Goal: Task Accomplishment & Management: Manage account settings

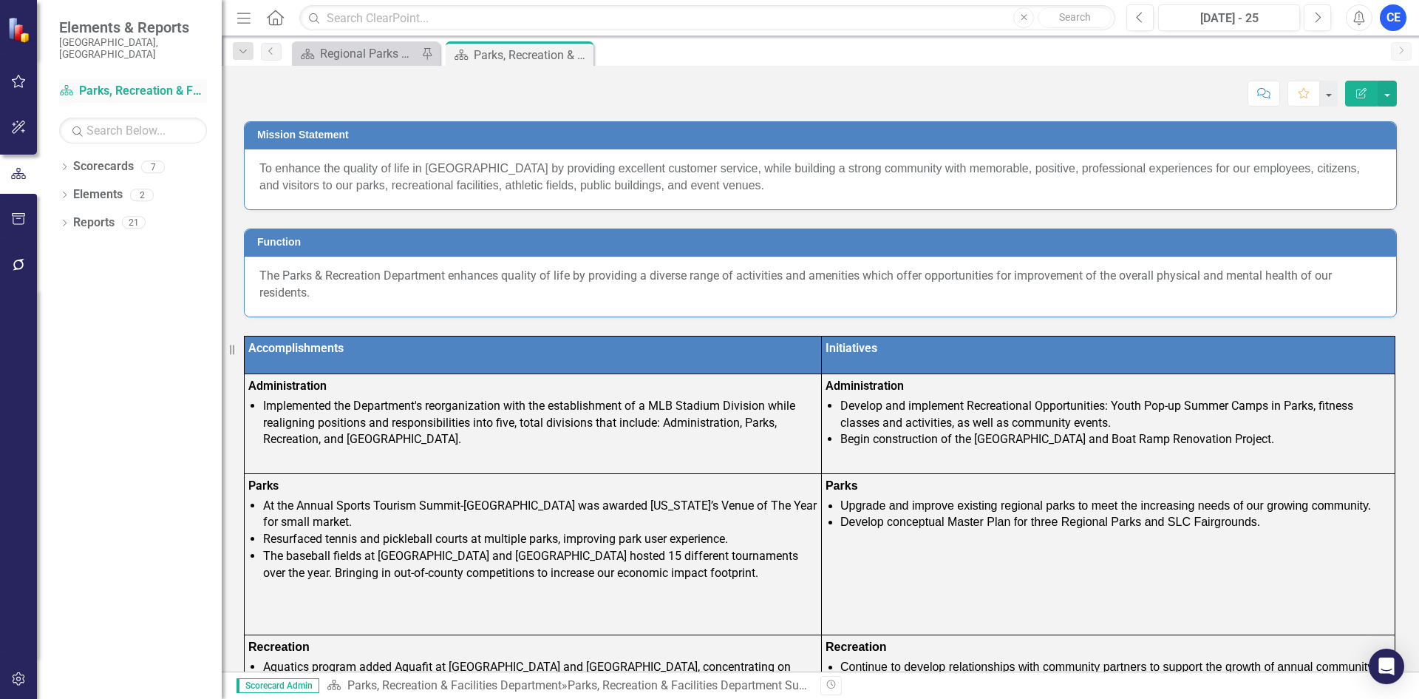
click at [165, 83] on link "Scorecard Parks, Recreation & Facilities Department" at bounding box center [133, 91] width 148 height 17
click at [0, 0] on icon "Close" at bounding box center [0, 0] width 0 height 0
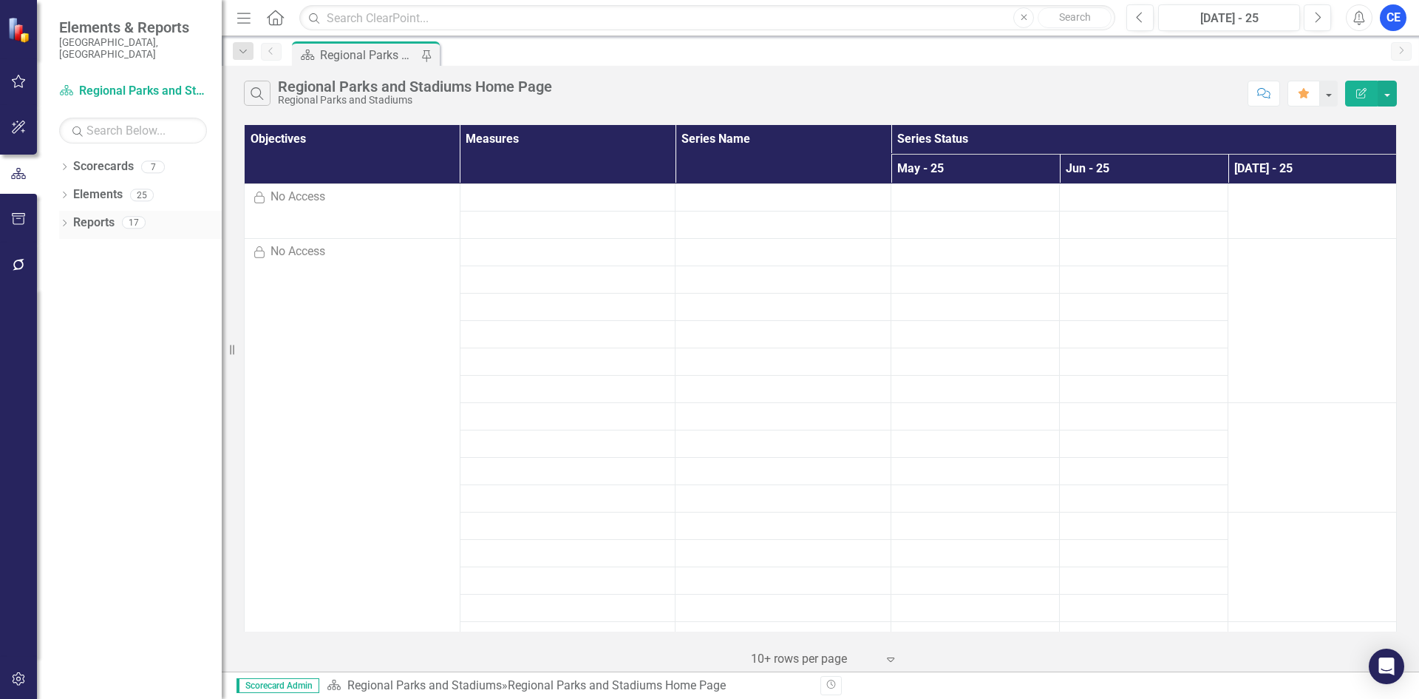
click at [85, 214] on link "Reports" at bounding box center [93, 222] width 41 height 17
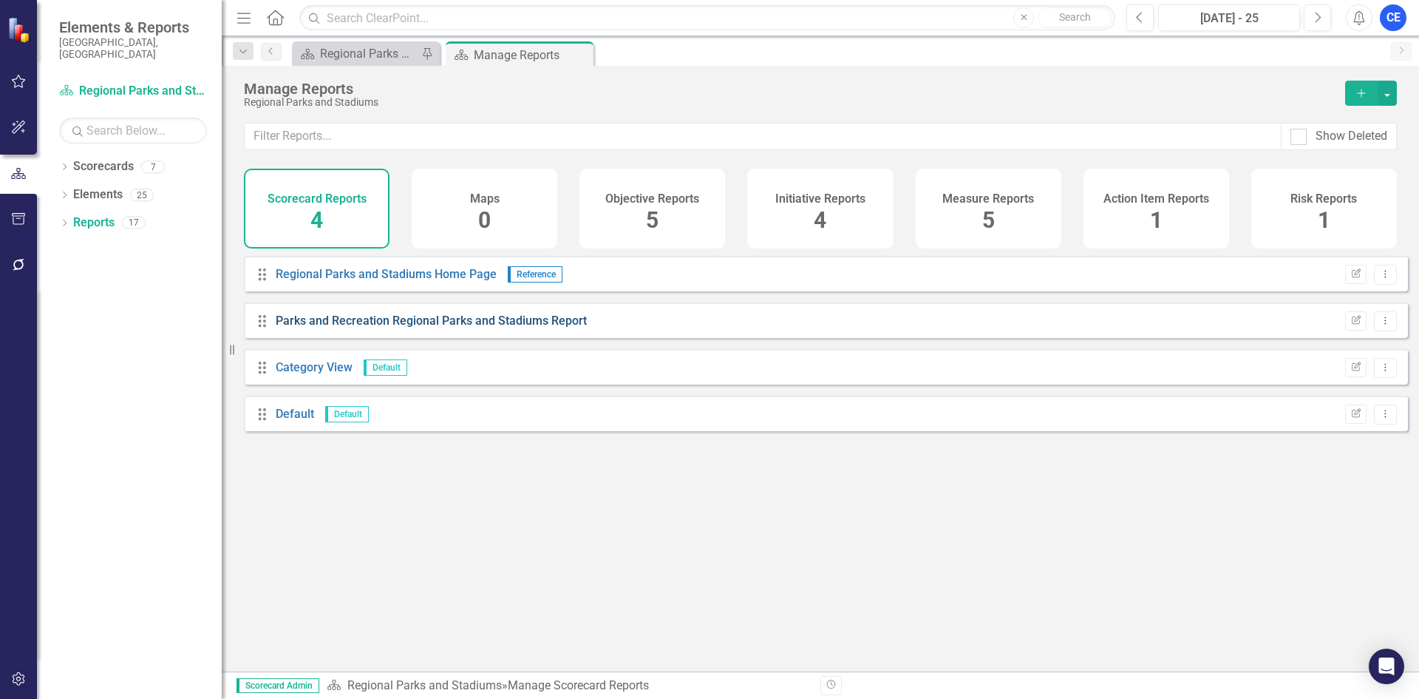
click at [372, 327] on link "Parks and Recreation Regional Parks and Stadiums Report" at bounding box center [431, 320] width 311 height 14
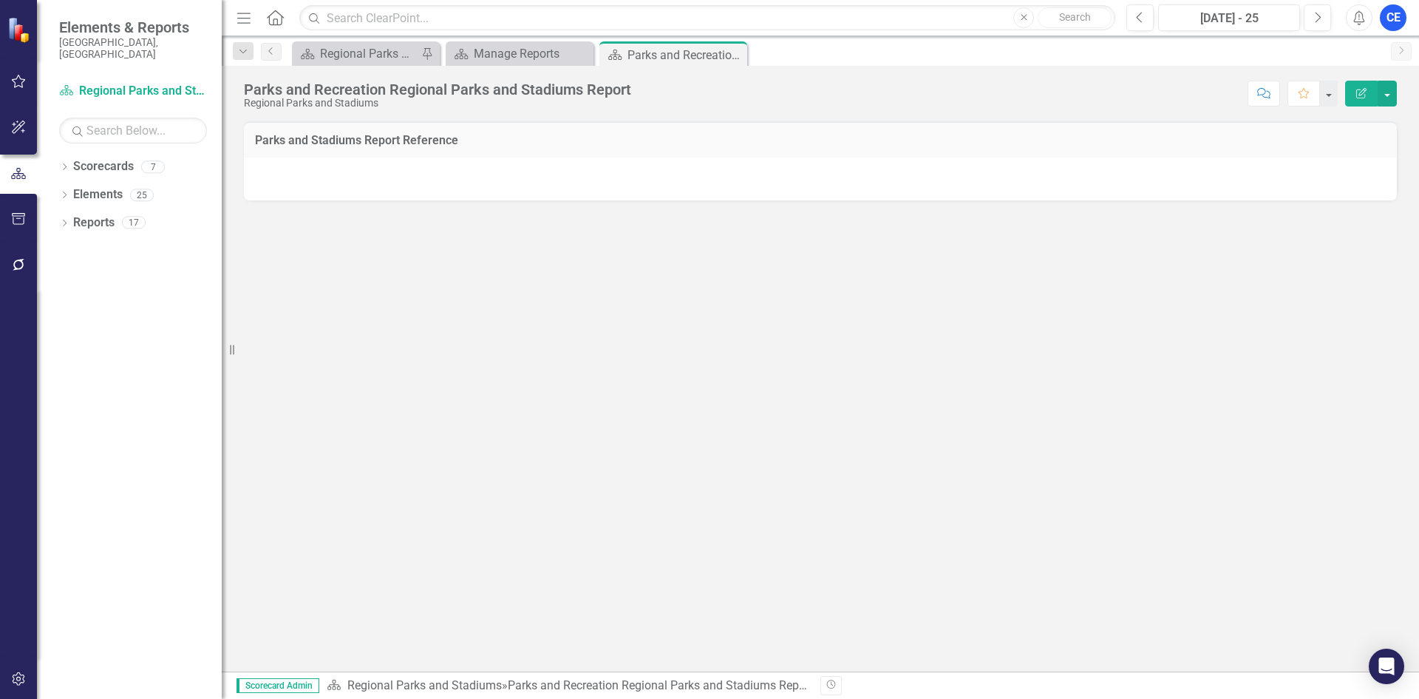
click at [409, 139] on h3 "Parks and Stadiums Report Reference" at bounding box center [820, 140] width 1131 height 13
click at [127, 158] on link "Scorecards" at bounding box center [103, 166] width 61 height 17
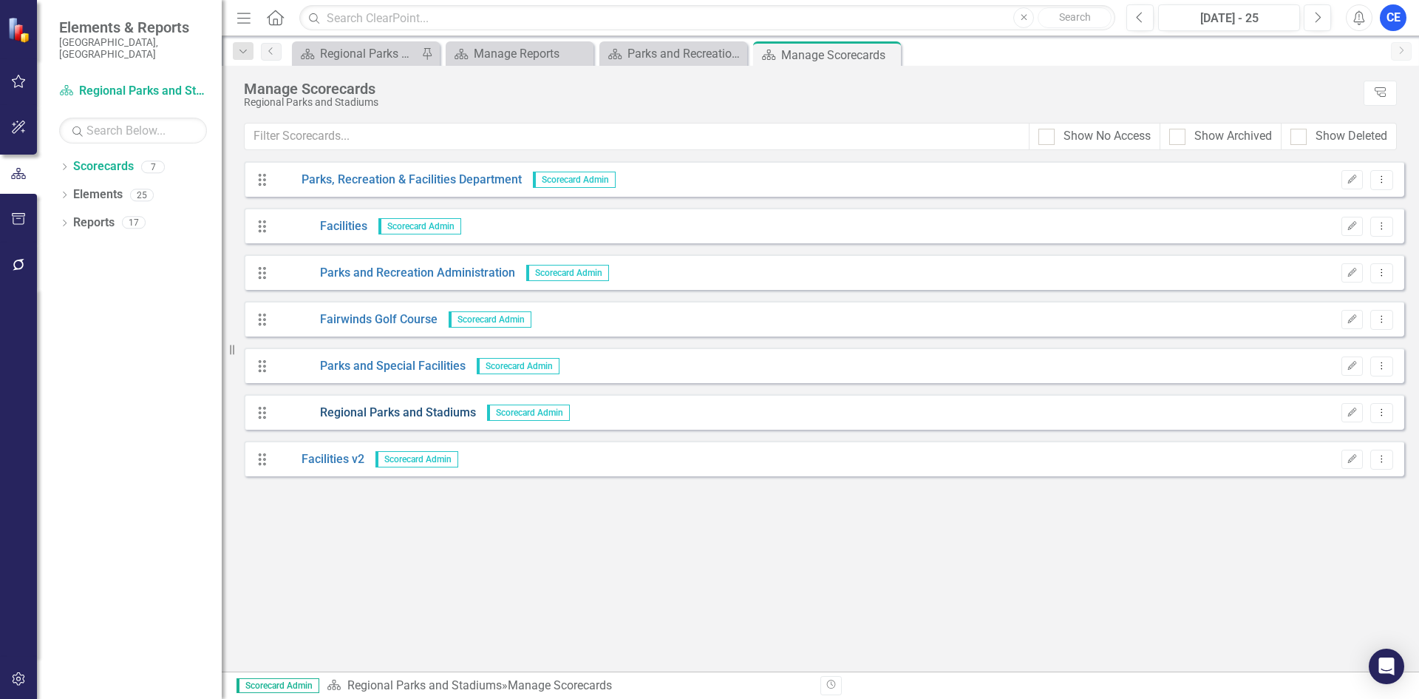
click at [374, 410] on link "Regional Parks and Stadiums" at bounding box center [376, 412] width 200 height 17
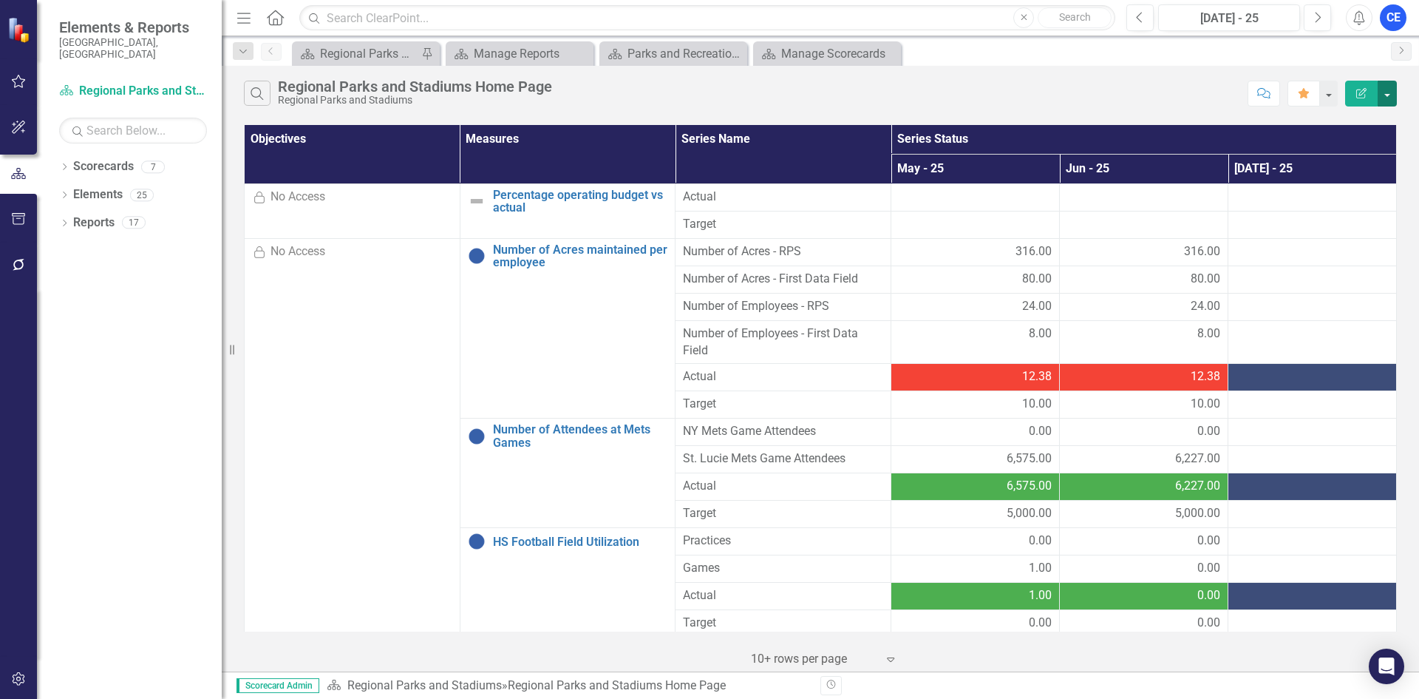
click at [1388, 95] on button "button" at bounding box center [1387, 94] width 19 height 26
click at [1342, 126] on link "Edit Report Edit Report" at bounding box center [1338, 120] width 117 height 27
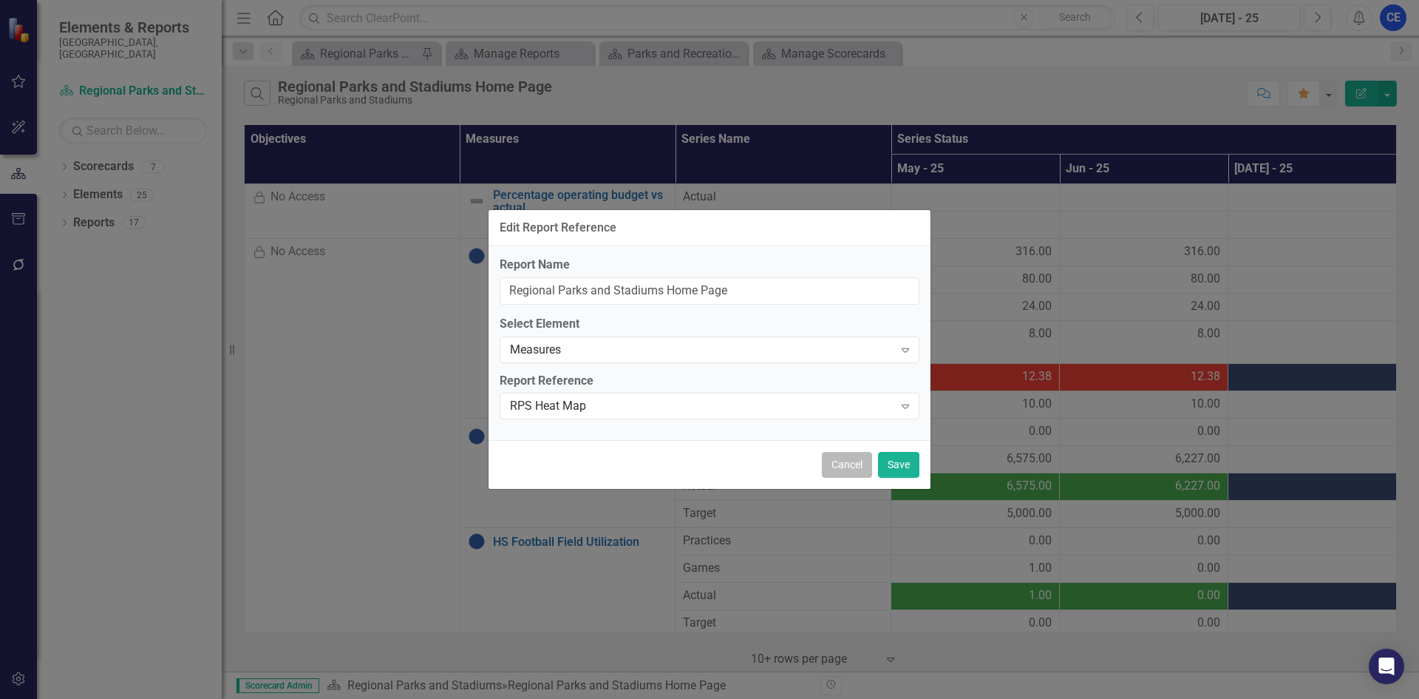
click at [838, 464] on button "Cancel" at bounding box center [847, 465] width 50 height 26
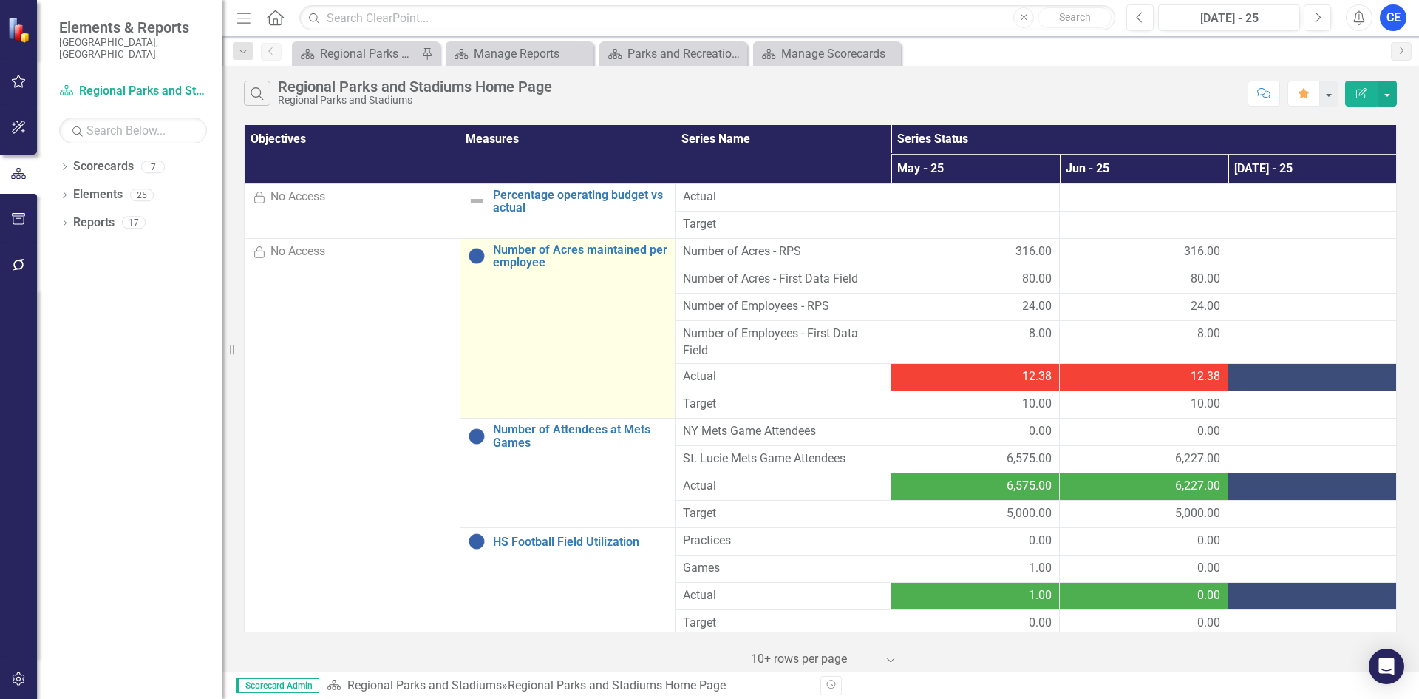
click at [554, 300] on td "Number of Acres maintained per employee Edit Edit Measure Link Open Element" at bounding box center [568, 328] width 216 height 180
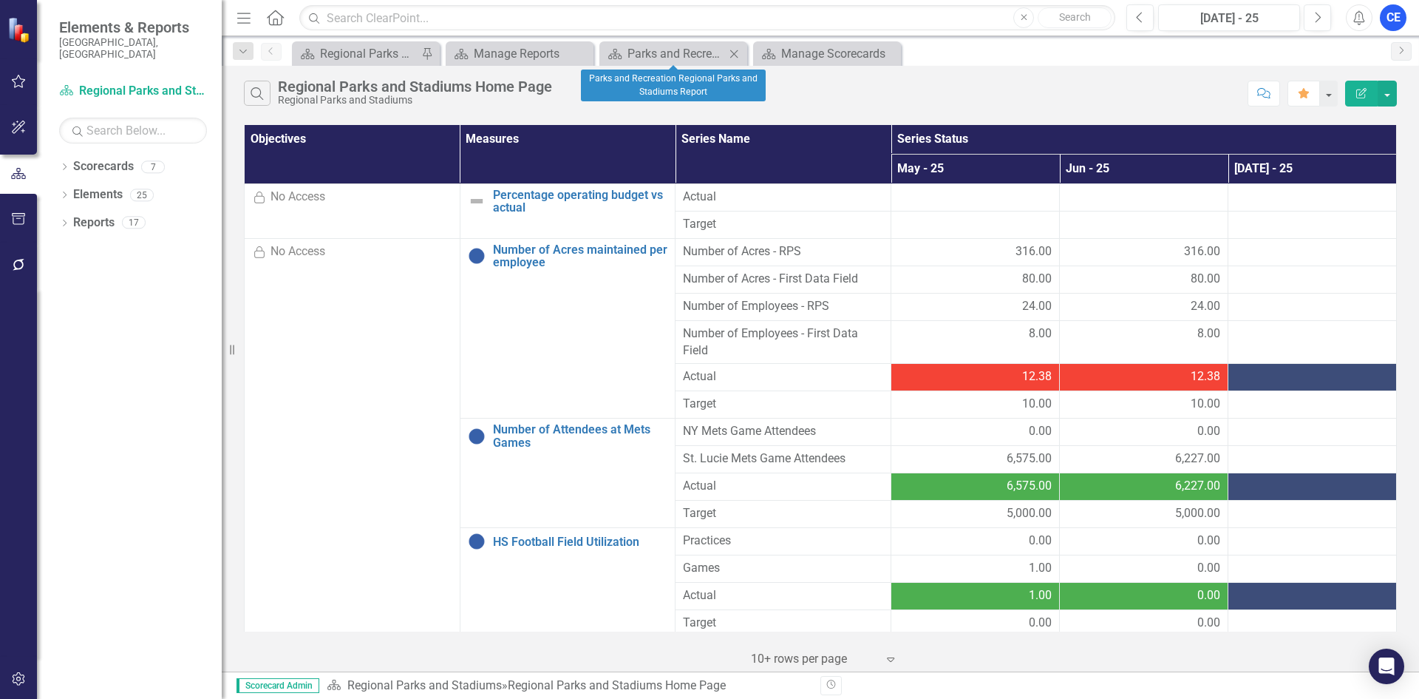
click at [739, 51] on icon "Close" at bounding box center [734, 54] width 15 height 12
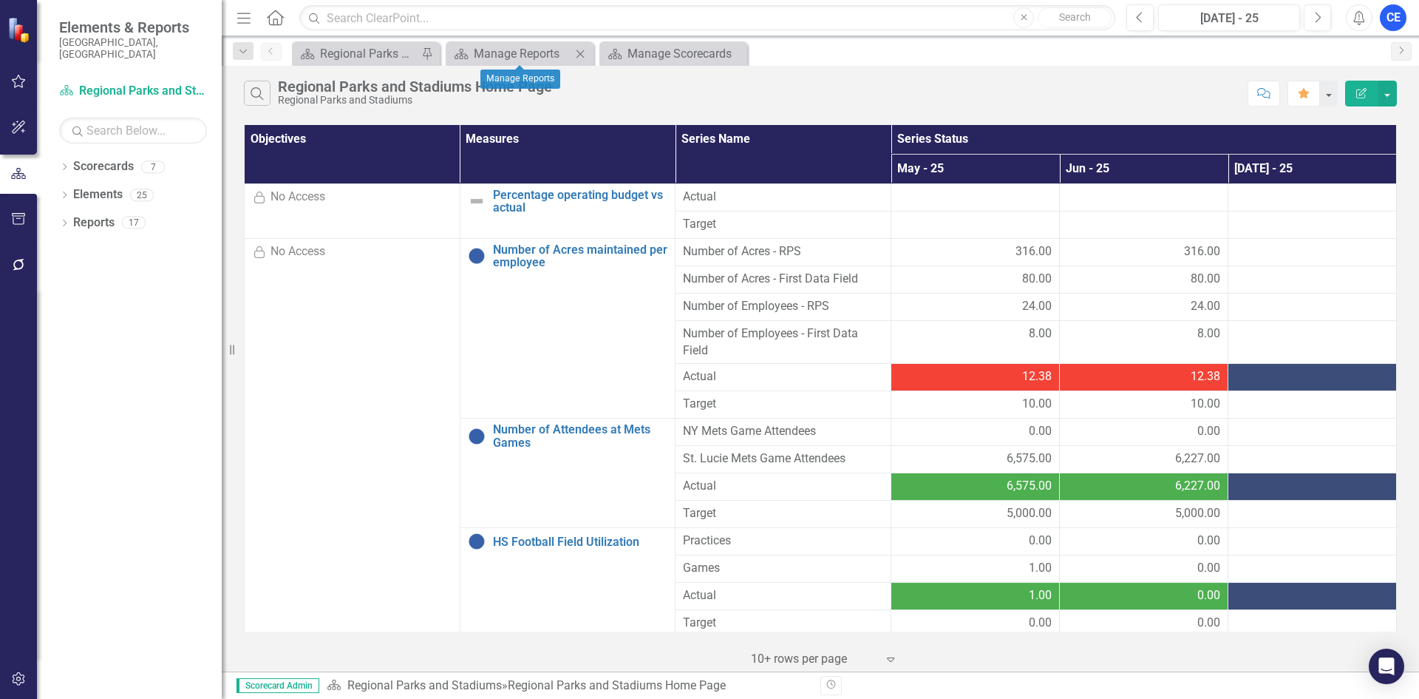
click at [580, 48] on icon "Close" at bounding box center [580, 54] width 15 height 12
click at [583, 51] on icon "Close" at bounding box center [580, 54] width 15 height 12
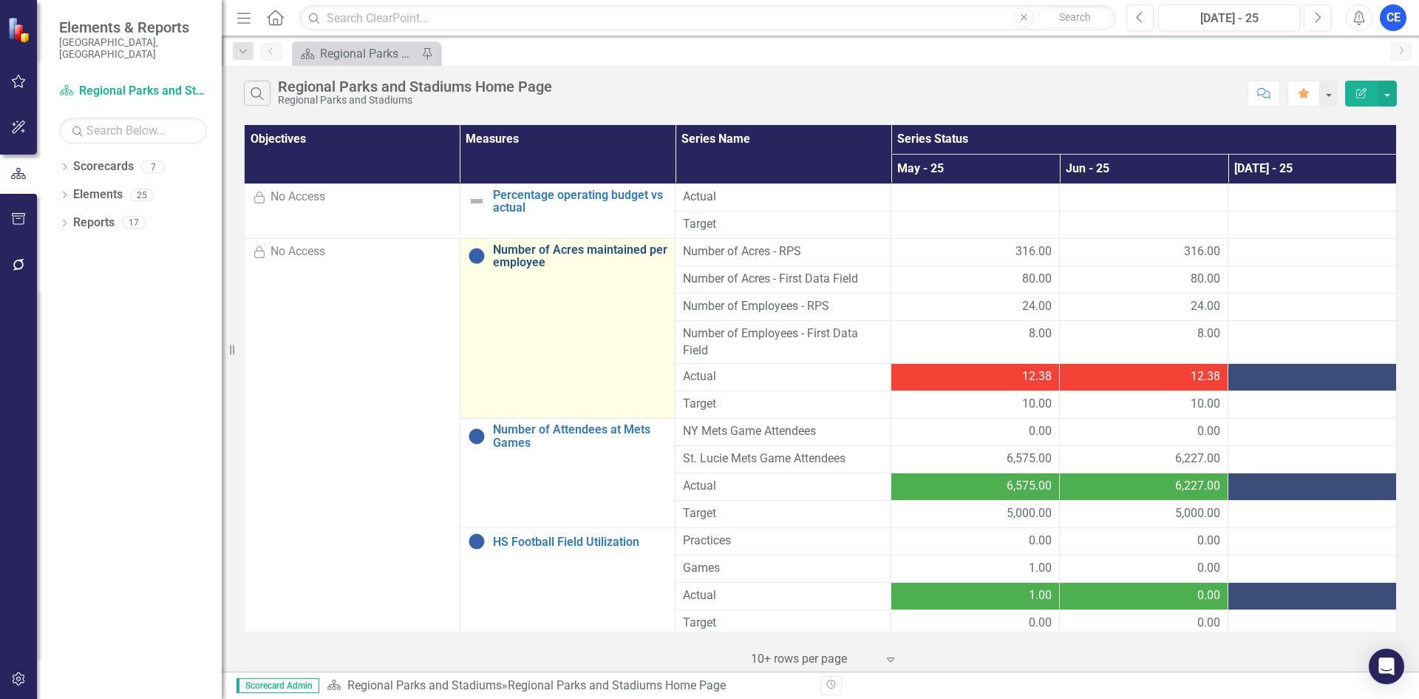
click at [571, 259] on link "Number of Acres maintained per employee" at bounding box center [580, 256] width 175 height 26
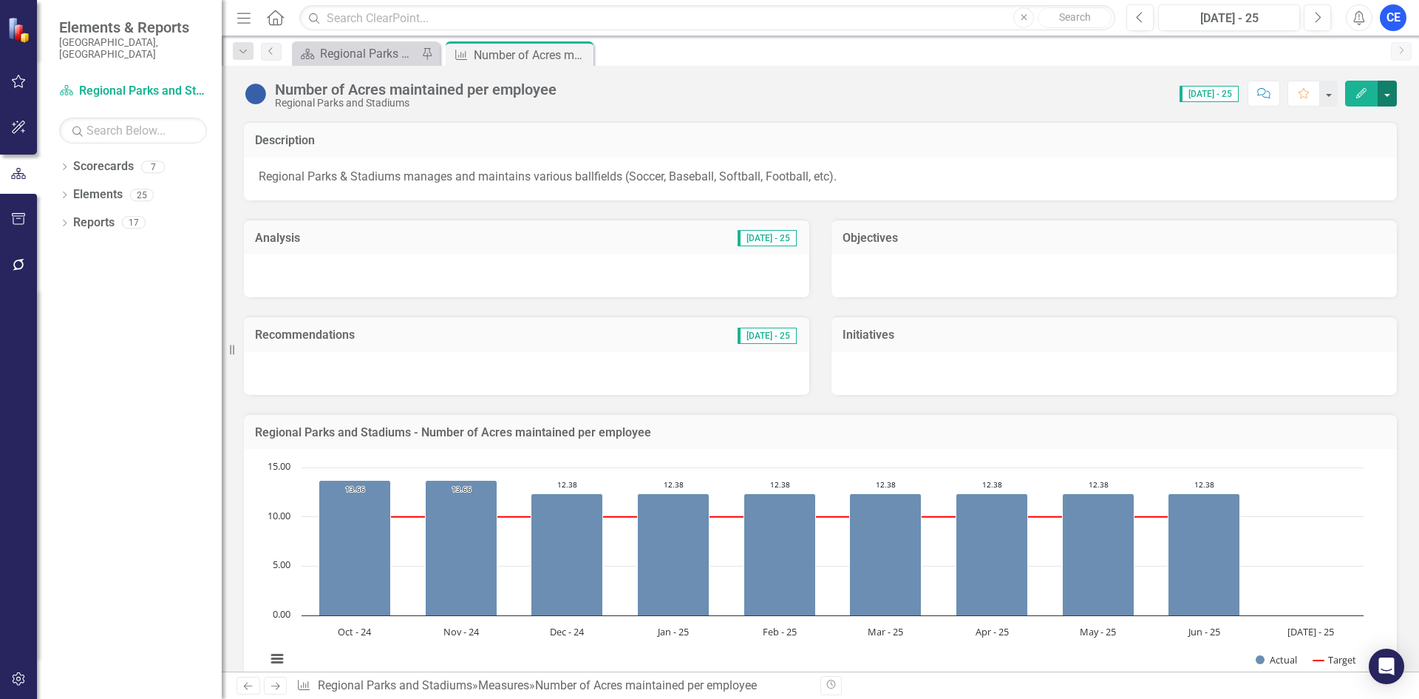
click at [1394, 93] on button "button" at bounding box center [1387, 94] width 19 height 26
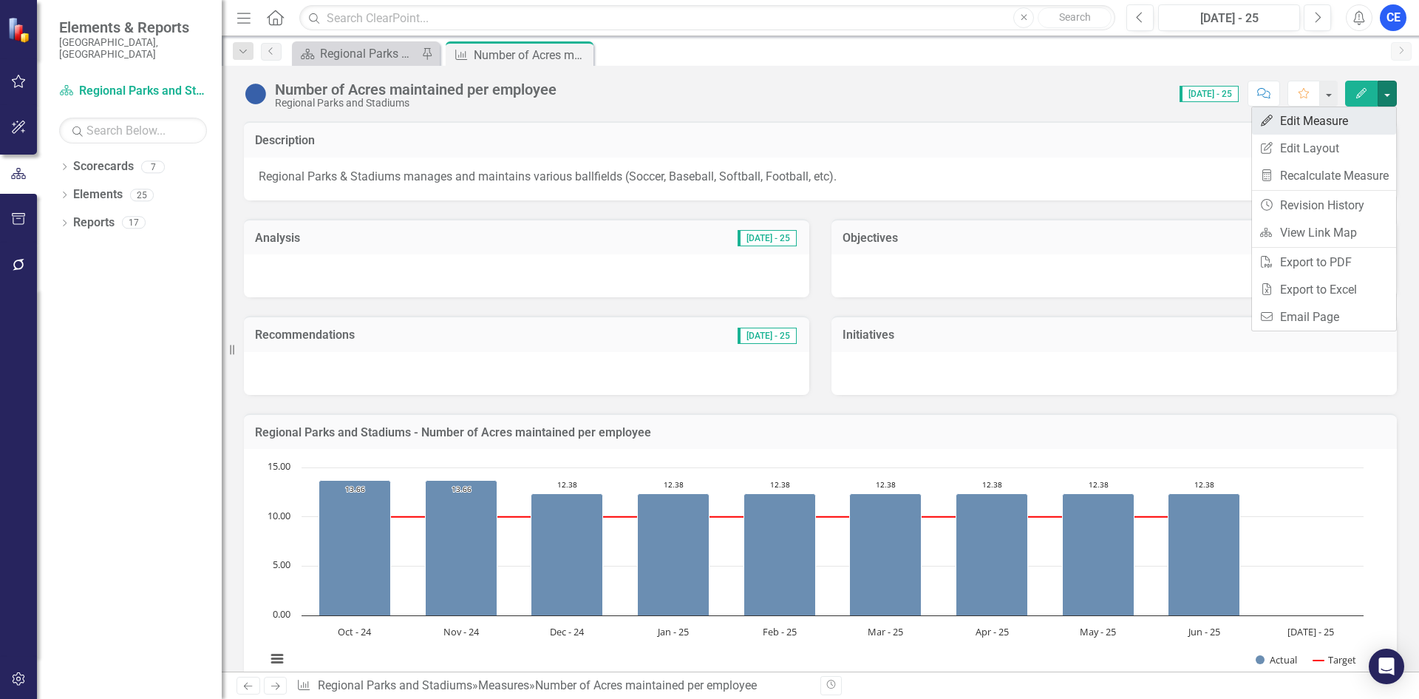
click at [1335, 121] on link "Edit Edit Measure" at bounding box center [1324, 120] width 144 height 27
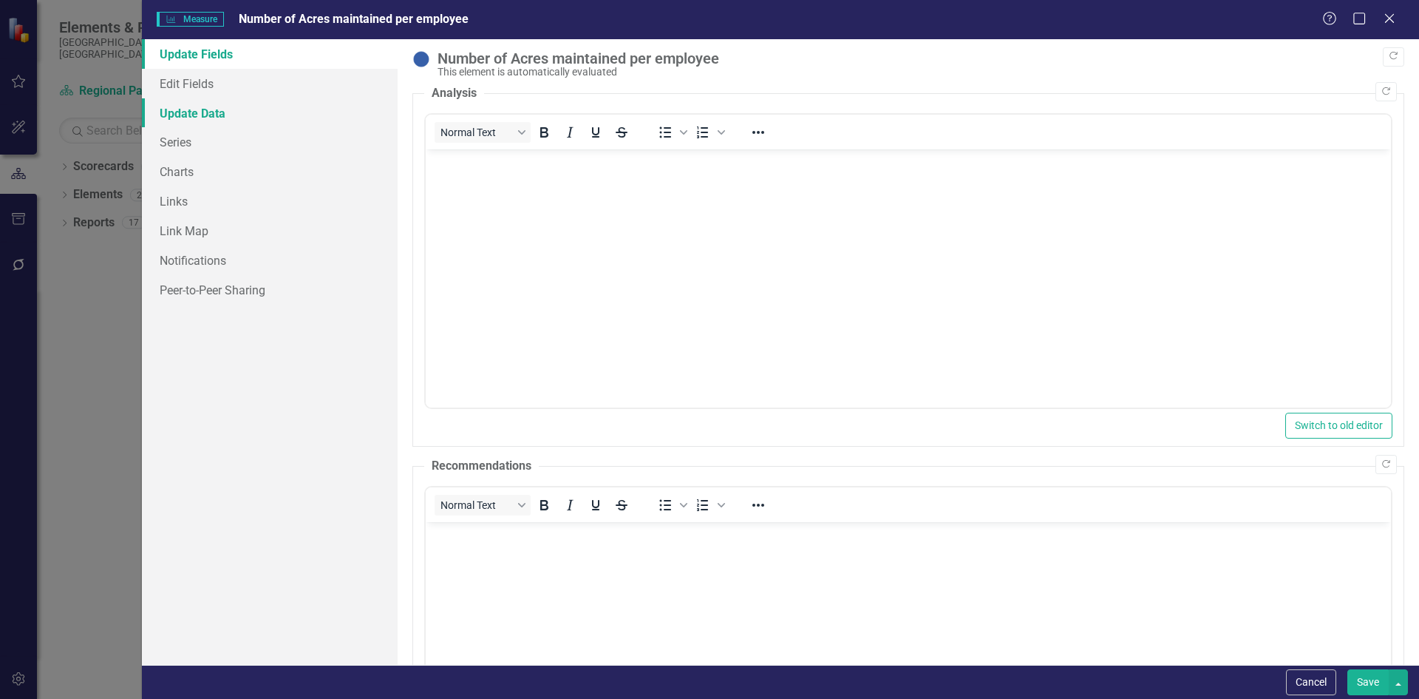
click at [189, 113] on link "Update Data" at bounding box center [270, 113] width 256 height 30
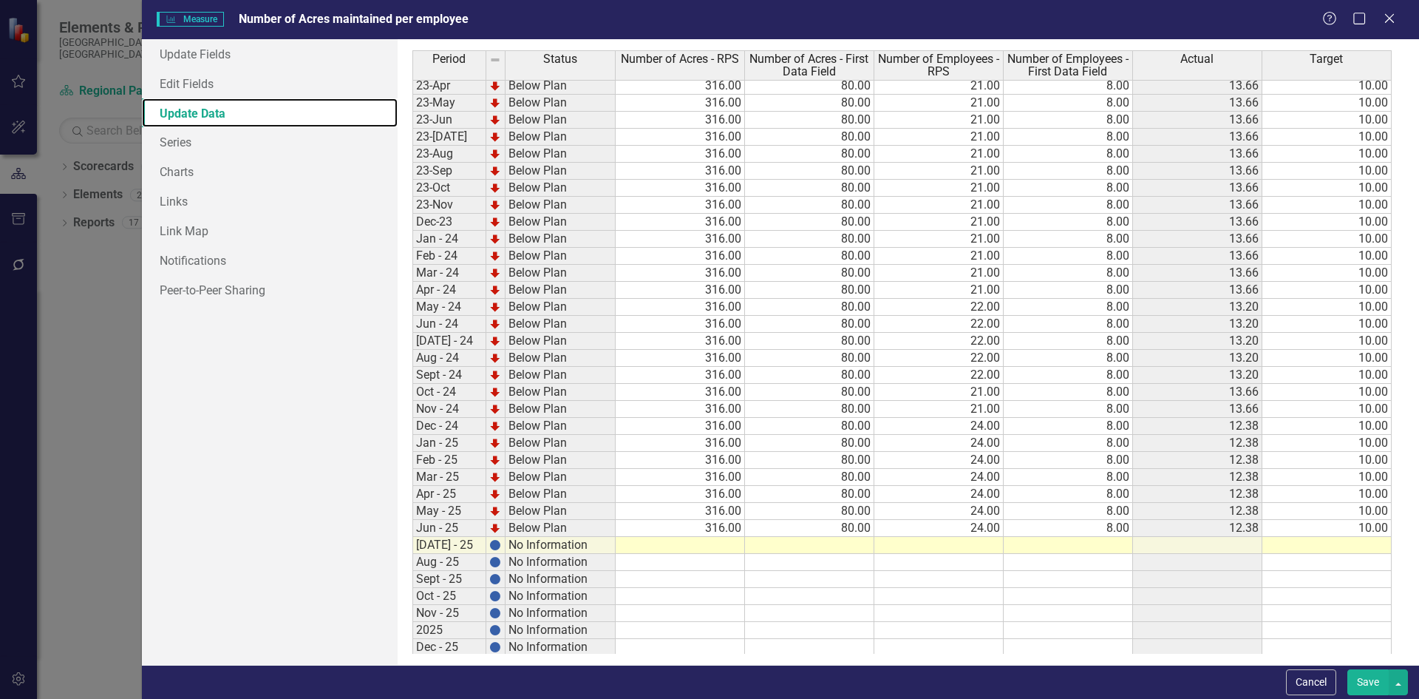
scroll to position [465, 0]
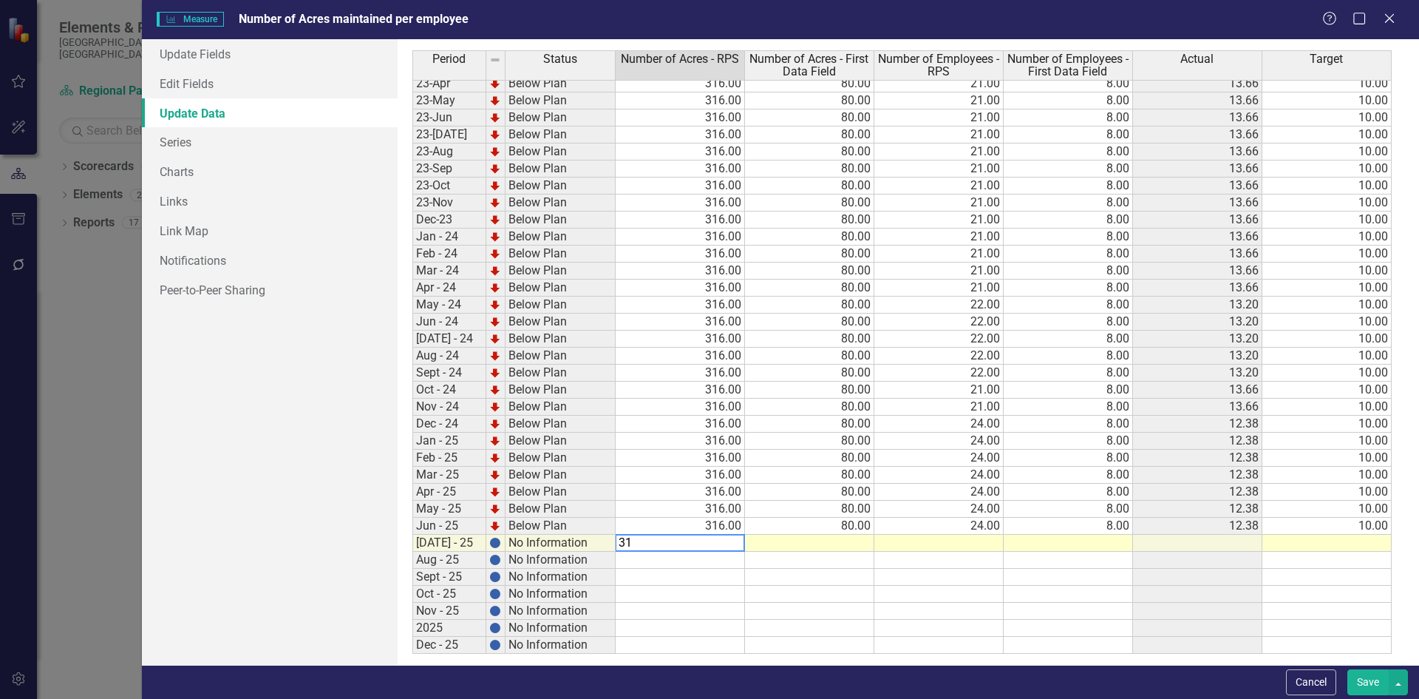
type textarea "316"
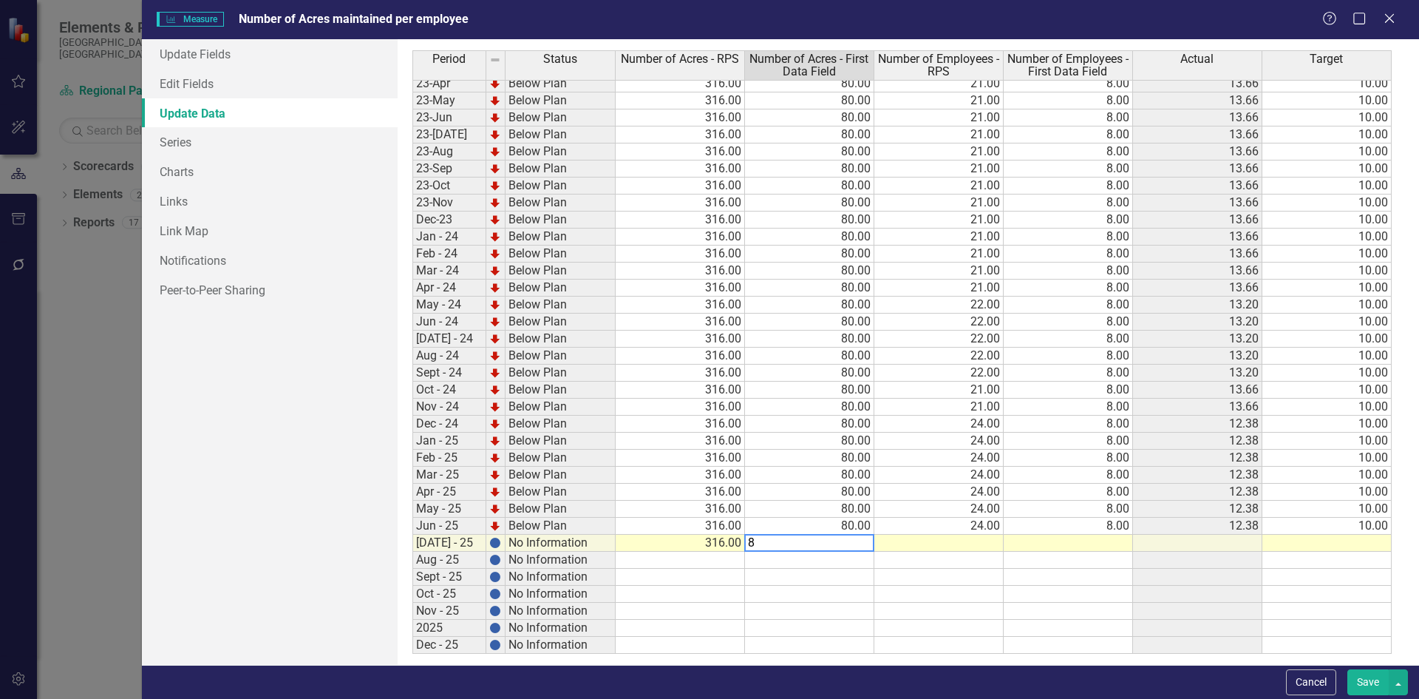
type textarea "80"
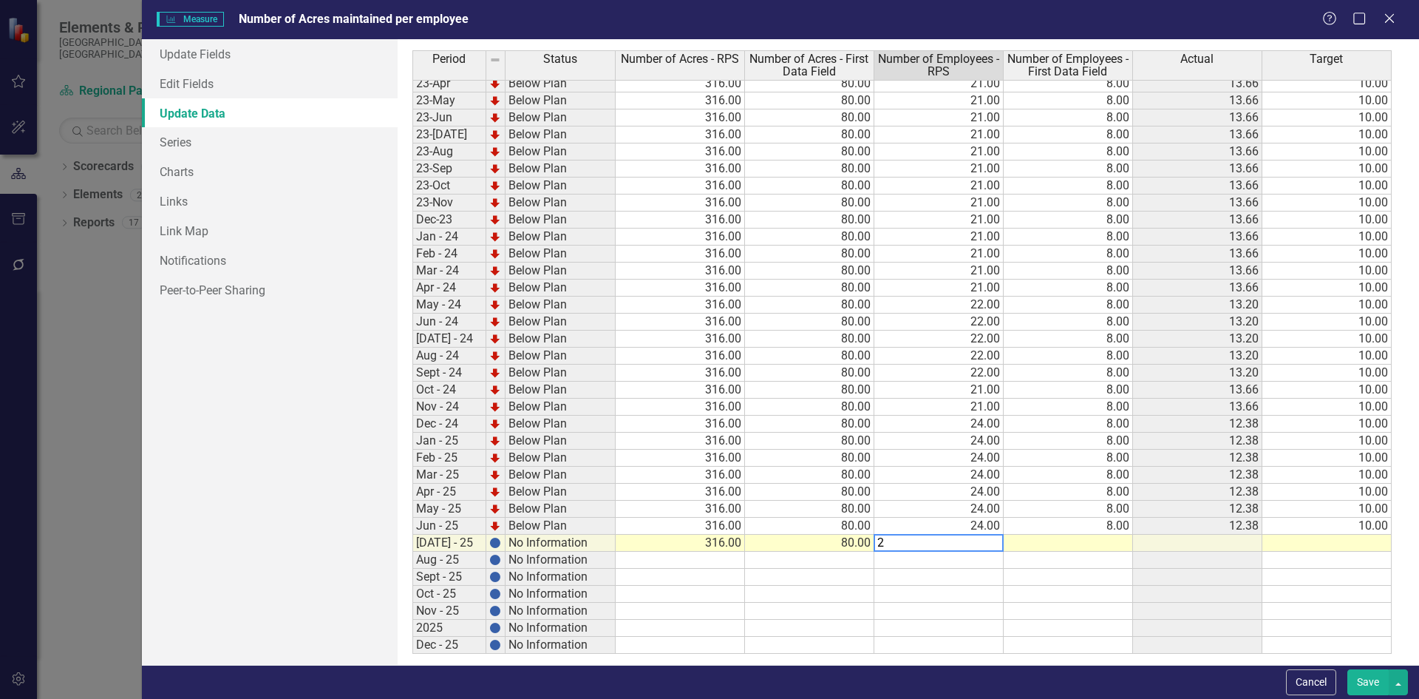
type textarea "25"
type textarea "10"
click at [1365, 687] on button "Save" at bounding box center [1368, 682] width 41 height 26
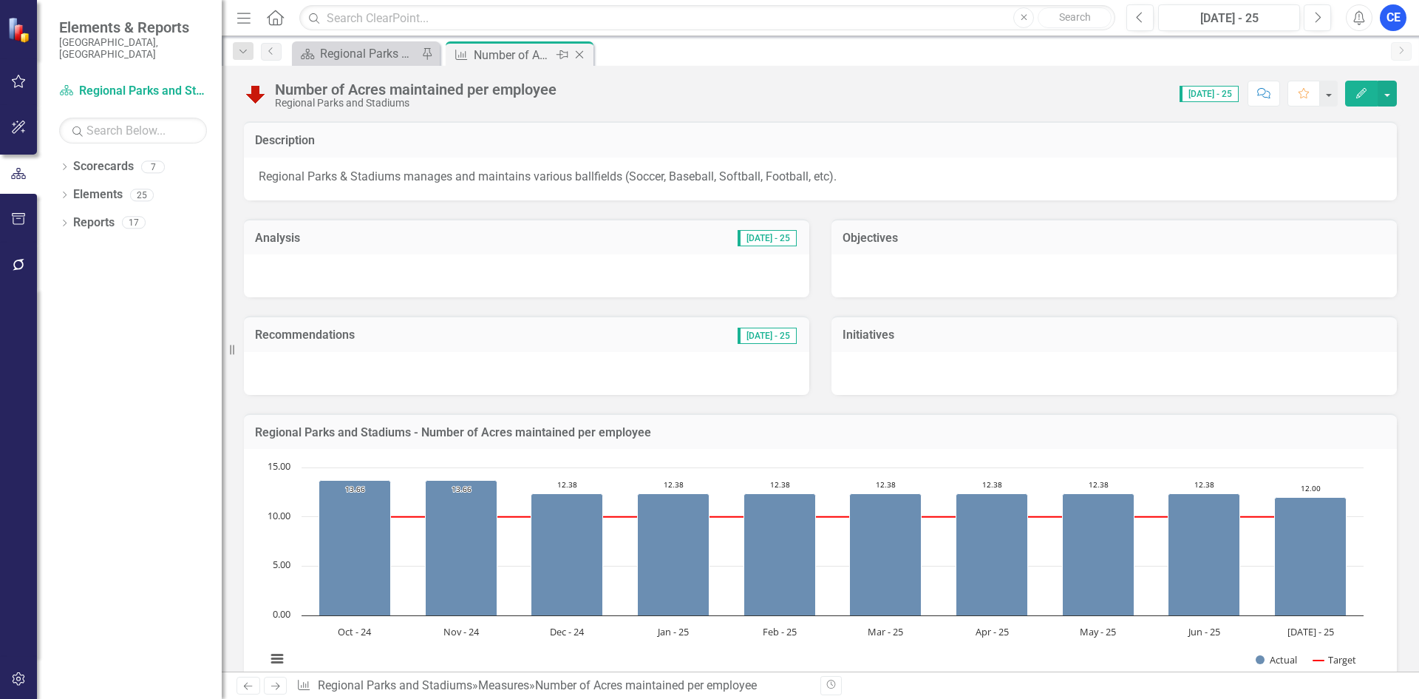
click at [582, 54] on icon "Close" at bounding box center [579, 55] width 15 height 12
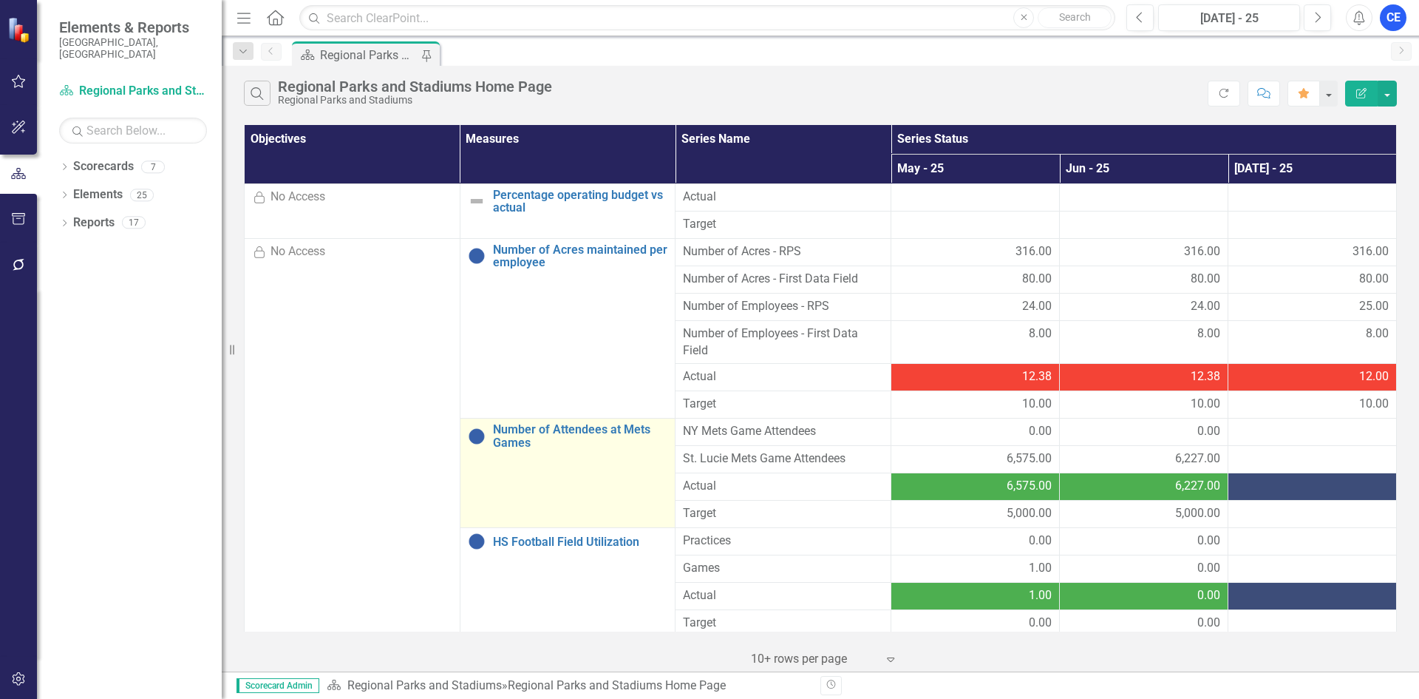
click at [564, 452] on td "Number of Attendees at Mets Games Edit Edit Measure Link Open Element" at bounding box center [568, 472] width 216 height 109
click at [569, 430] on link "Number of Attendees at Mets Games" at bounding box center [580, 436] width 175 height 26
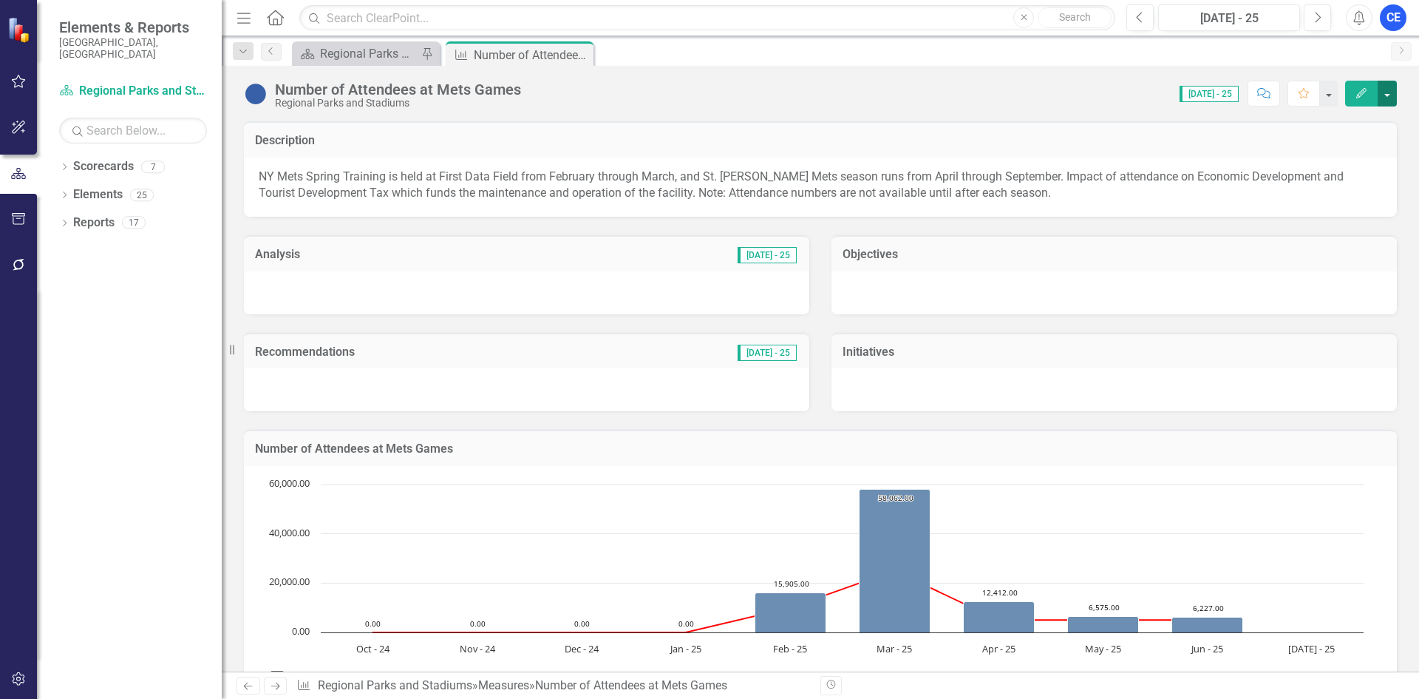
click at [1388, 87] on button "button" at bounding box center [1387, 94] width 19 height 26
click at [1327, 123] on link "Edit Edit Measure" at bounding box center [1324, 120] width 144 height 27
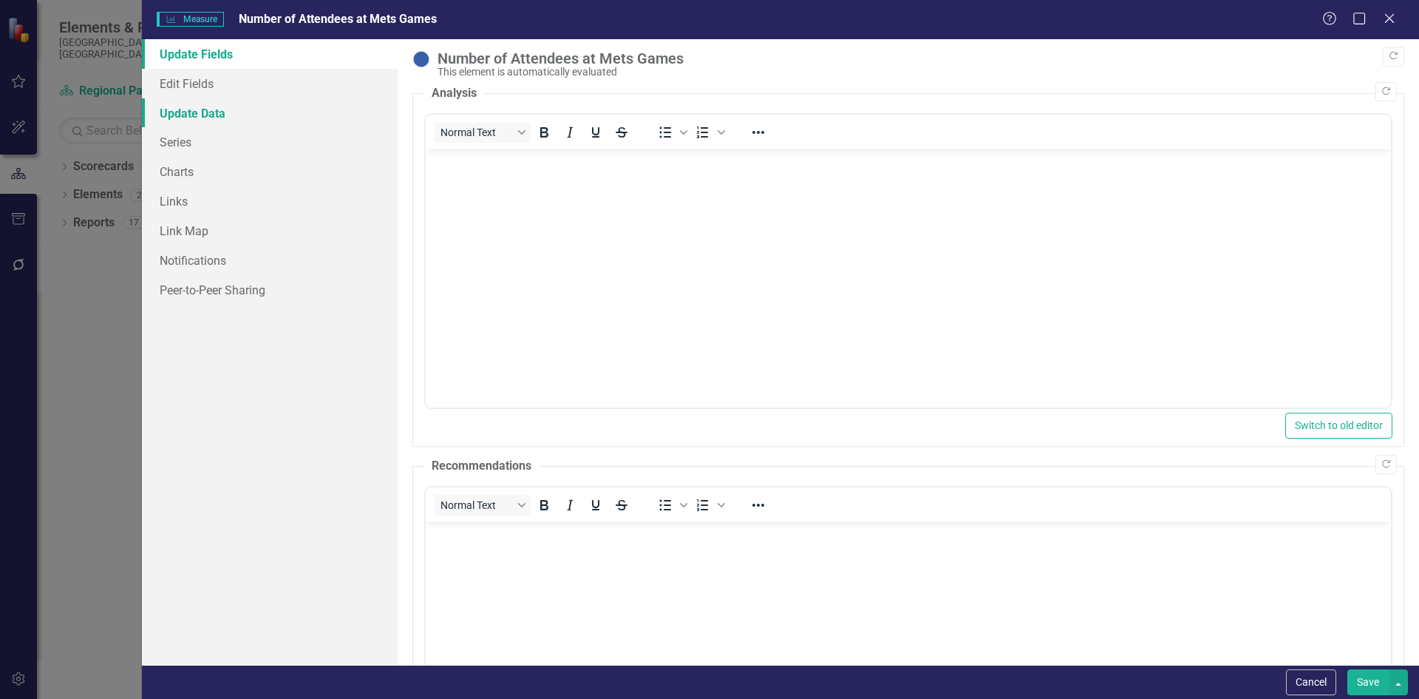
click at [188, 115] on link "Update Data" at bounding box center [270, 113] width 256 height 30
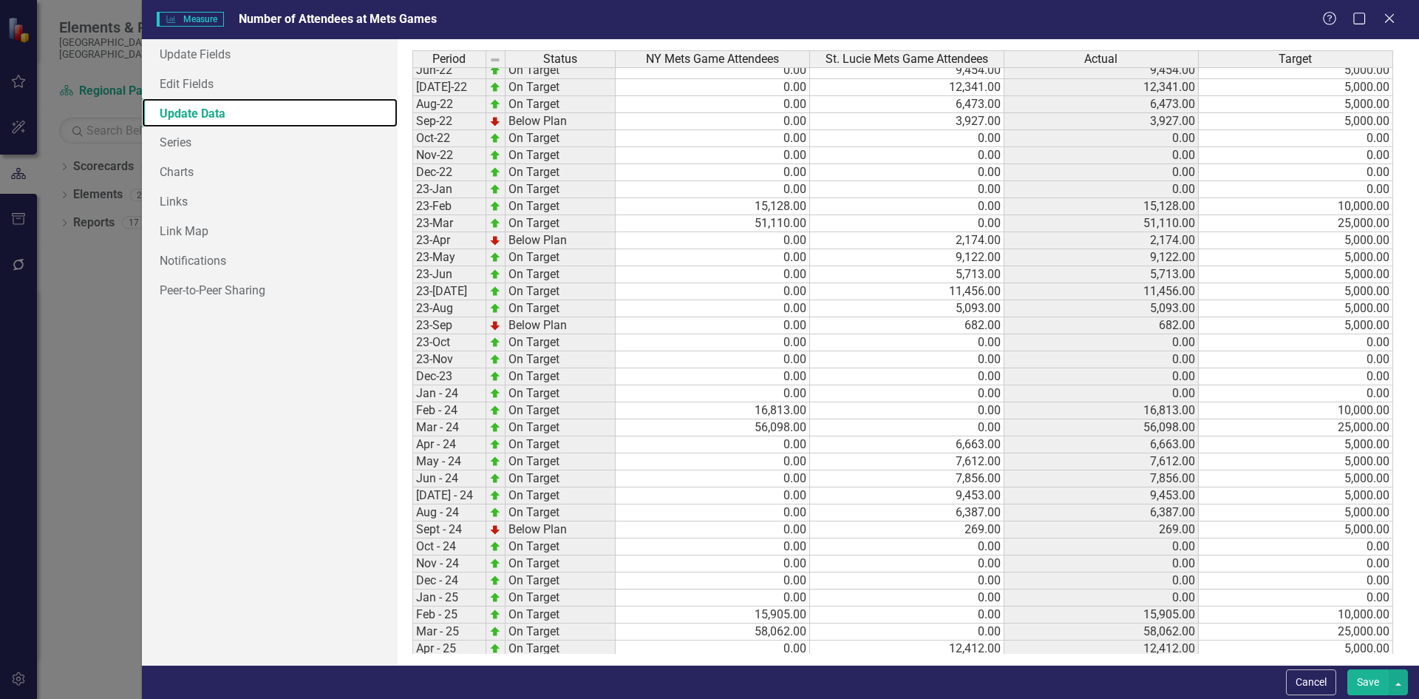
scroll to position [453, 0]
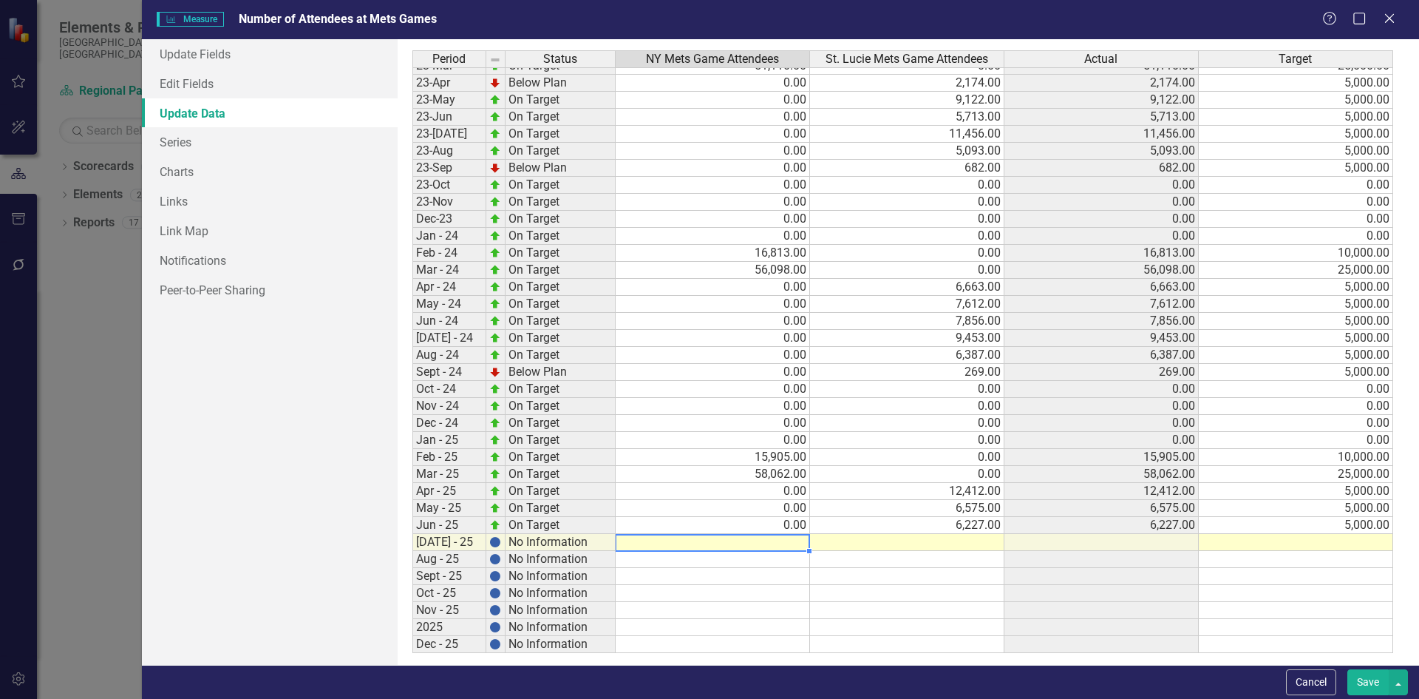
click at [748, 543] on tbody "Sep-21 Below Plan 0.00 4,198.00 4,198.00 5,000.00 Oct-21 On Target 0.00 0.00 0.…" at bounding box center [903, 202] width 981 height 902
type textarea "0"
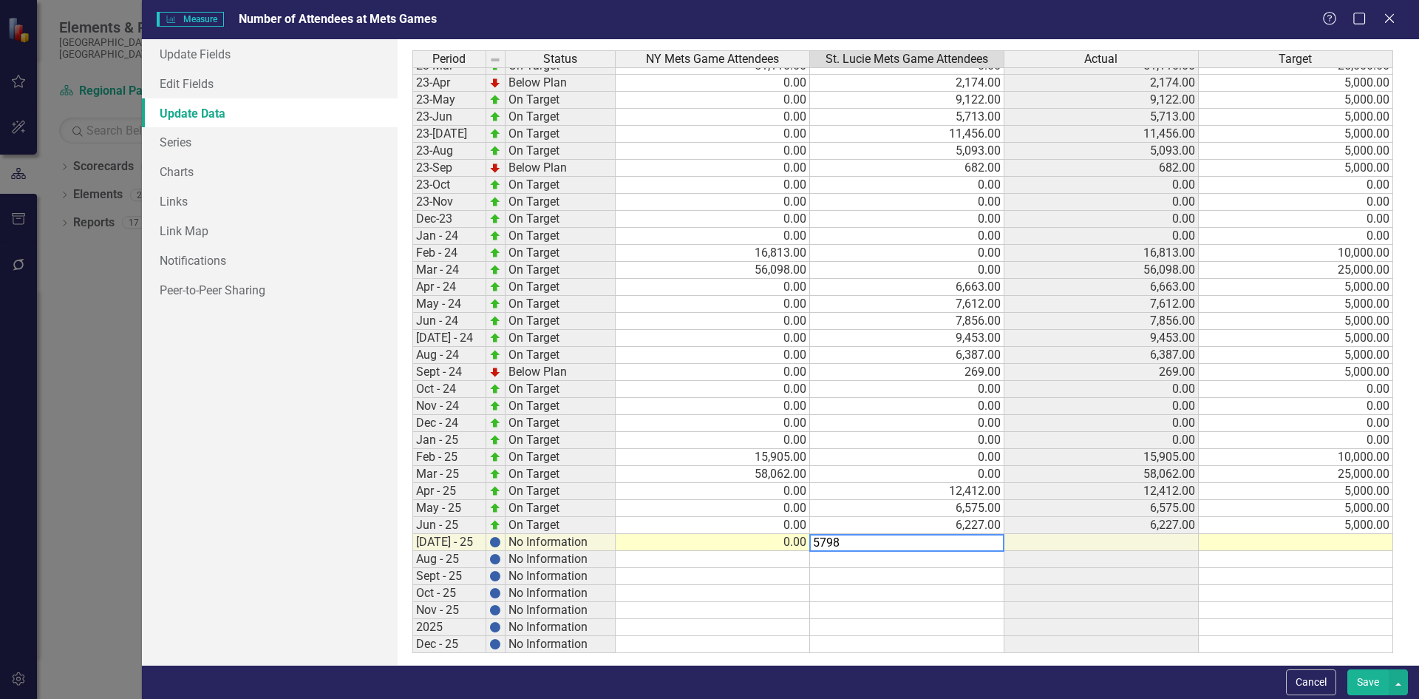
click at [1350, 543] on td at bounding box center [1296, 542] width 194 height 17
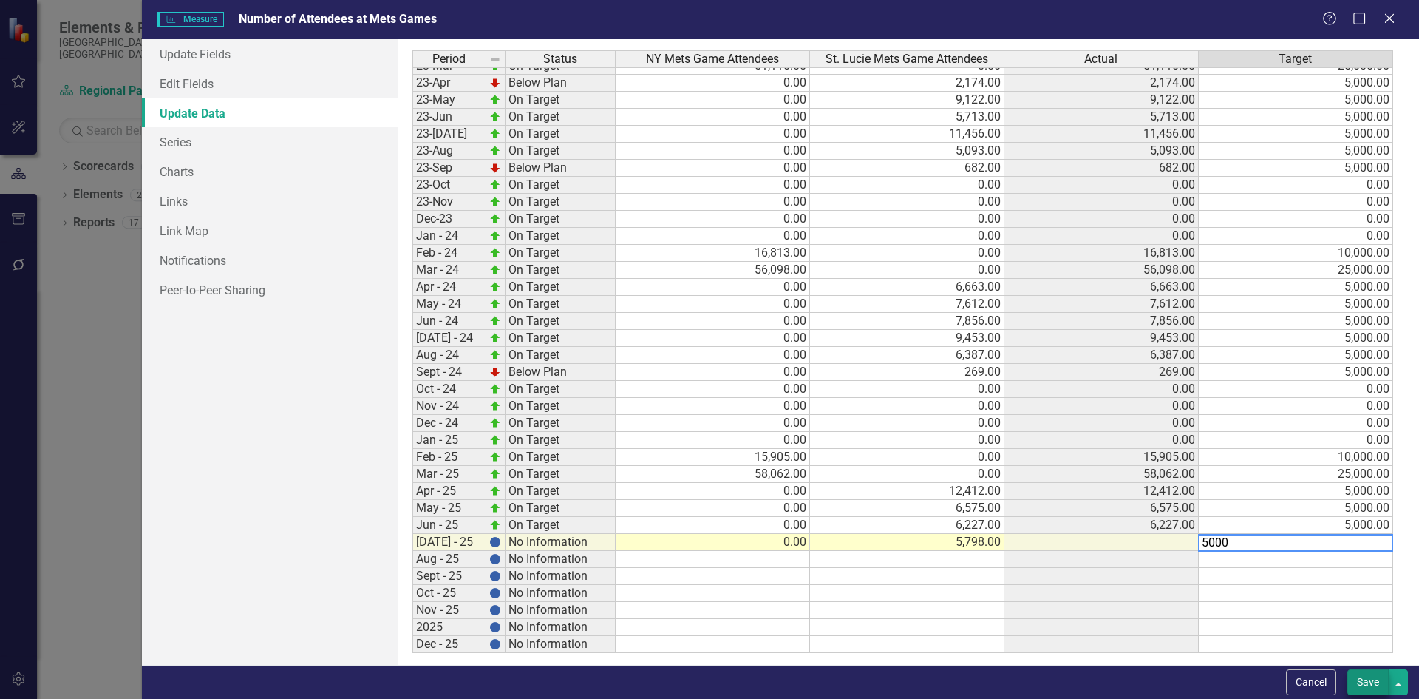
type textarea "5000"
click at [1365, 673] on button "Save" at bounding box center [1368, 682] width 41 height 26
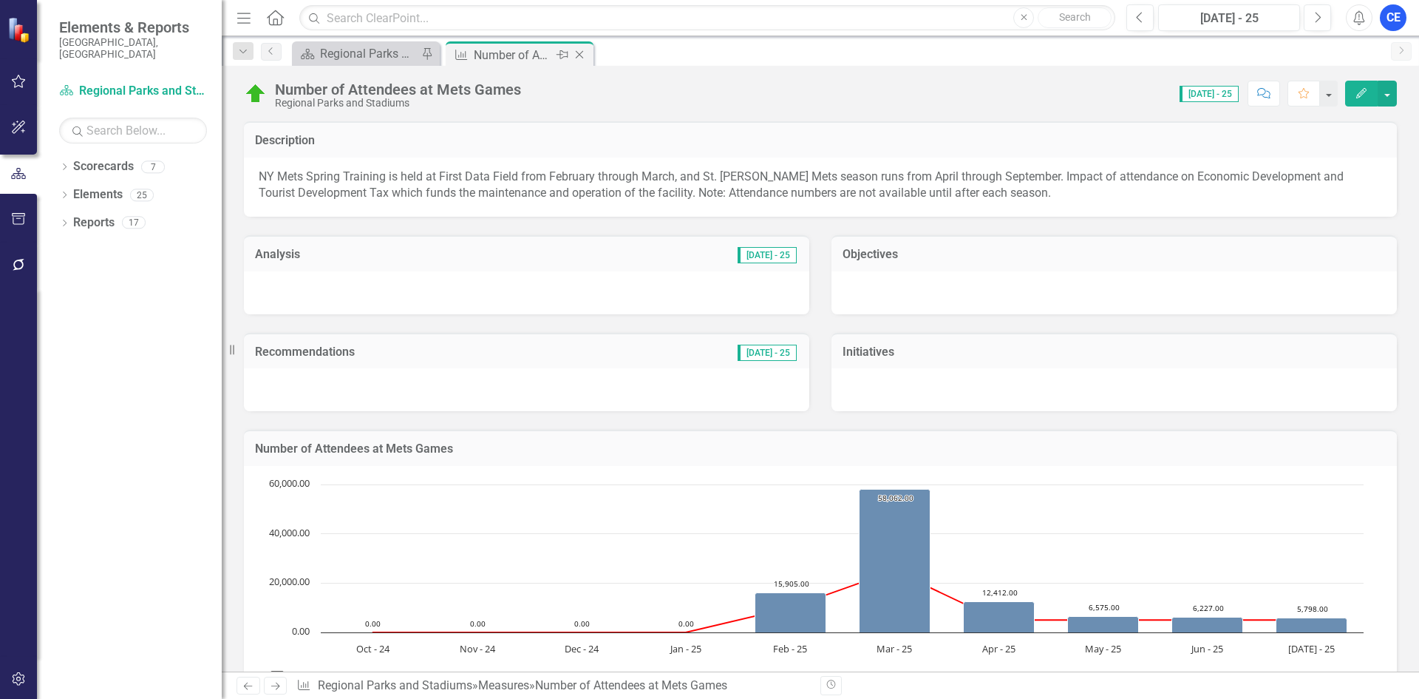
click at [582, 52] on icon "Close" at bounding box center [579, 55] width 15 height 12
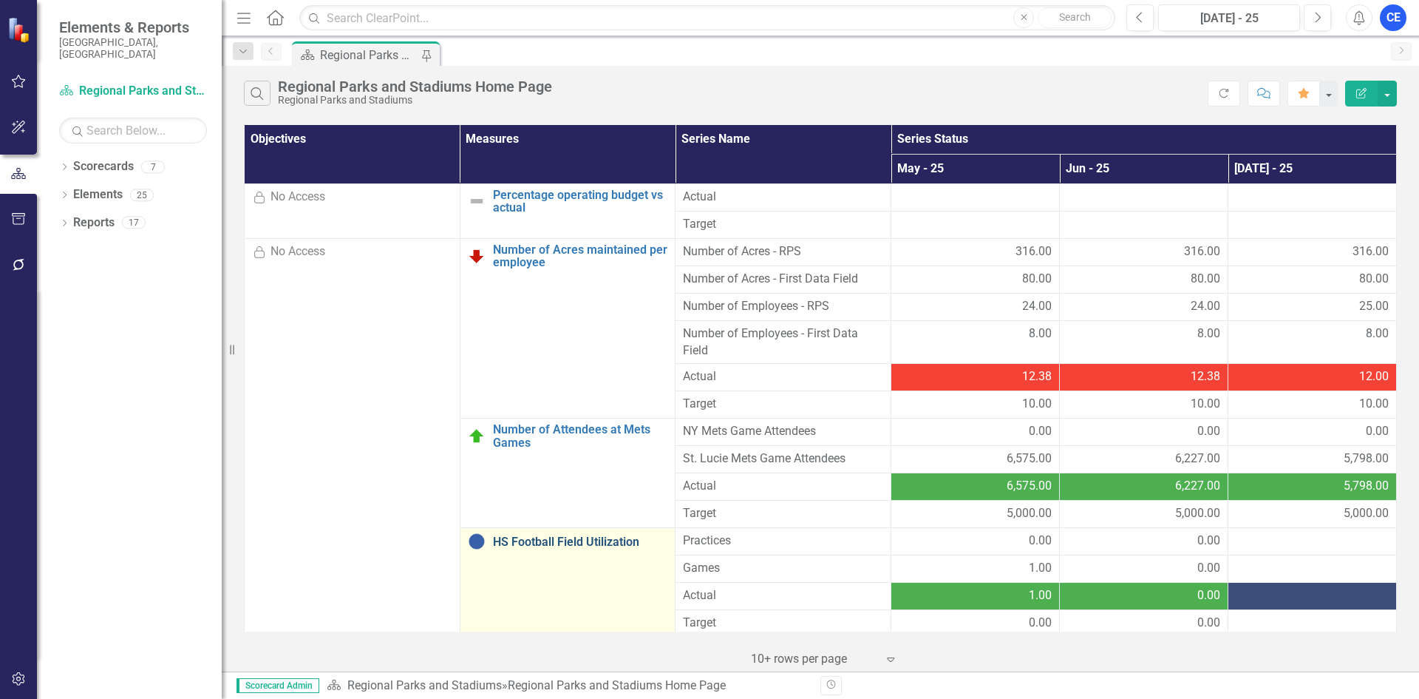
click at [569, 537] on link "HS Football Field Utilization" at bounding box center [580, 541] width 175 height 13
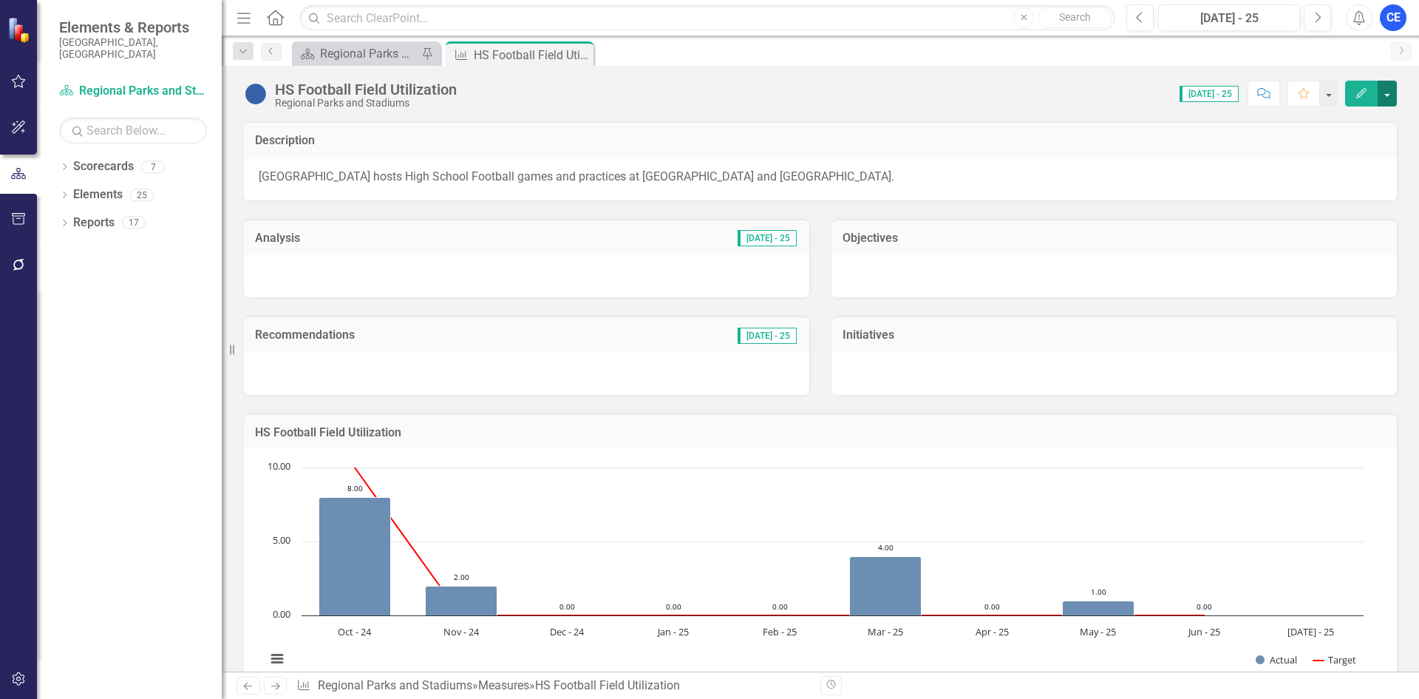
click at [1384, 86] on button "button" at bounding box center [1387, 94] width 19 height 26
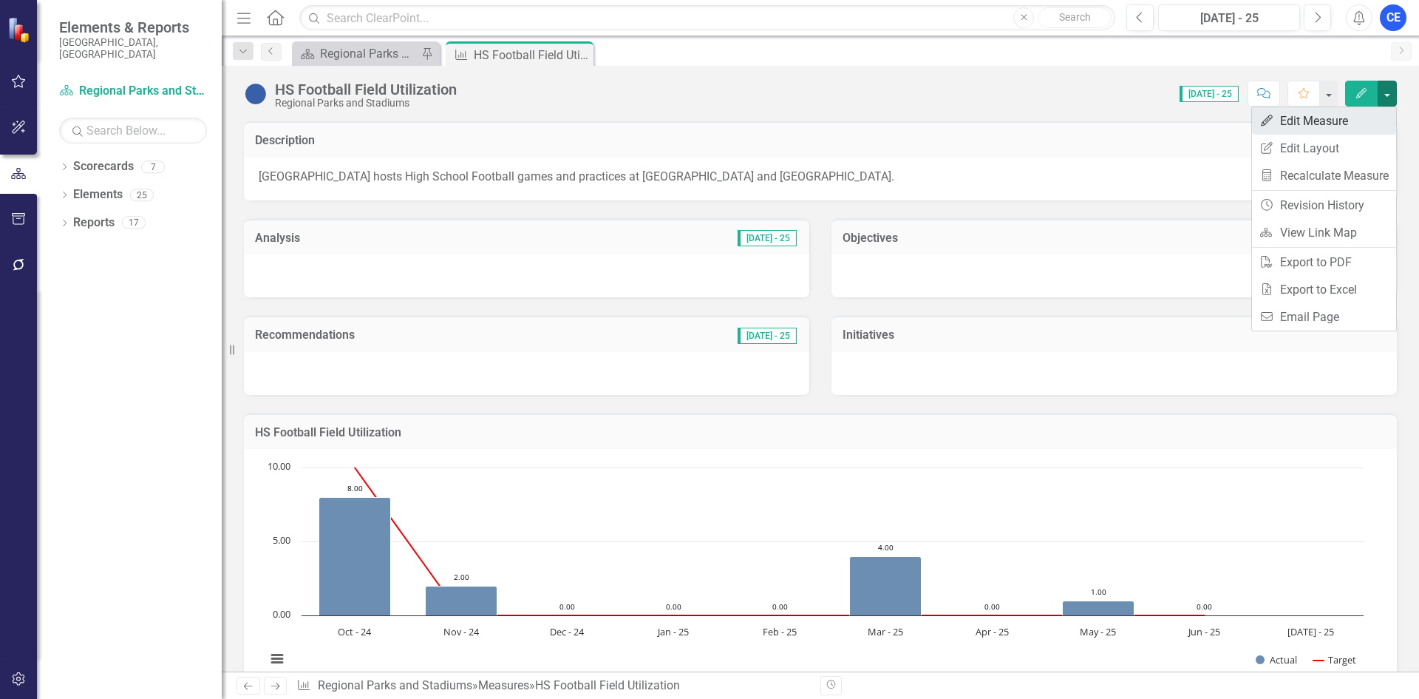
click at [1331, 120] on link "Edit Edit Measure" at bounding box center [1324, 120] width 144 height 27
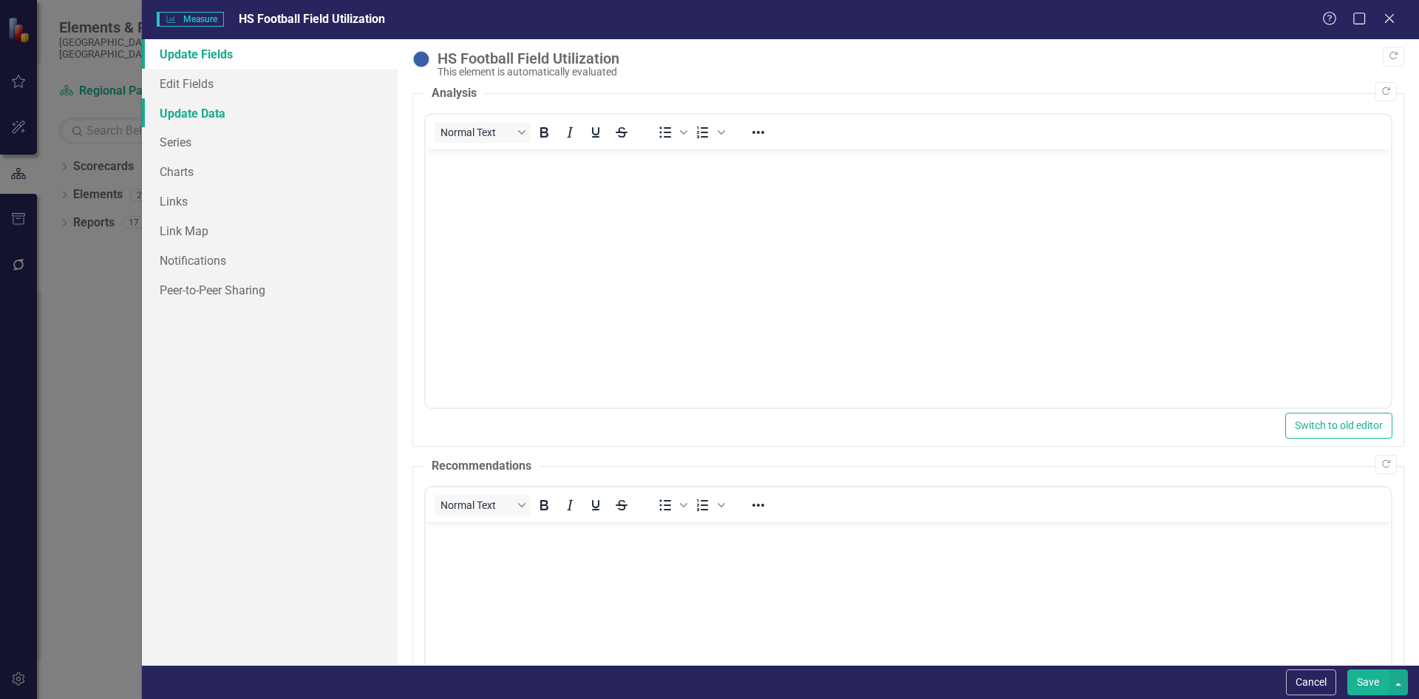
click at [191, 117] on link "Update Data" at bounding box center [270, 113] width 256 height 30
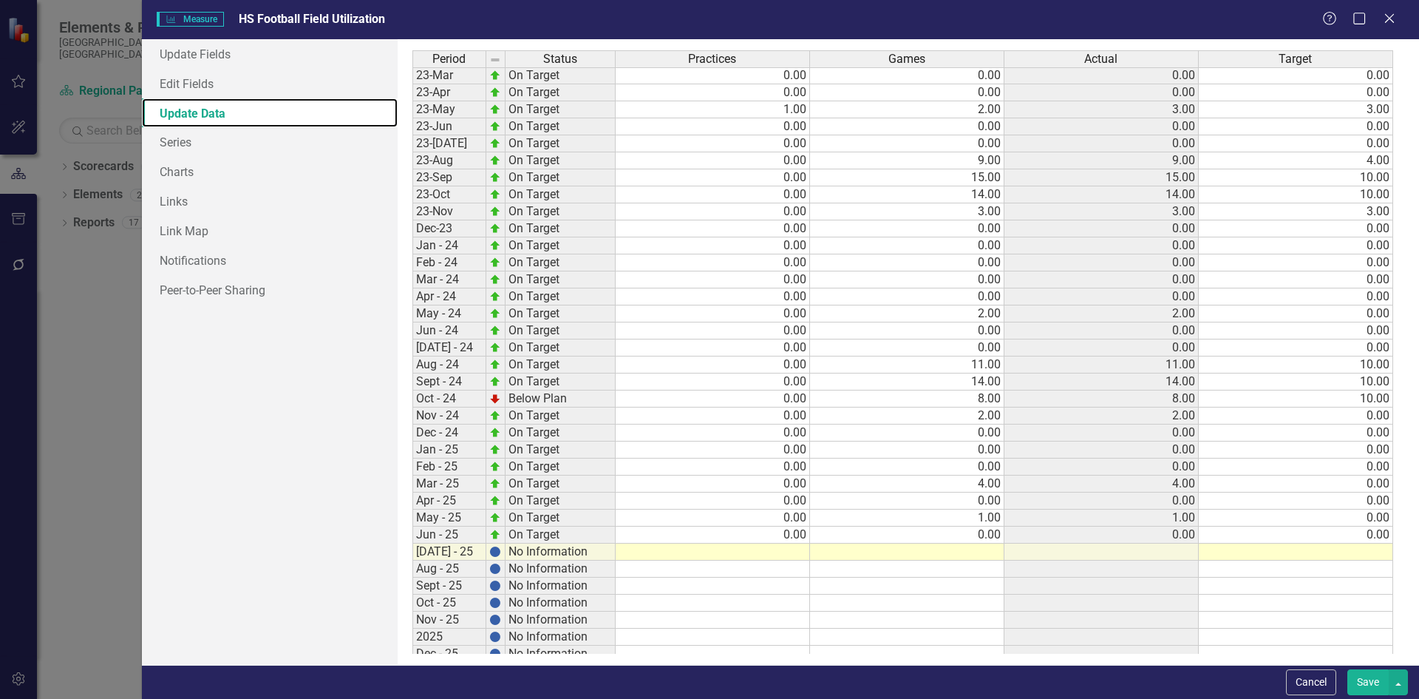
scroll to position [453, 0]
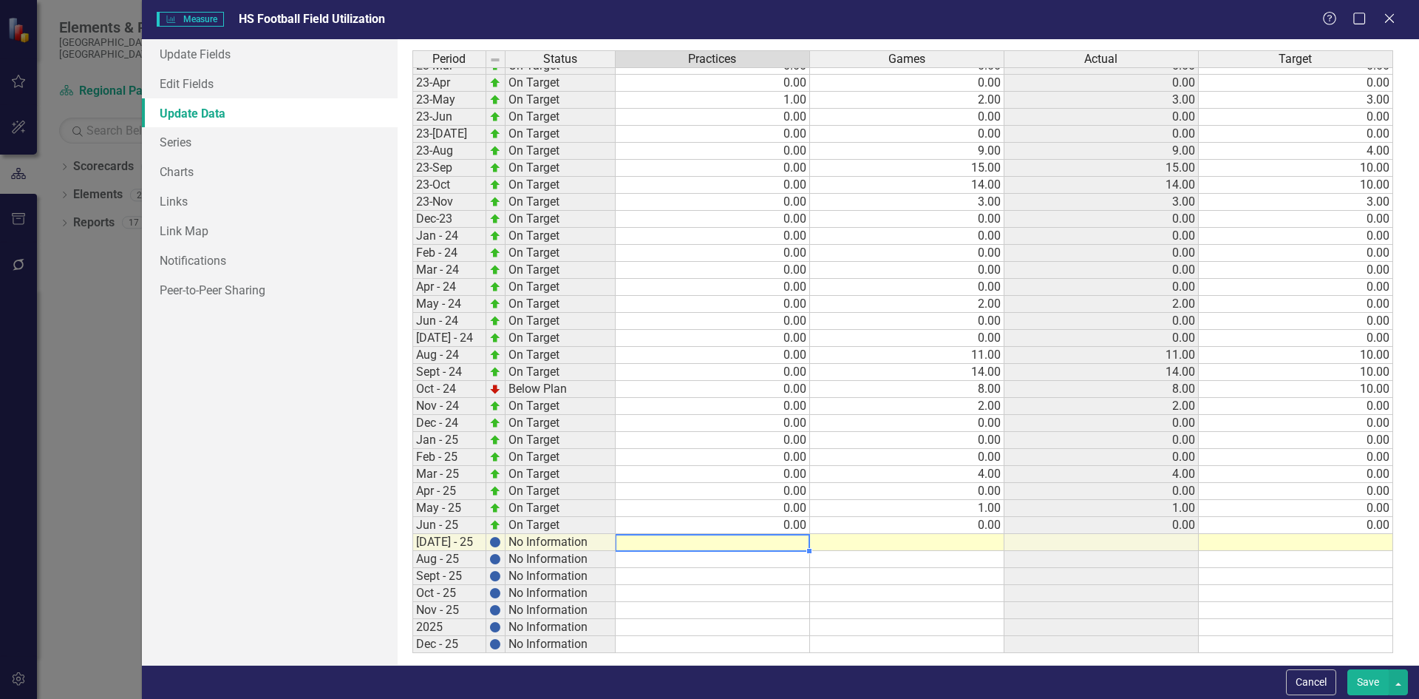
type textarea "0"
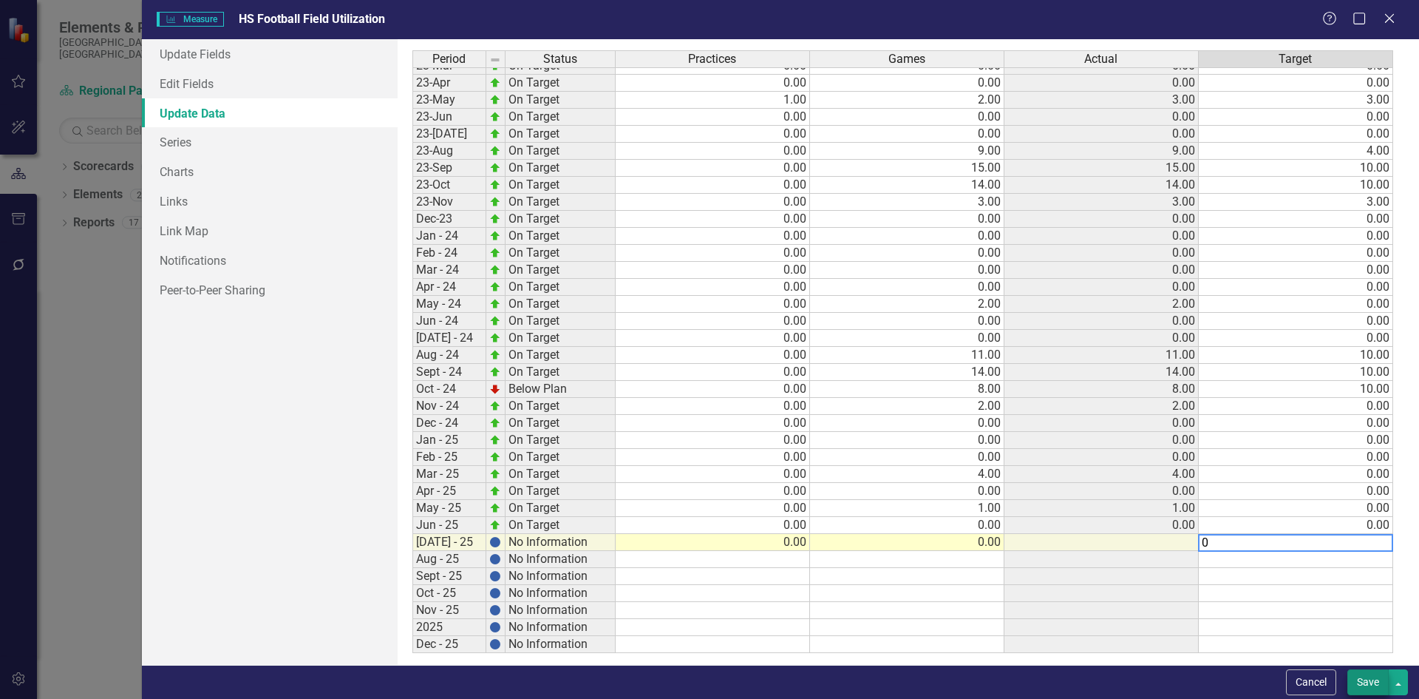
type textarea "0"
click at [1365, 679] on button "Save" at bounding box center [1368, 682] width 41 height 26
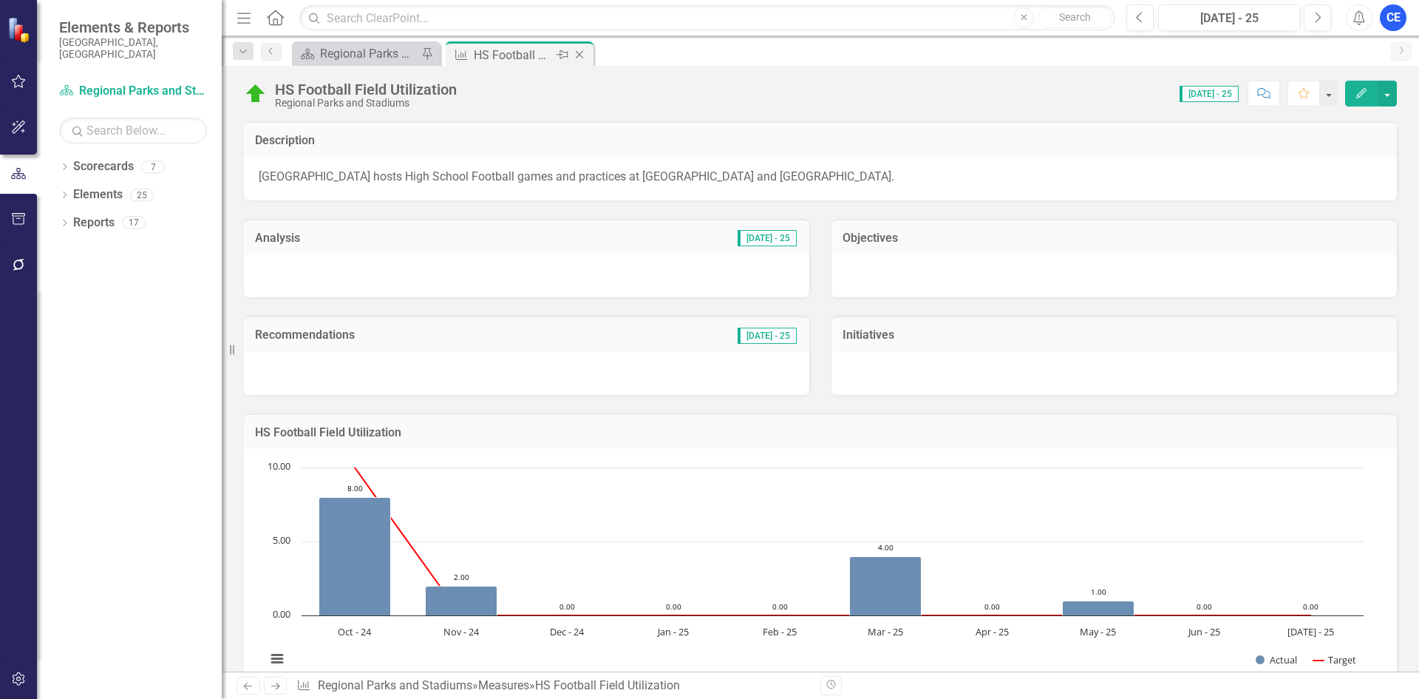
click at [580, 52] on icon "Close" at bounding box center [579, 55] width 15 height 12
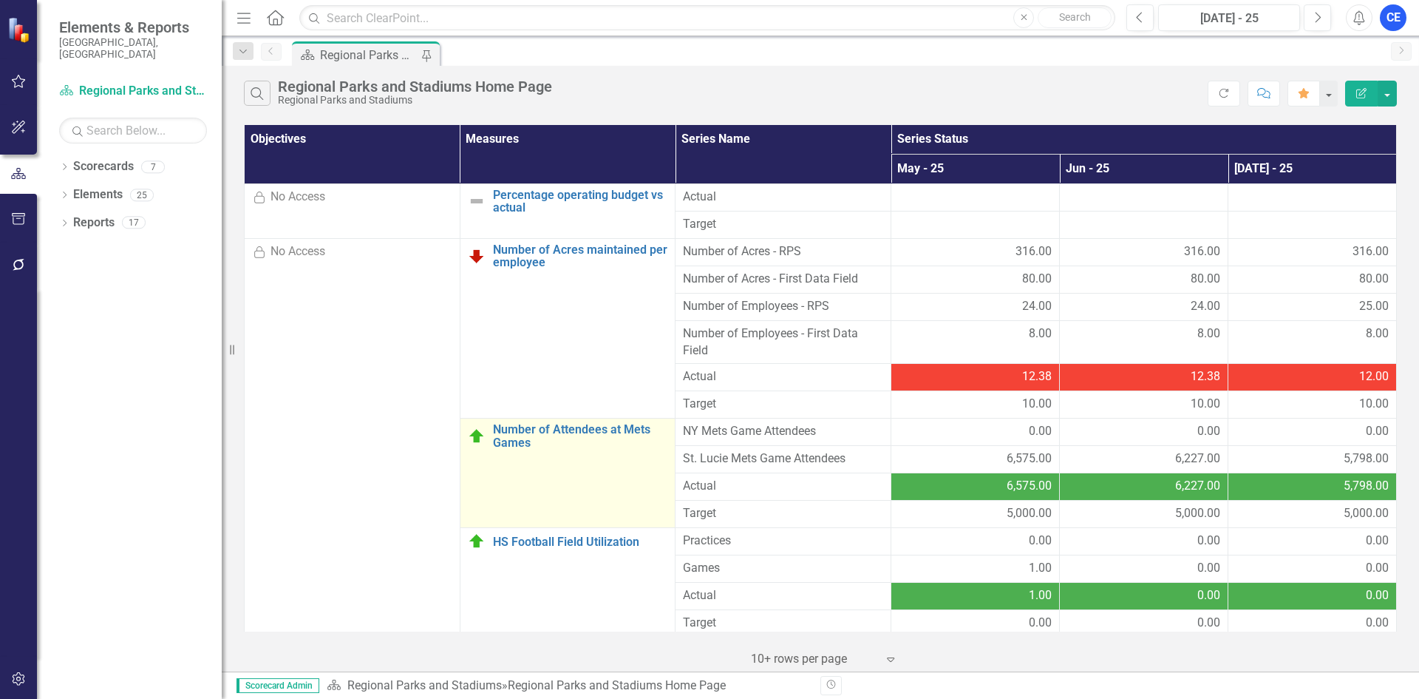
scroll to position [148, 0]
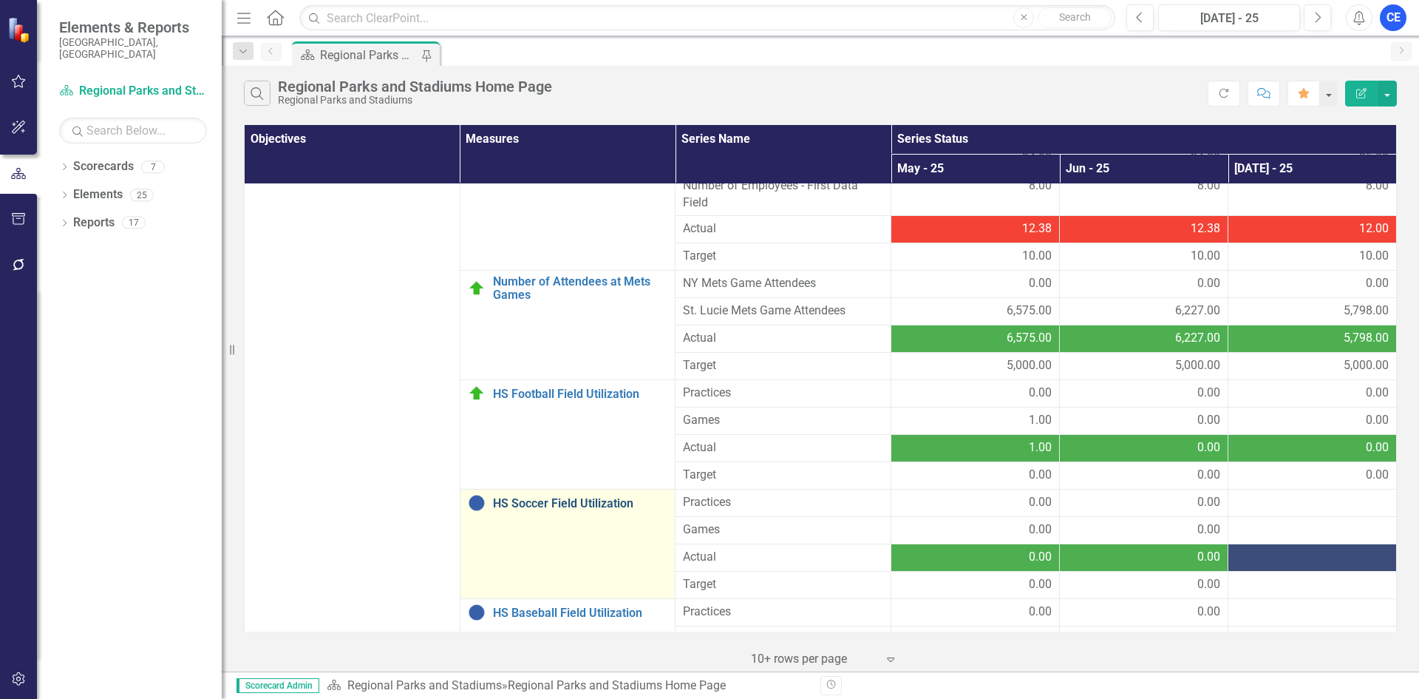
click at [565, 503] on link "HS Soccer Field Utilization" at bounding box center [580, 503] width 175 height 13
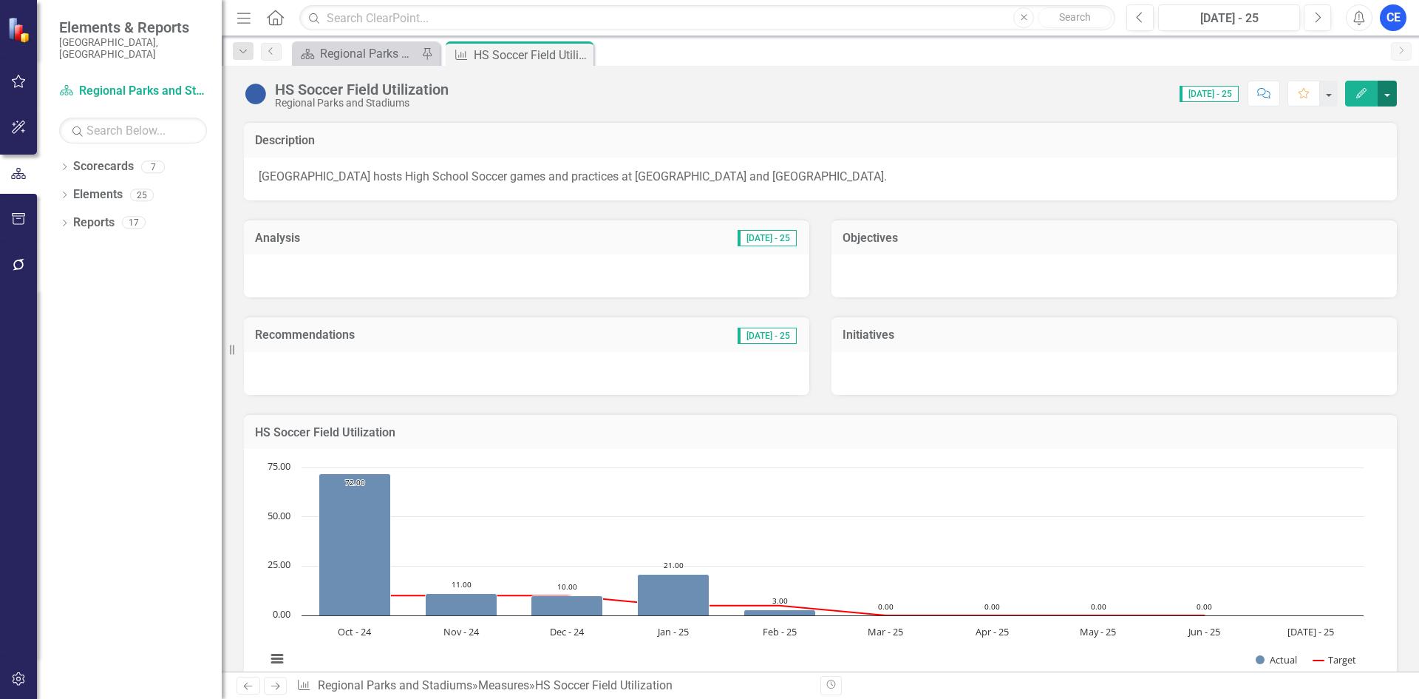
click at [1390, 90] on button "button" at bounding box center [1387, 94] width 19 height 26
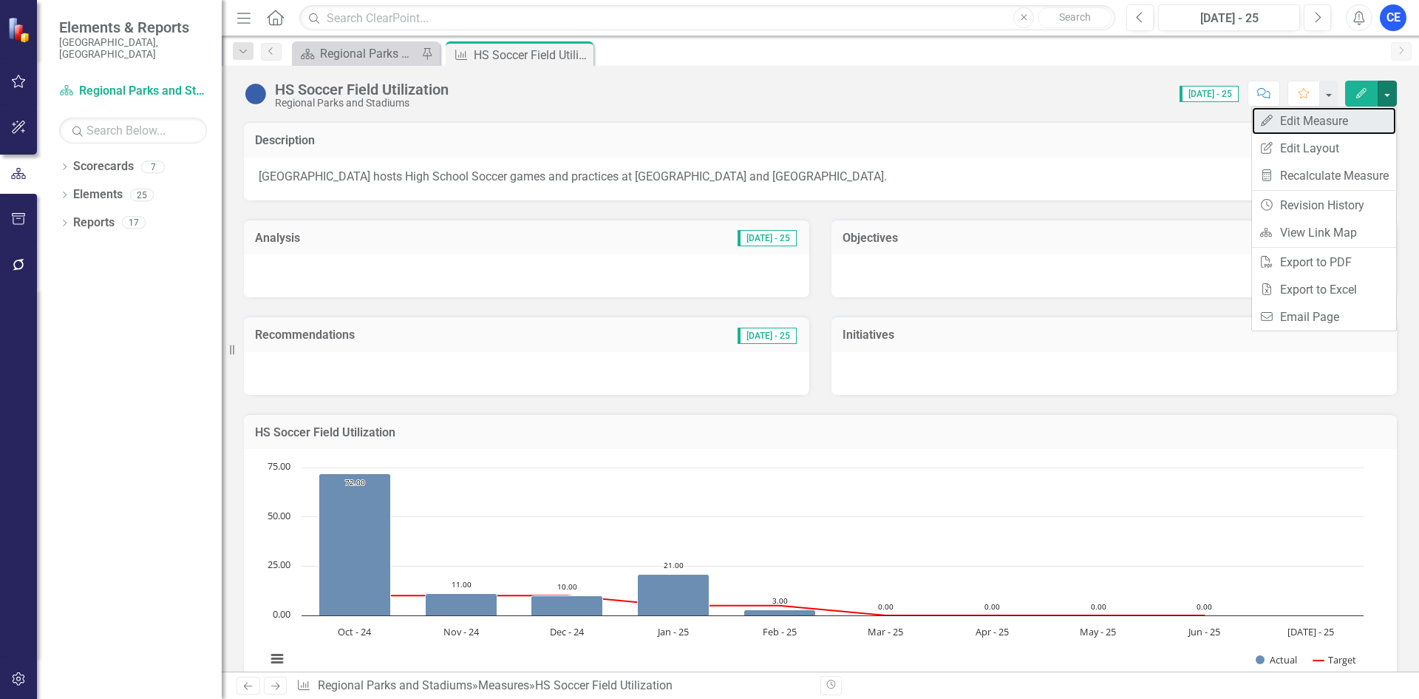
click at [1320, 122] on link "Edit Edit Measure" at bounding box center [1324, 120] width 144 height 27
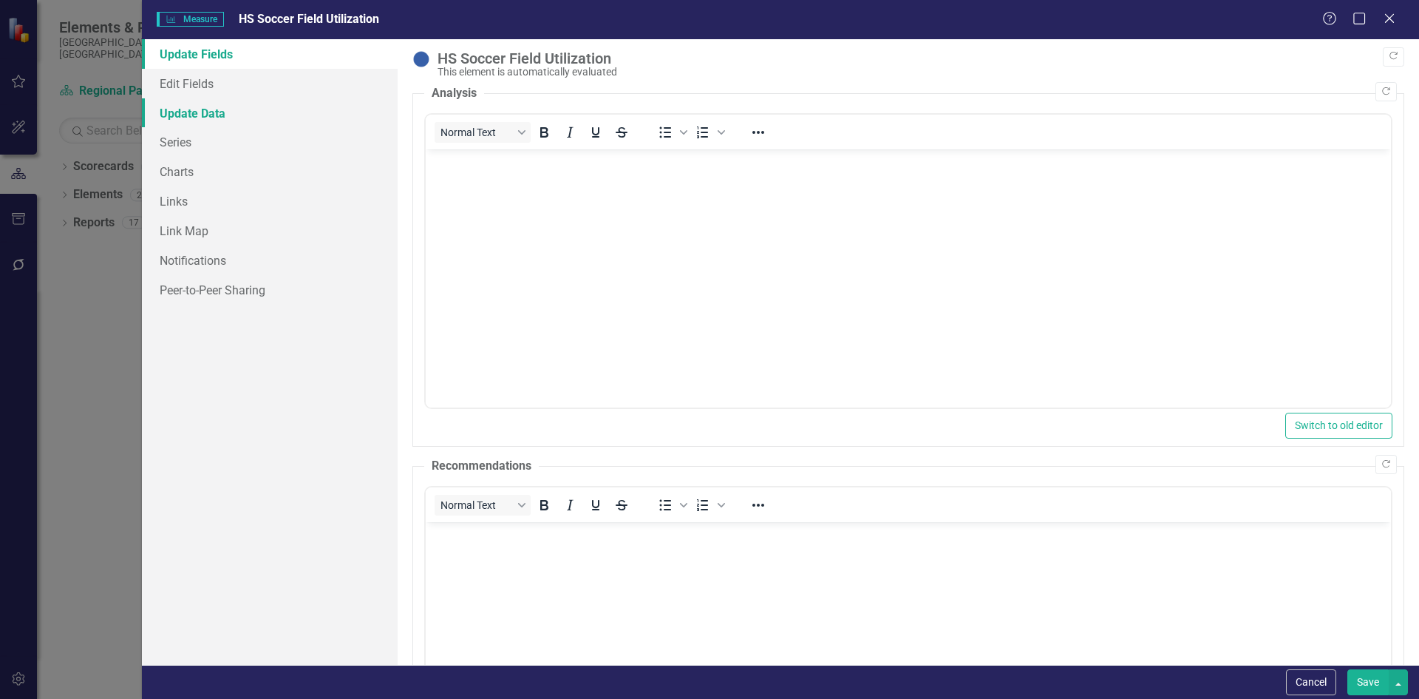
click at [189, 110] on link "Update Data" at bounding box center [270, 113] width 256 height 30
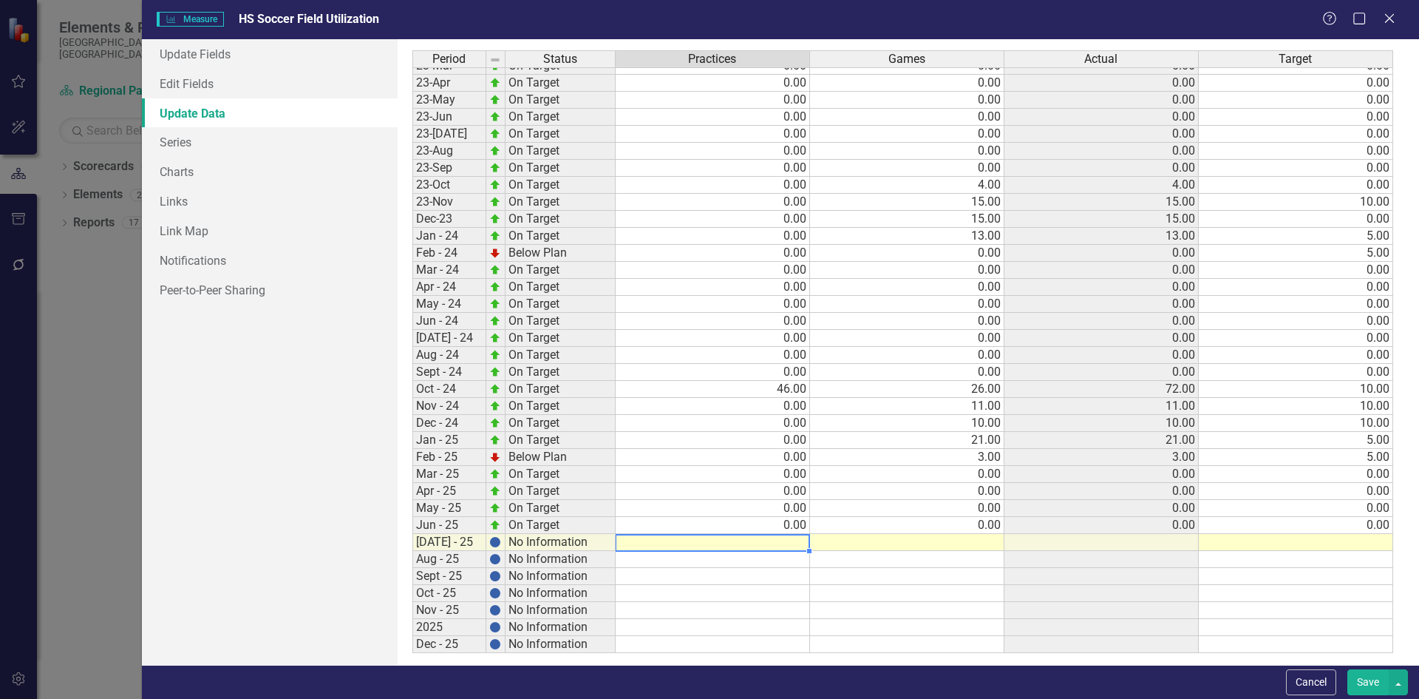
type textarea "0"
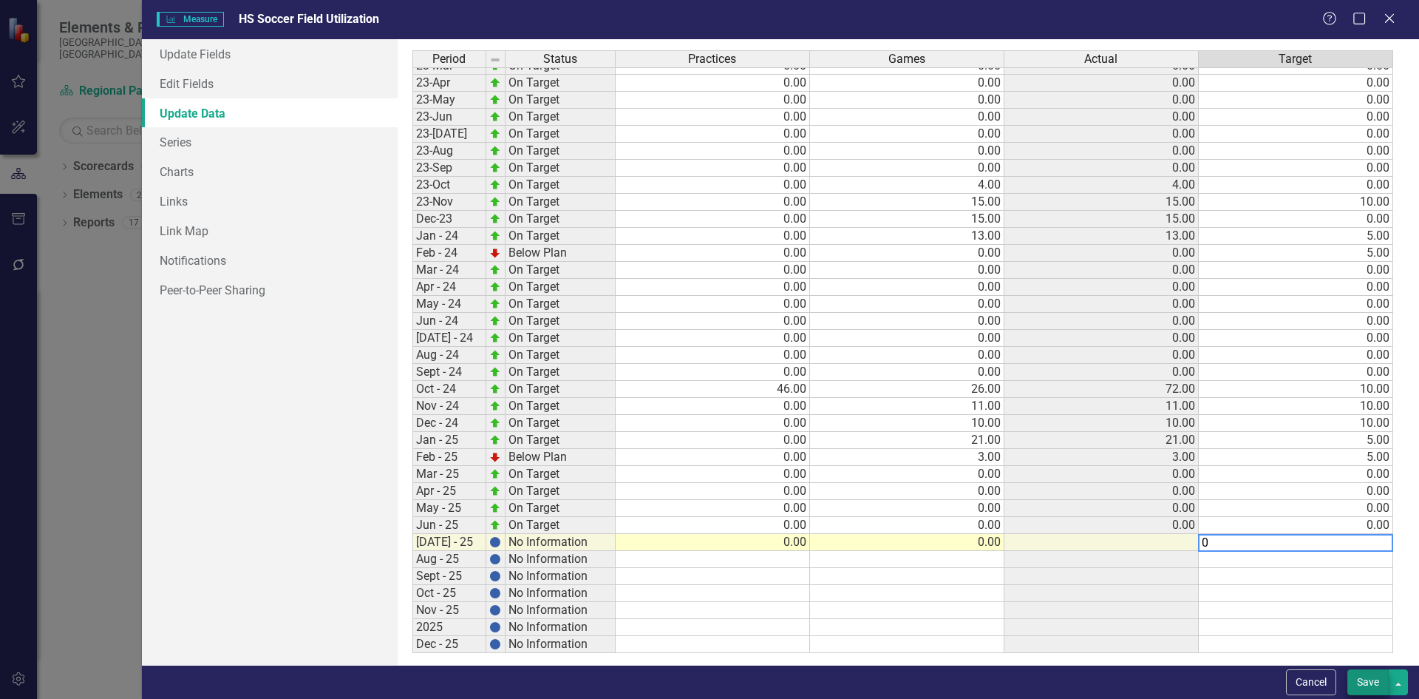
type textarea "0"
click at [1366, 685] on button "Save" at bounding box center [1368, 682] width 41 height 26
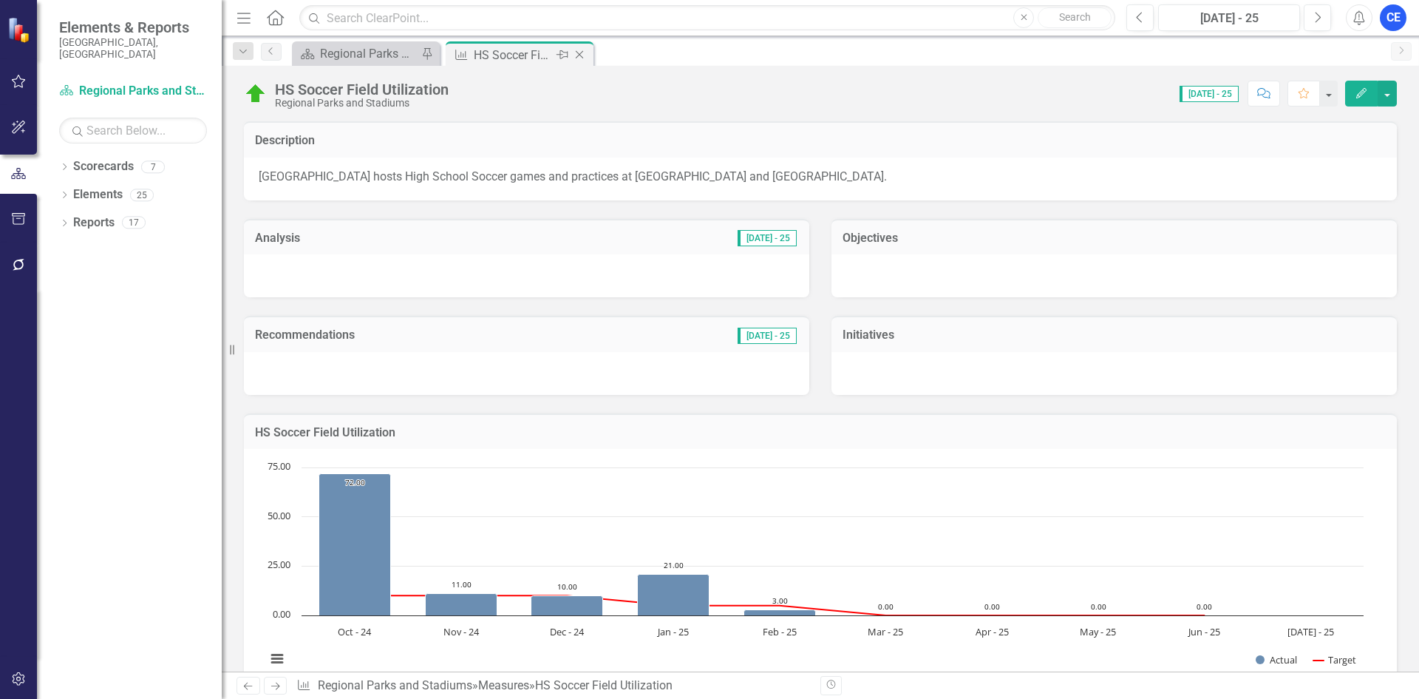
click at [580, 52] on icon "Close" at bounding box center [579, 55] width 15 height 12
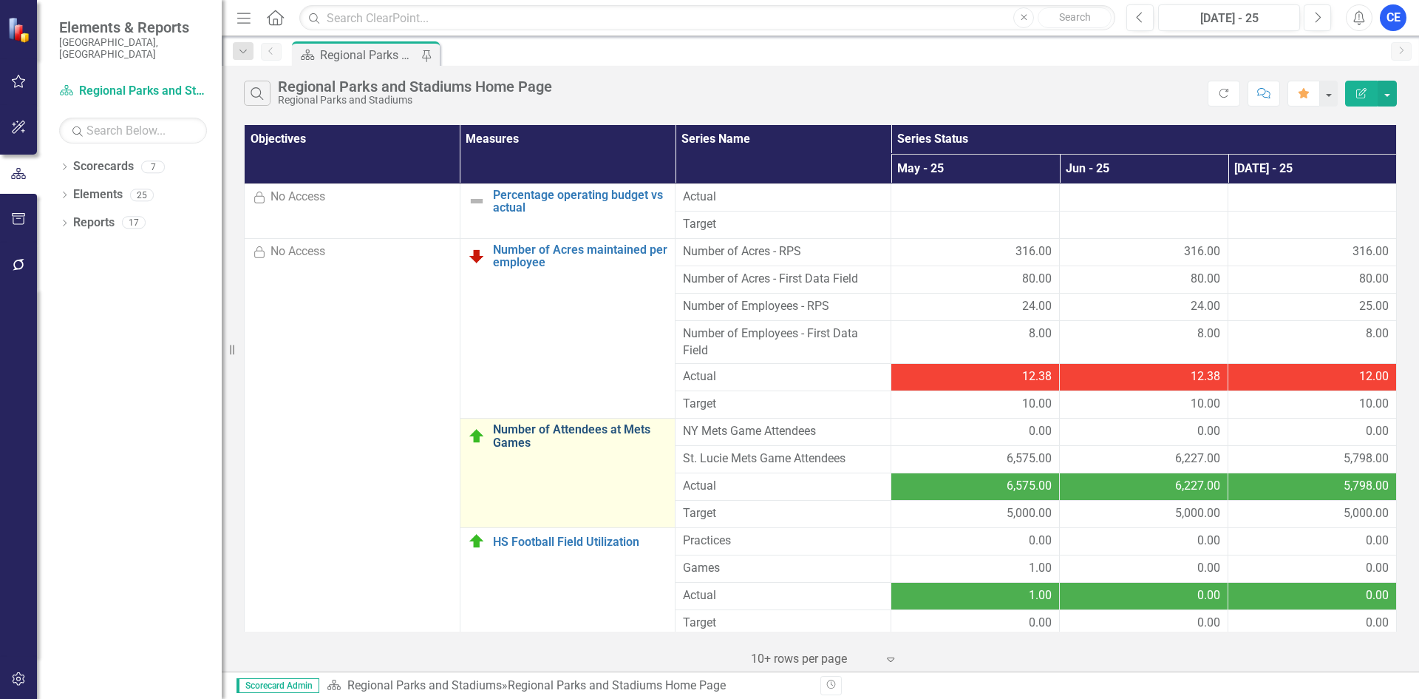
scroll to position [296, 0]
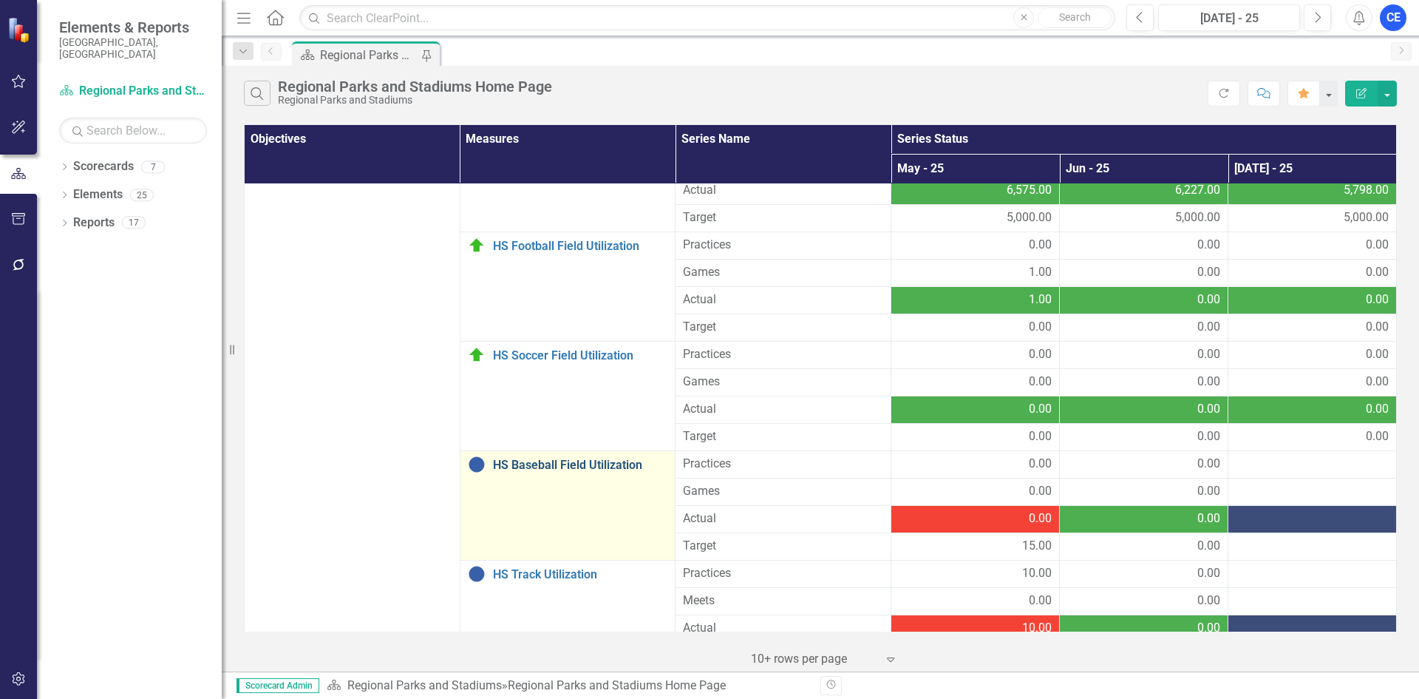
click at [551, 468] on link "HS Baseball Field Utilization" at bounding box center [580, 464] width 175 height 13
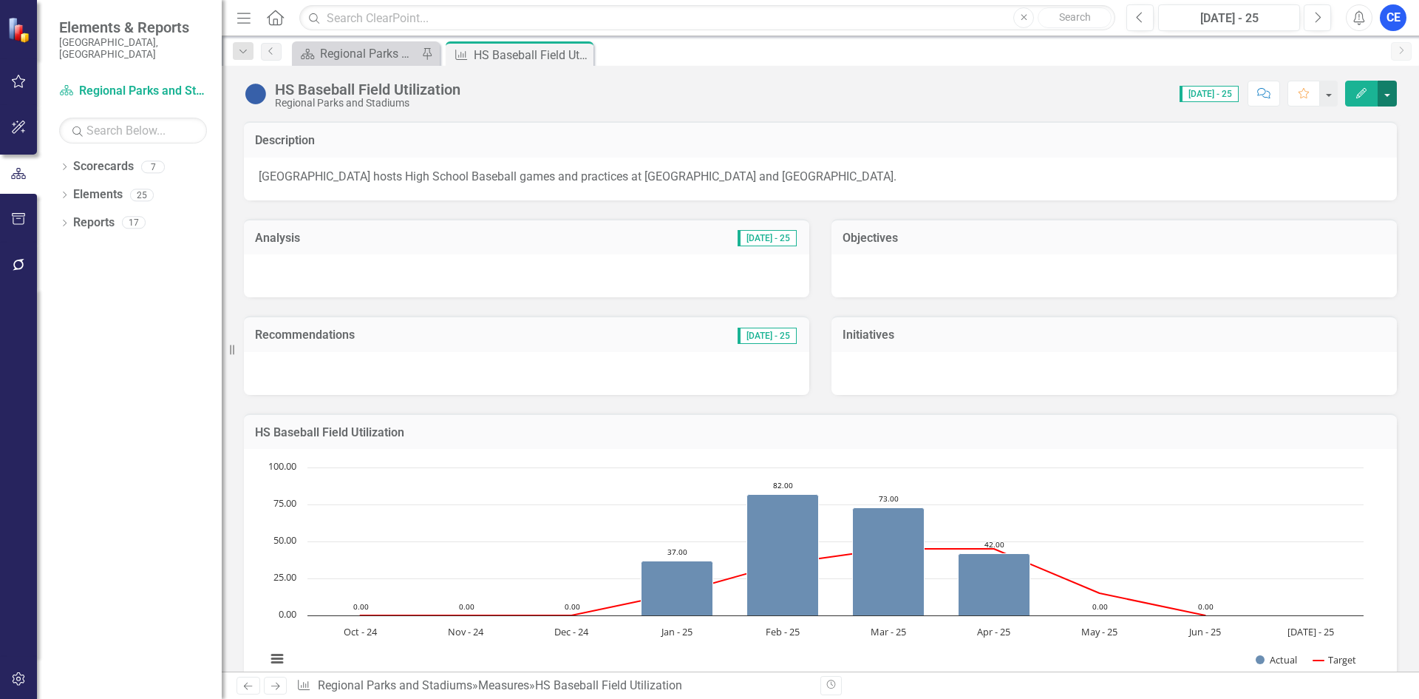
click at [1391, 91] on button "button" at bounding box center [1387, 94] width 19 height 26
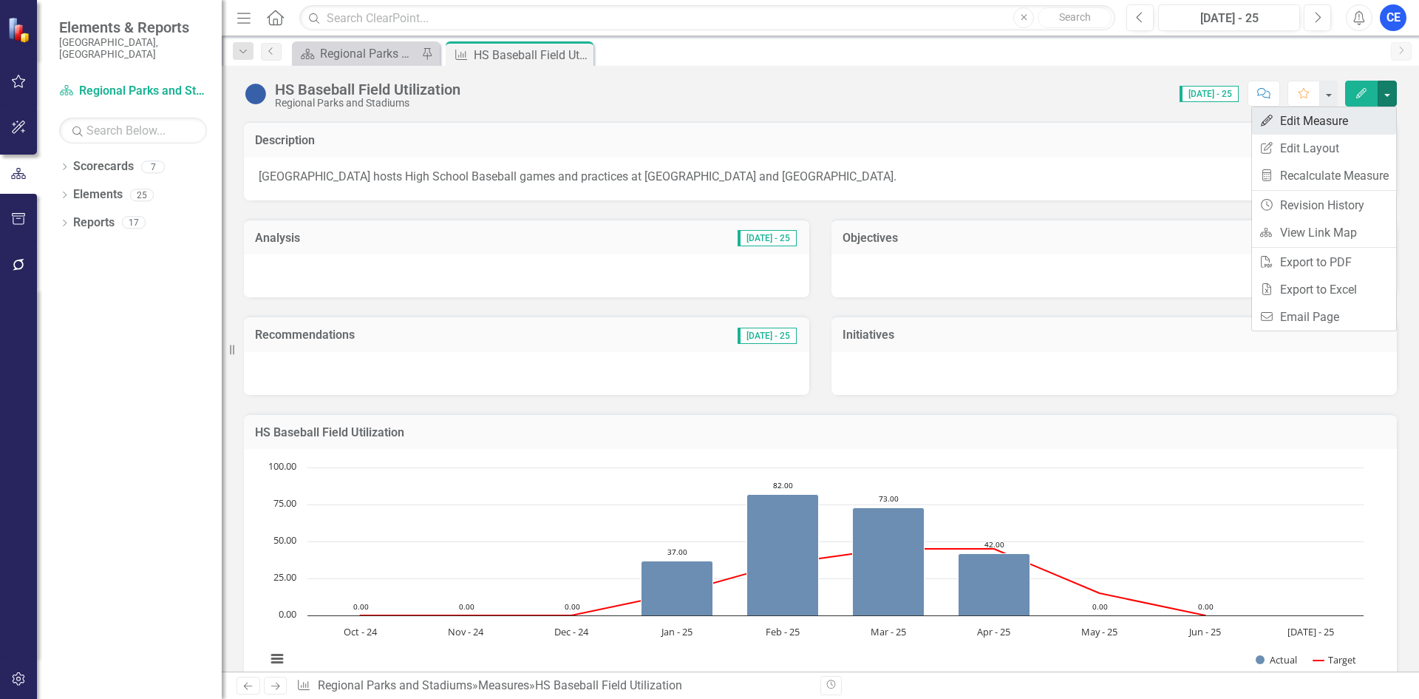
click at [1324, 119] on link "Edit Edit Measure" at bounding box center [1324, 120] width 144 height 27
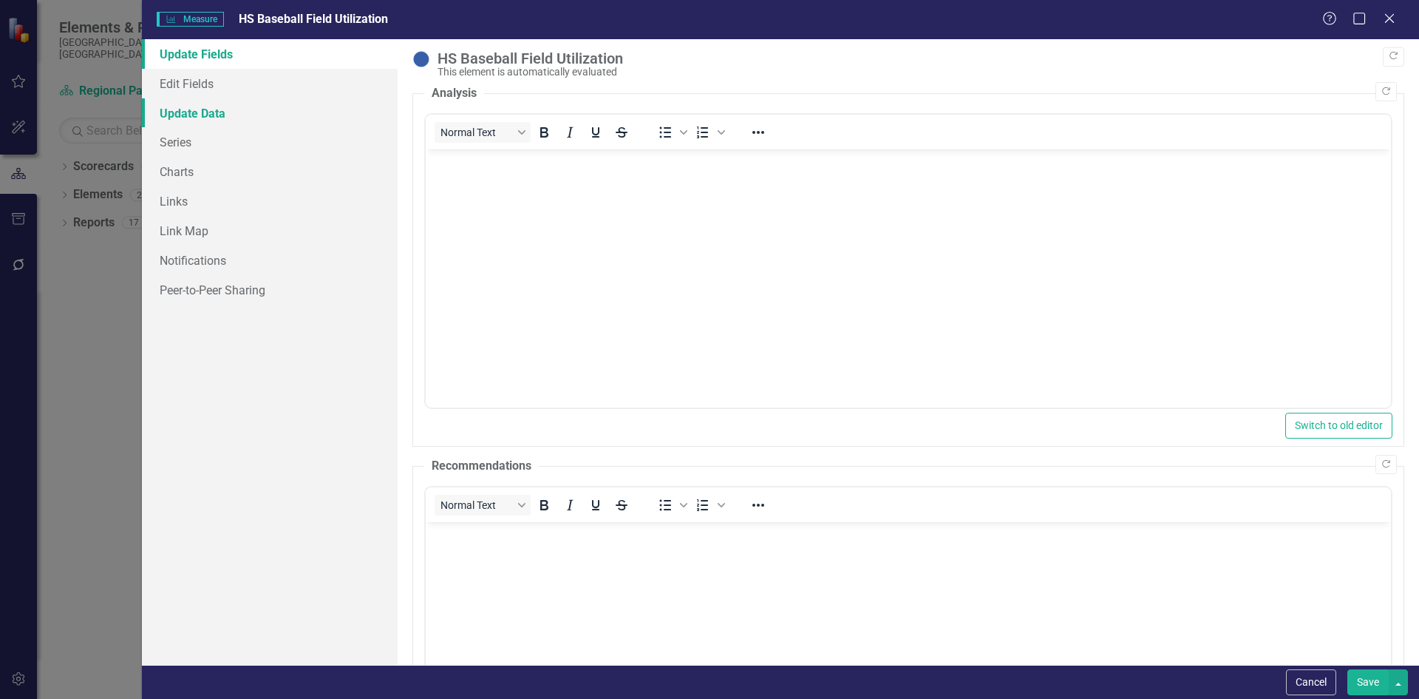
click at [186, 107] on link "Update Data" at bounding box center [270, 113] width 256 height 30
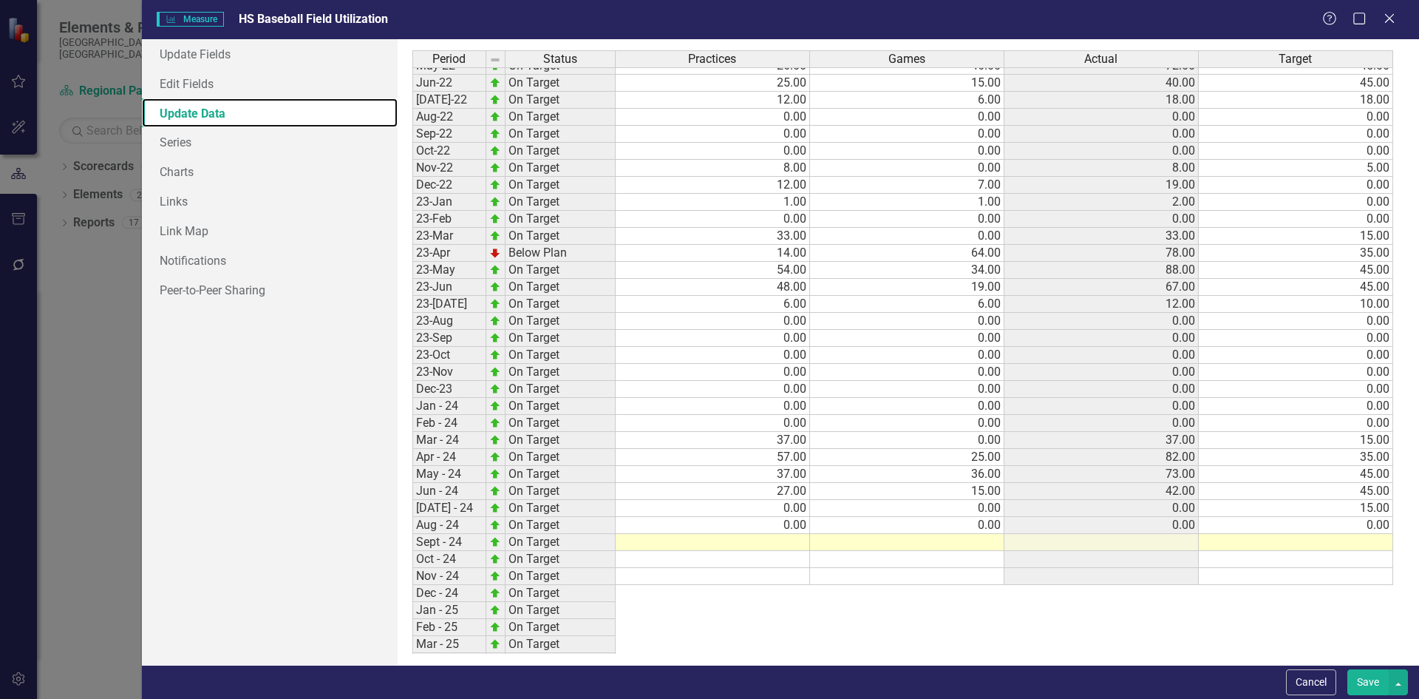
scroll to position [453, 0]
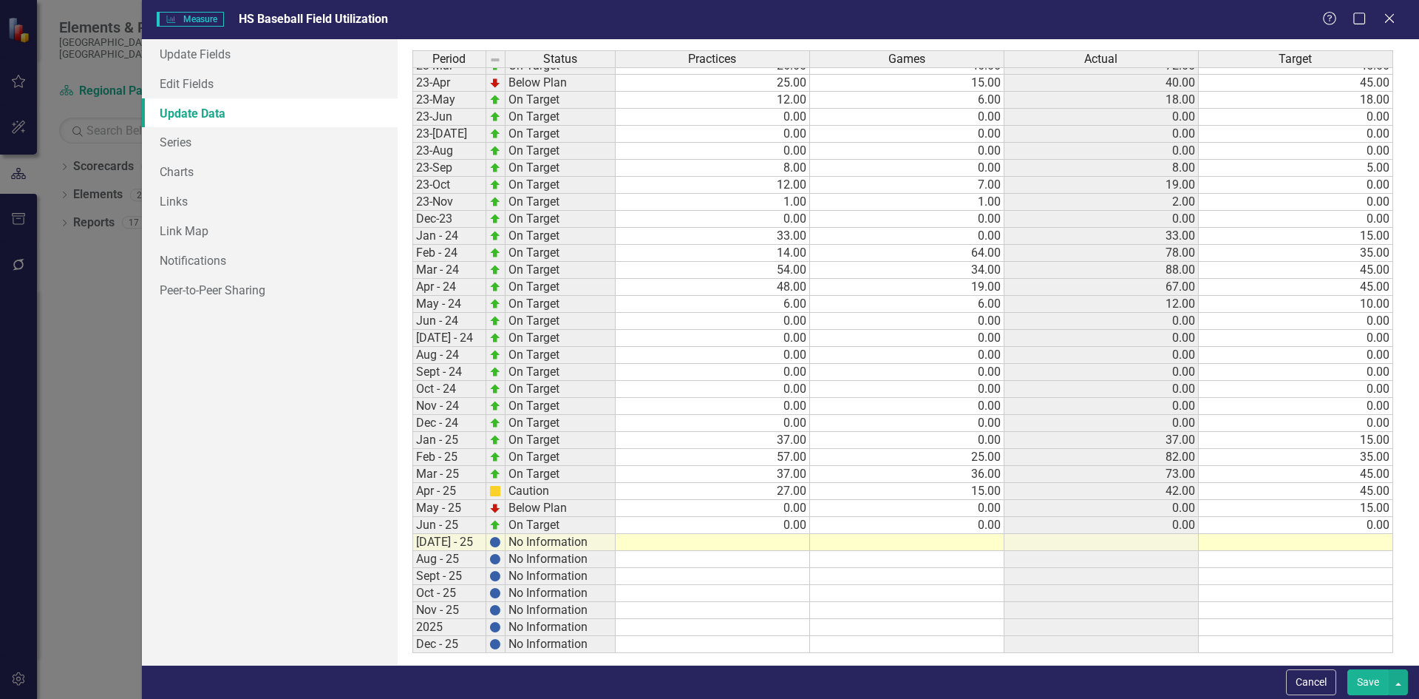
click at [767, 540] on tbody "Nov-21 On Target 0.00 0.00 0.00 0.00 Dec-21 On Target 0.00 0.00 0.00 0.00 Jan-2…" at bounding box center [903, 219] width 981 height 868
type textarea "0"
click at [1365, 685] on button "Save" at bounding box center [1368, 682] width 41 height 26
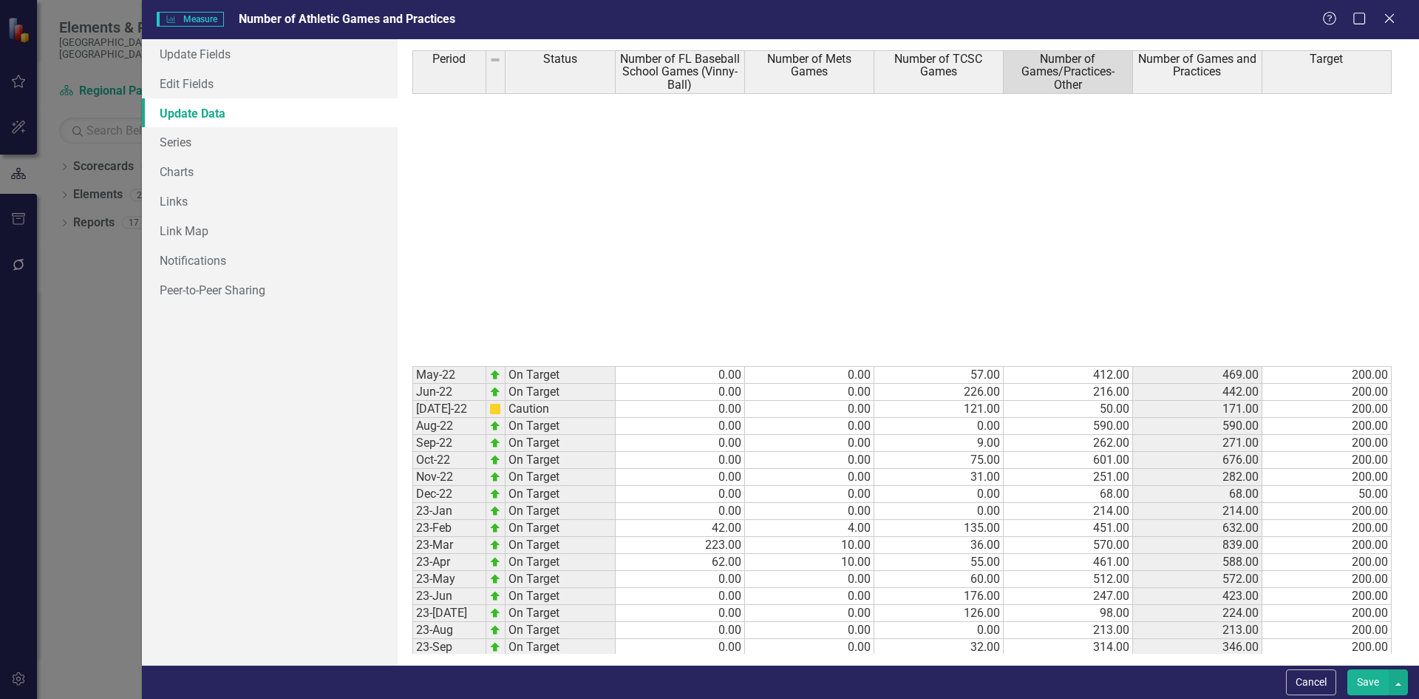
scroll to position [478, 0]
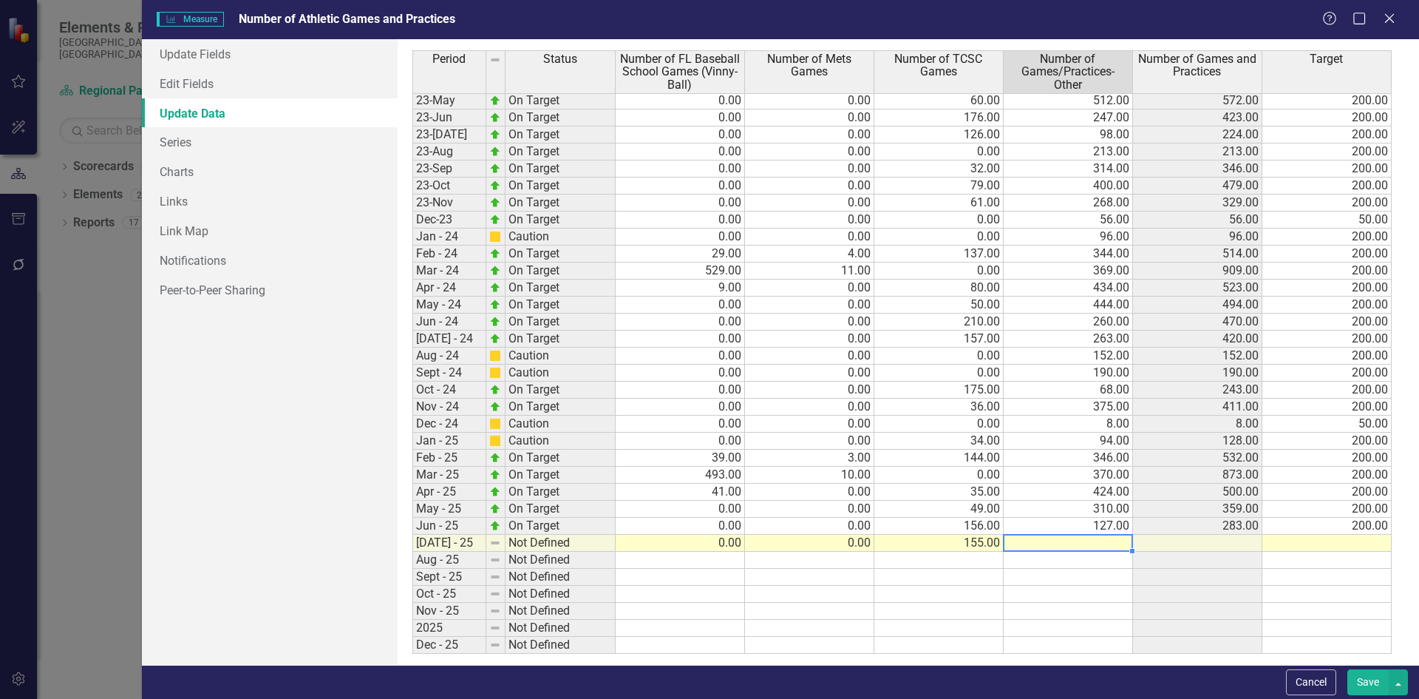
click at [1045, 540] on td at bounding box center [1068, 542] width 129 height 17
type textarea "200"
click at [1367, 682] on button "Save" at bounding box center [1368, 682] width 41 height 26
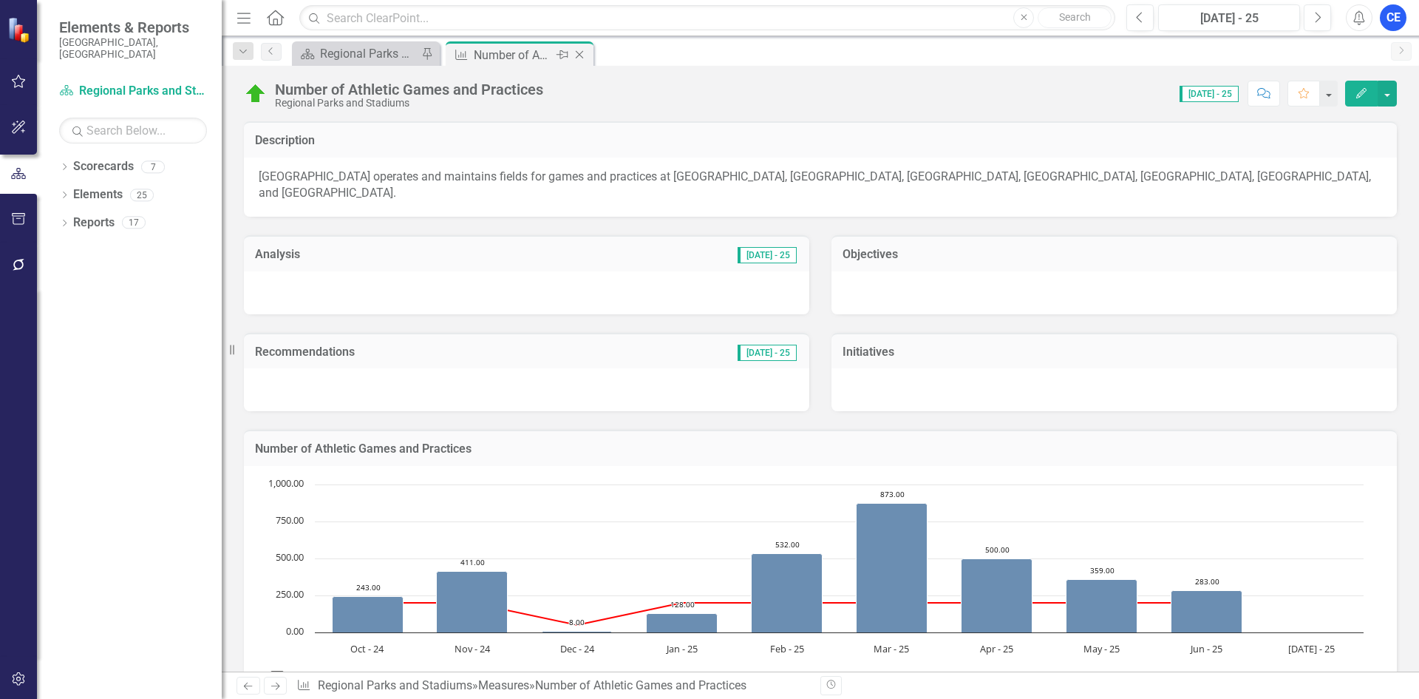
click at [579, 55] on icon "Close" at bounding box center [579, 55] width 15 height 12
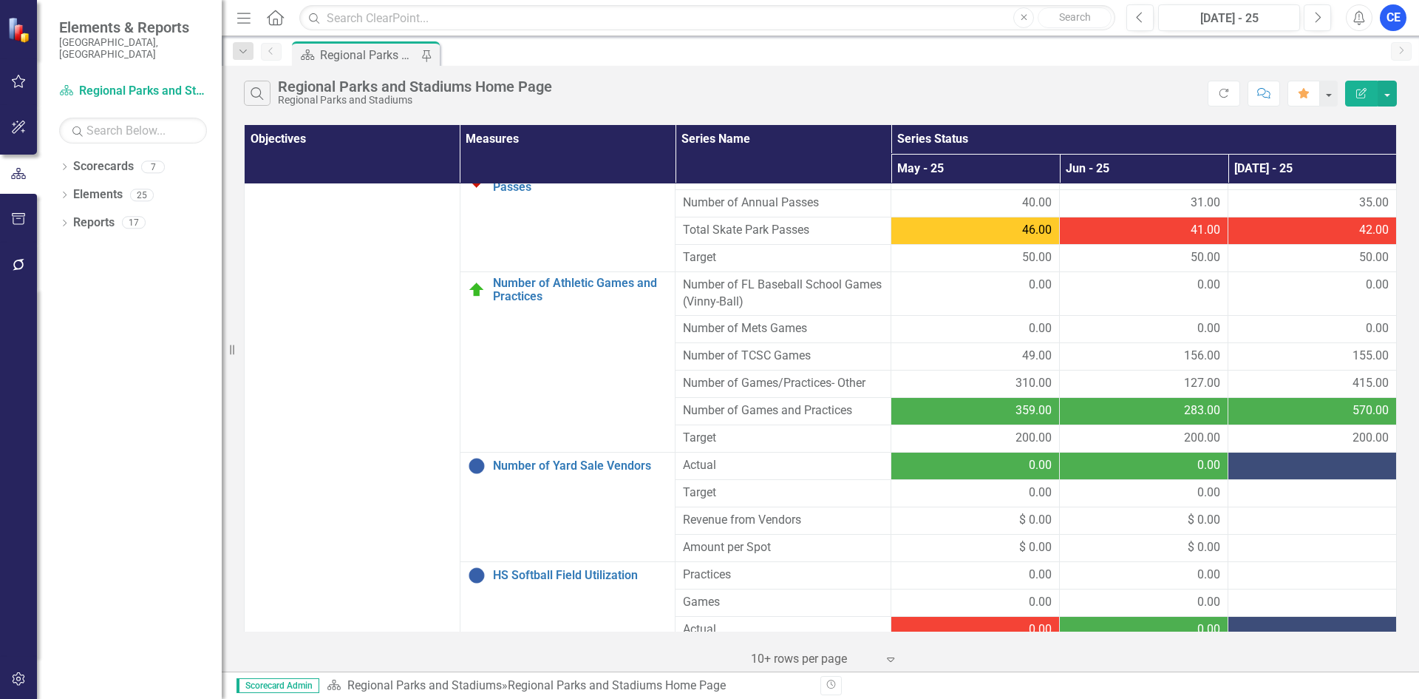
scroll to position [887, 0]
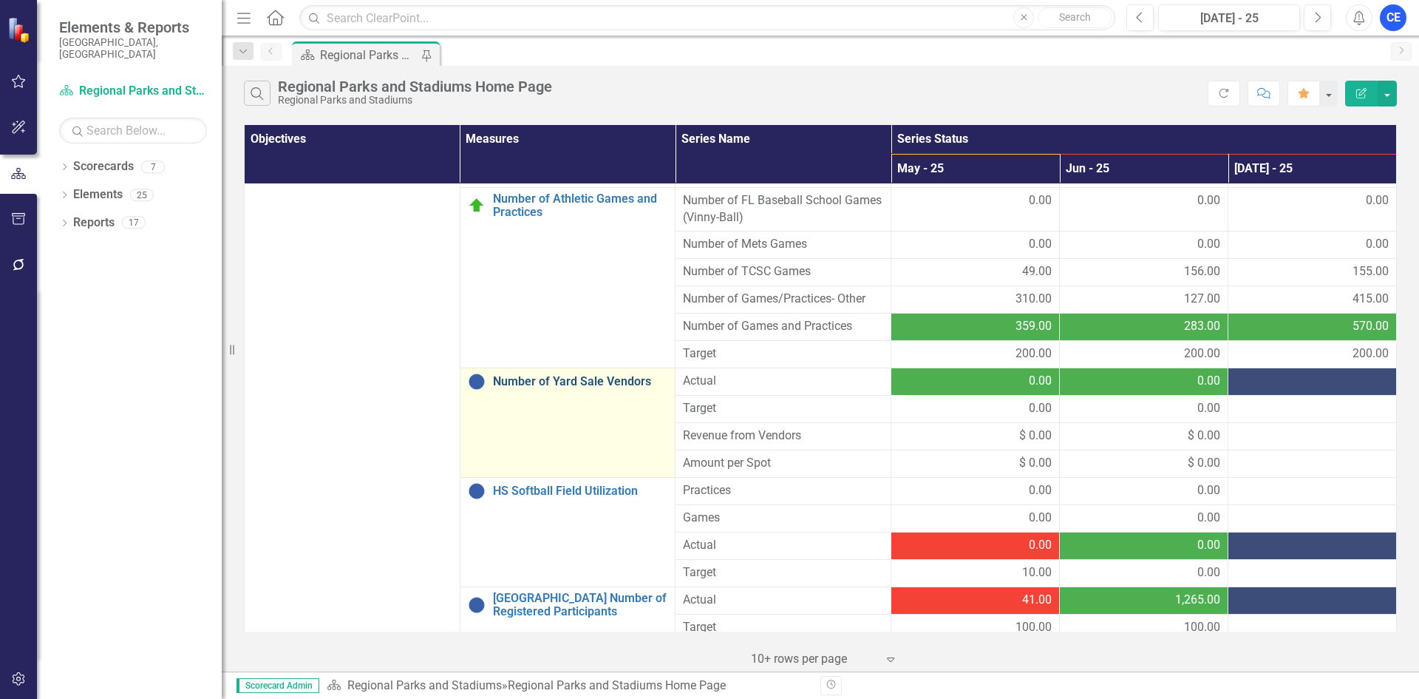
click at [568, 375] on link "Number of Yard Sale Vendors" at bounding box center [580, 381] width 175 height 13
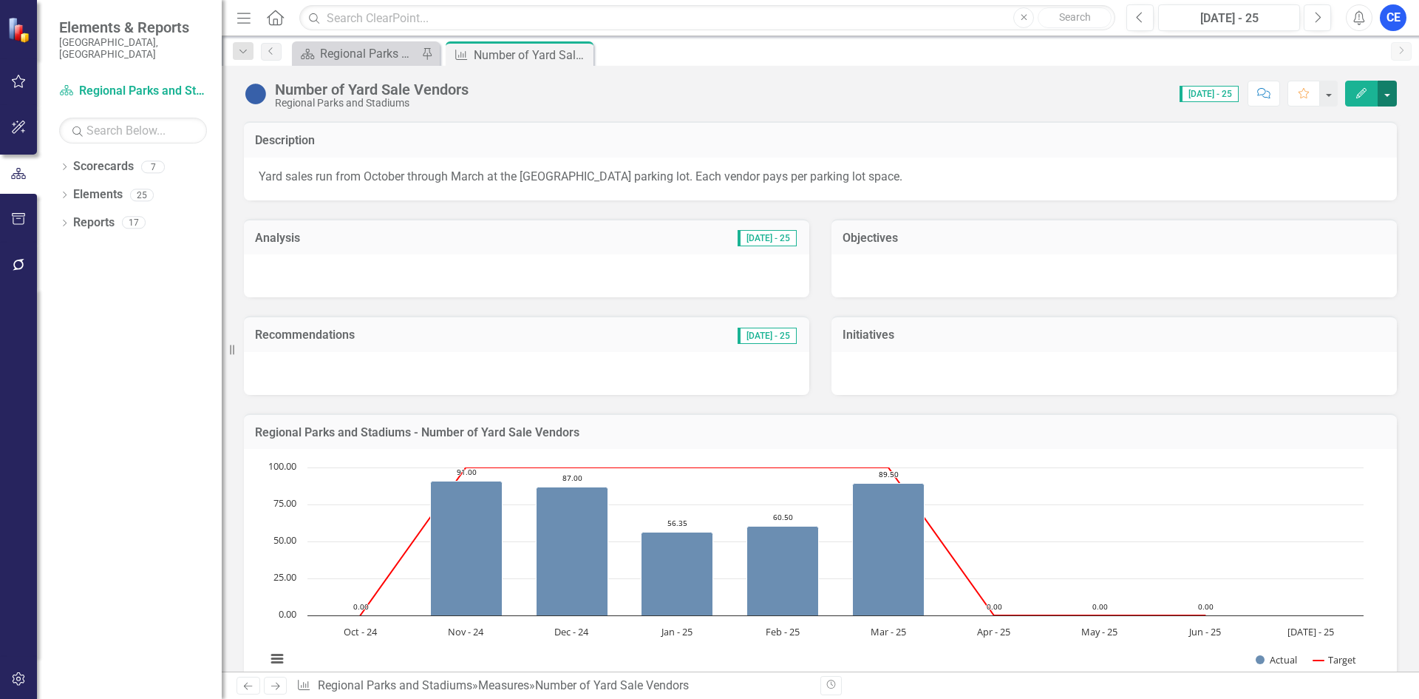
click at [1388, 89] on button "button" at bounding box center [1387, 94] width 19 height 26
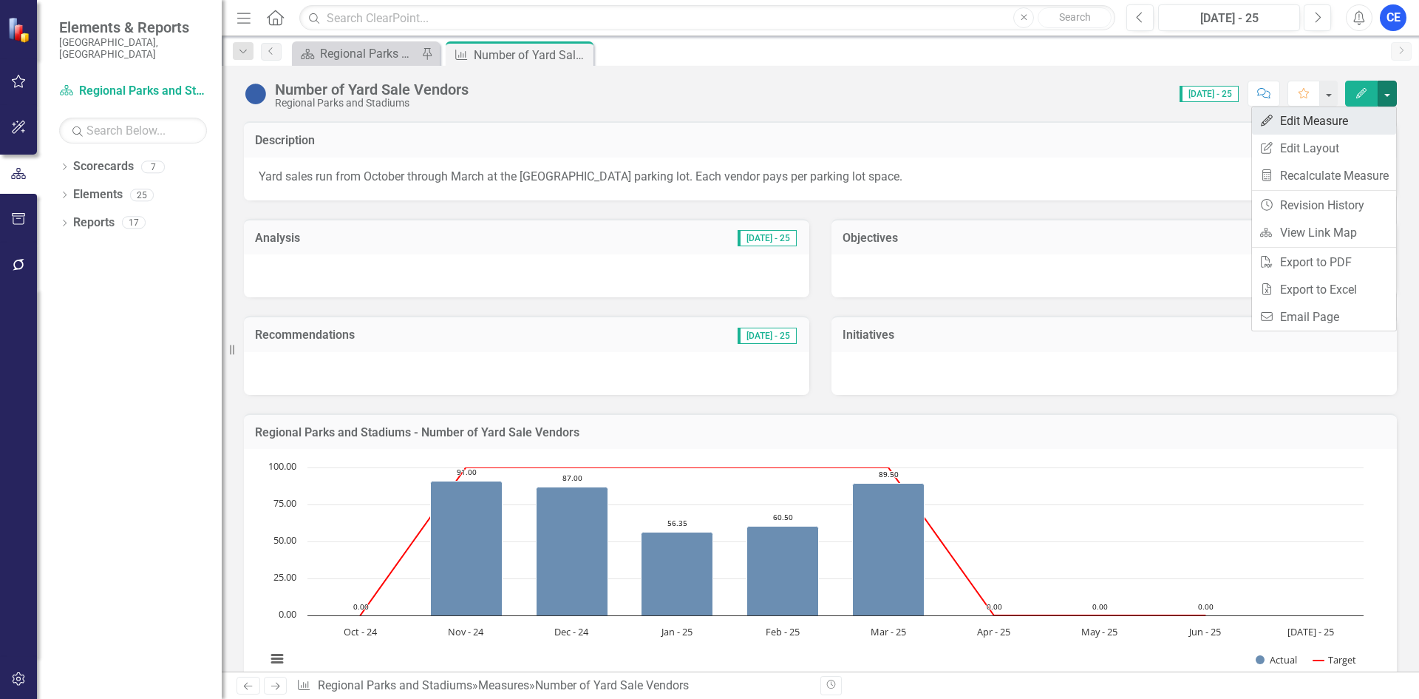
click at [1340, 121] on link "Edit Edit Measure" at bounding box center [1324, 120] width 144 height 27
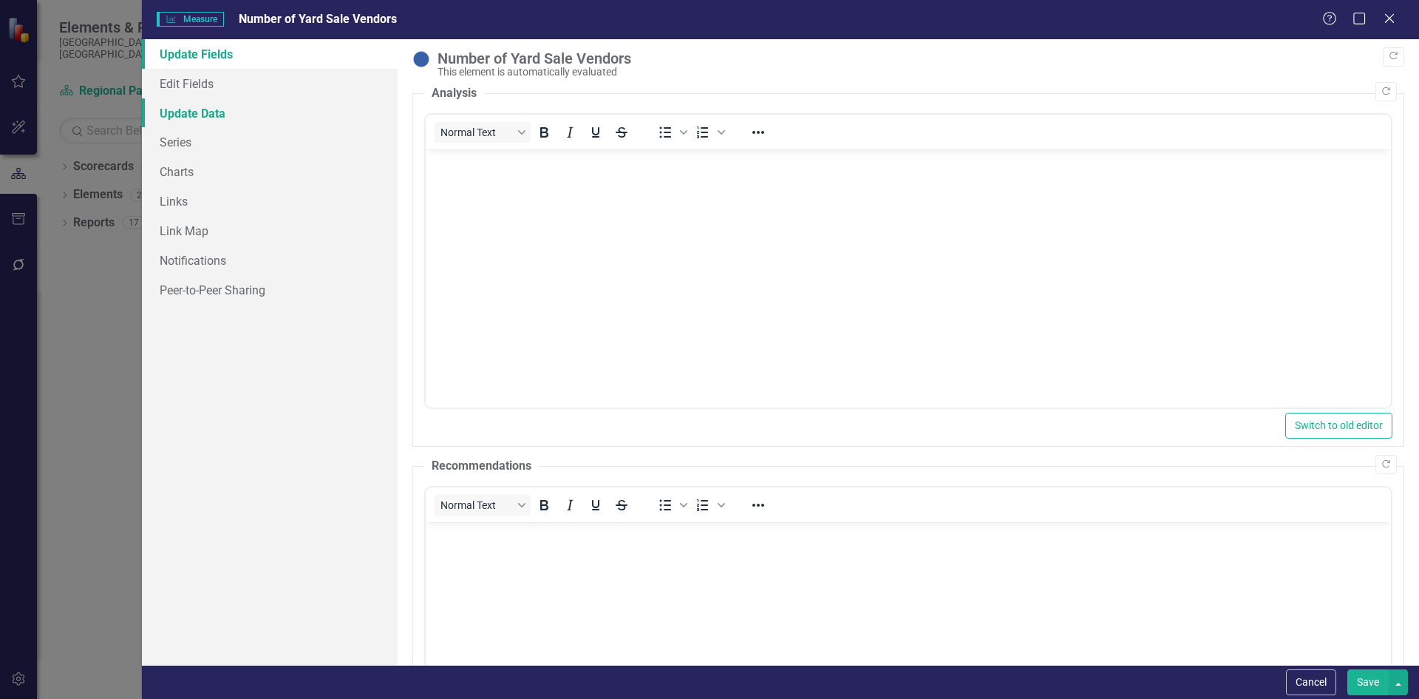
click at [179, 115] on link "Update Data" at bounding box center [270, 113] width 256 height 30
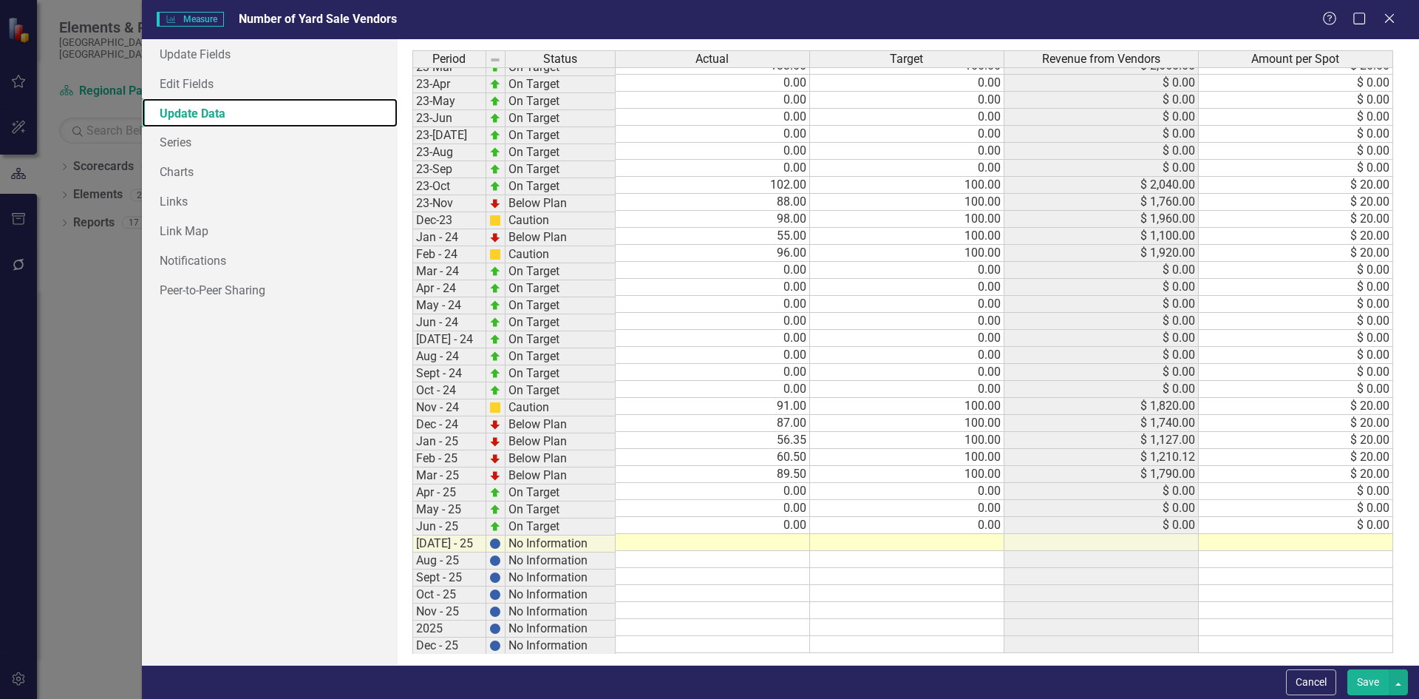
scroll to position [453, 0]
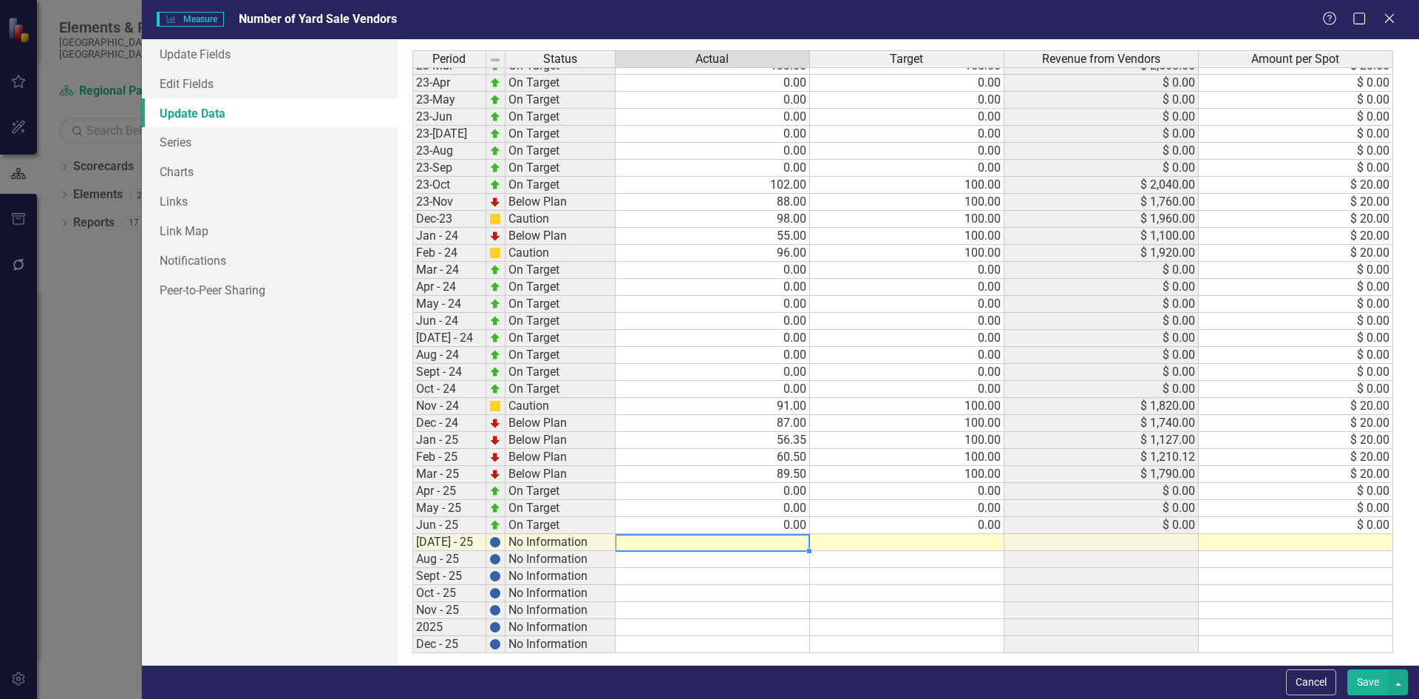
type textarea "0"
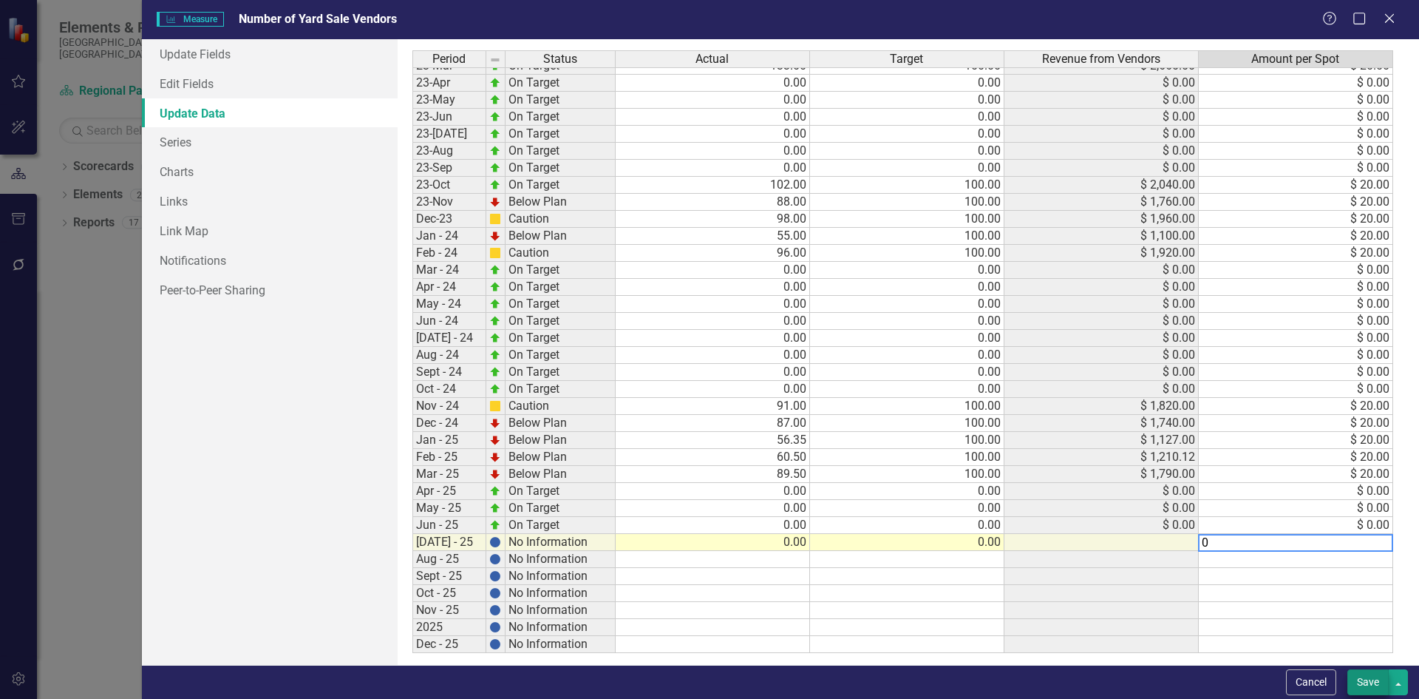
type textarea "0"
click at [1379, 679] on button "Save" at bounding box center [1368, 682] width 41 height 26
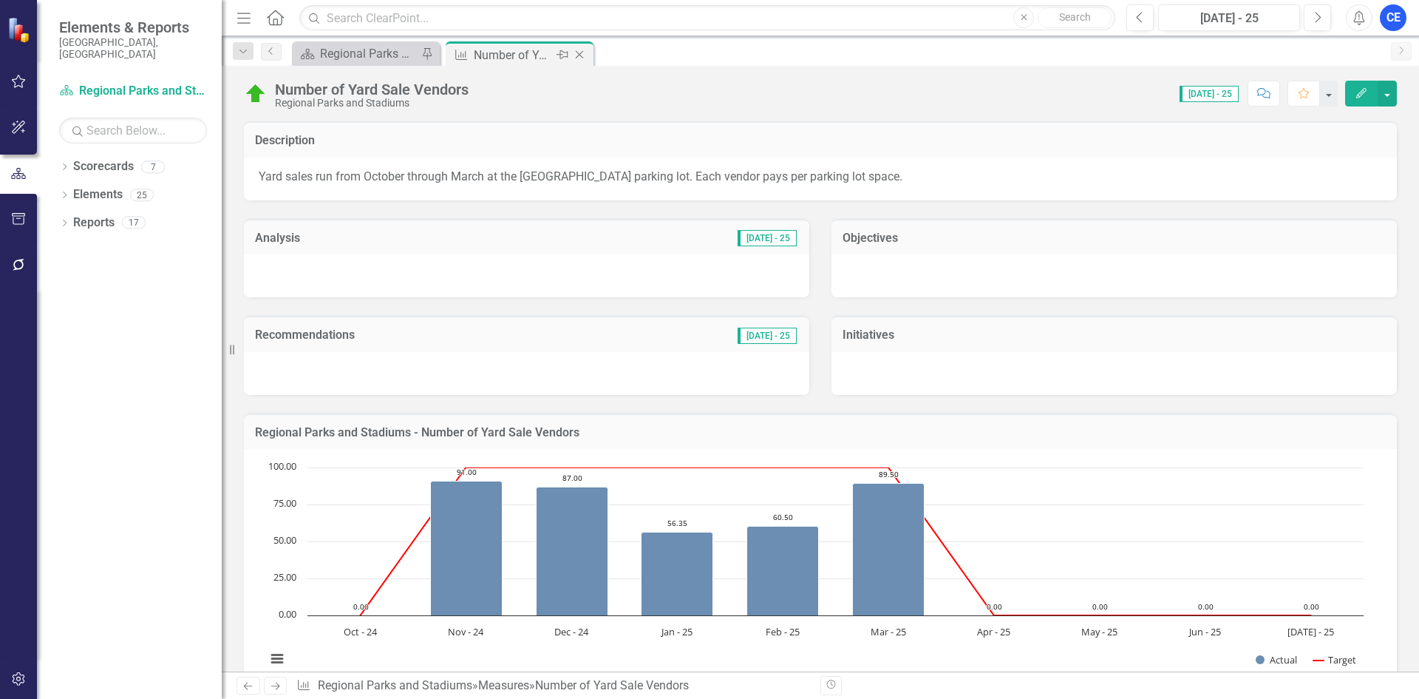
click at [580, 54] on icon "Close" at bounding box center [579, 55] width 15 height 12
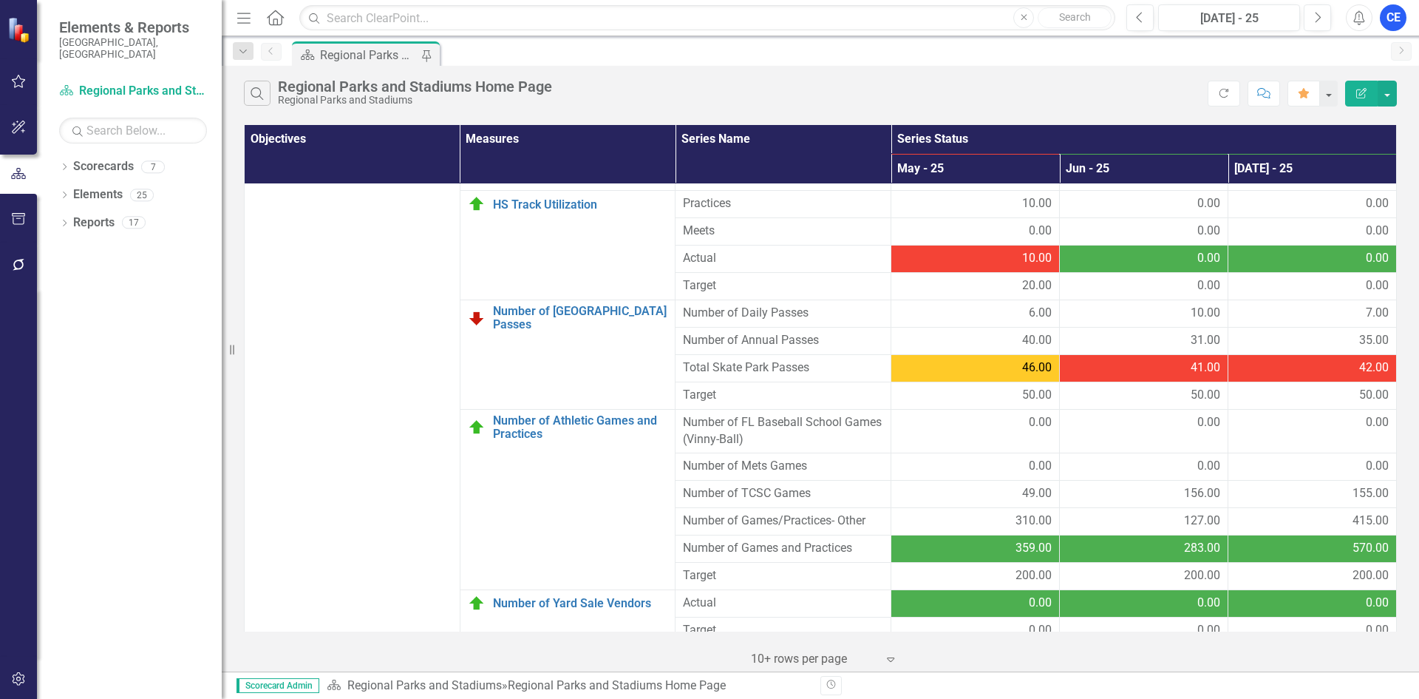
scroll to position [887, 0]
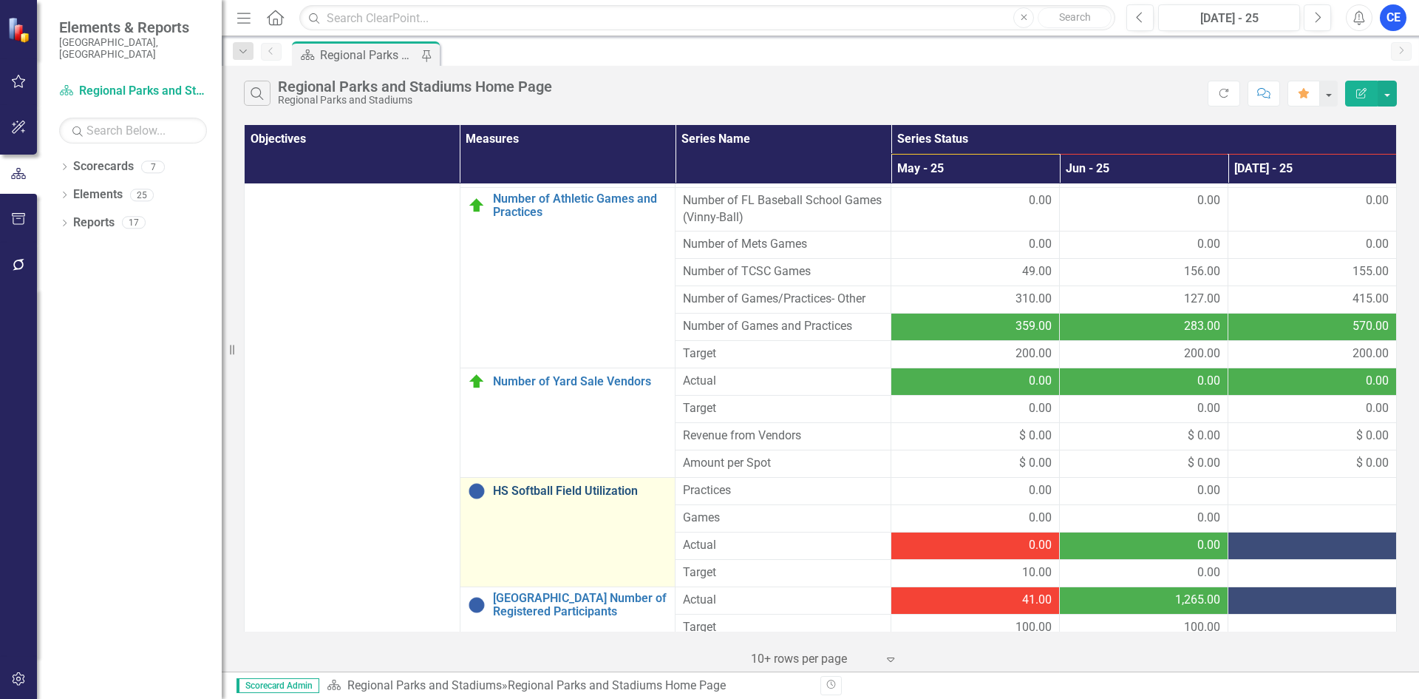
click at [586, 495] on link "HS Softball Field Utilization" at bounding box center [580, 490] width 175 height 13
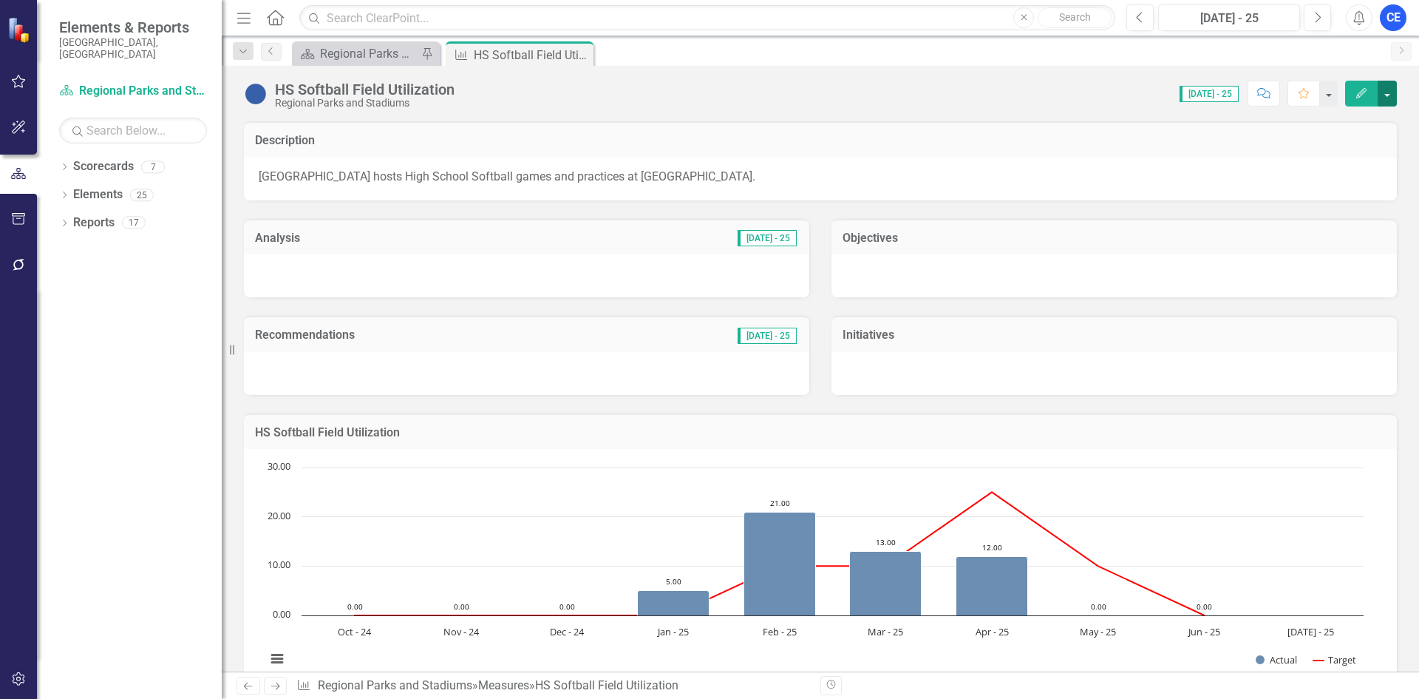
click at [1392, 88] on button "button" at bounding box center [1387, 94] width 19 height 26
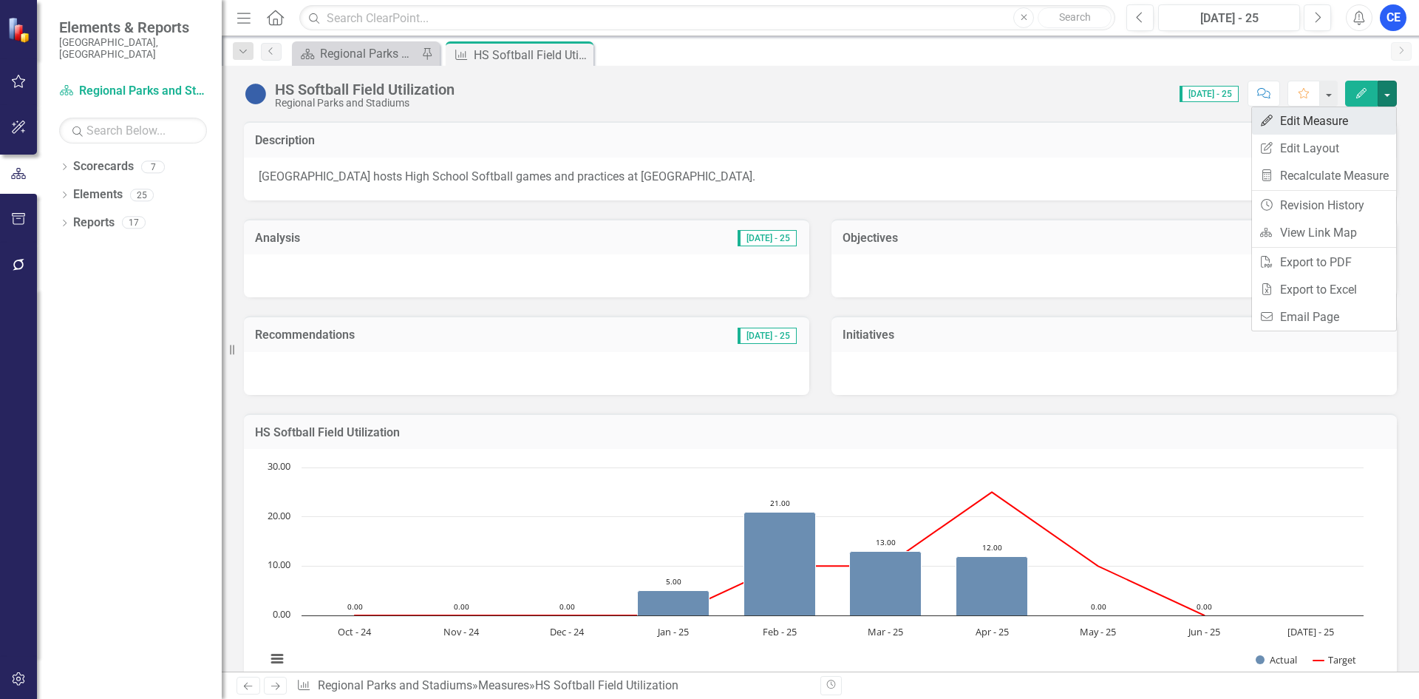
click at [1312, 123] on link "Edit Edit Measure" at bounding box center [1324, 120] width 144 height 27
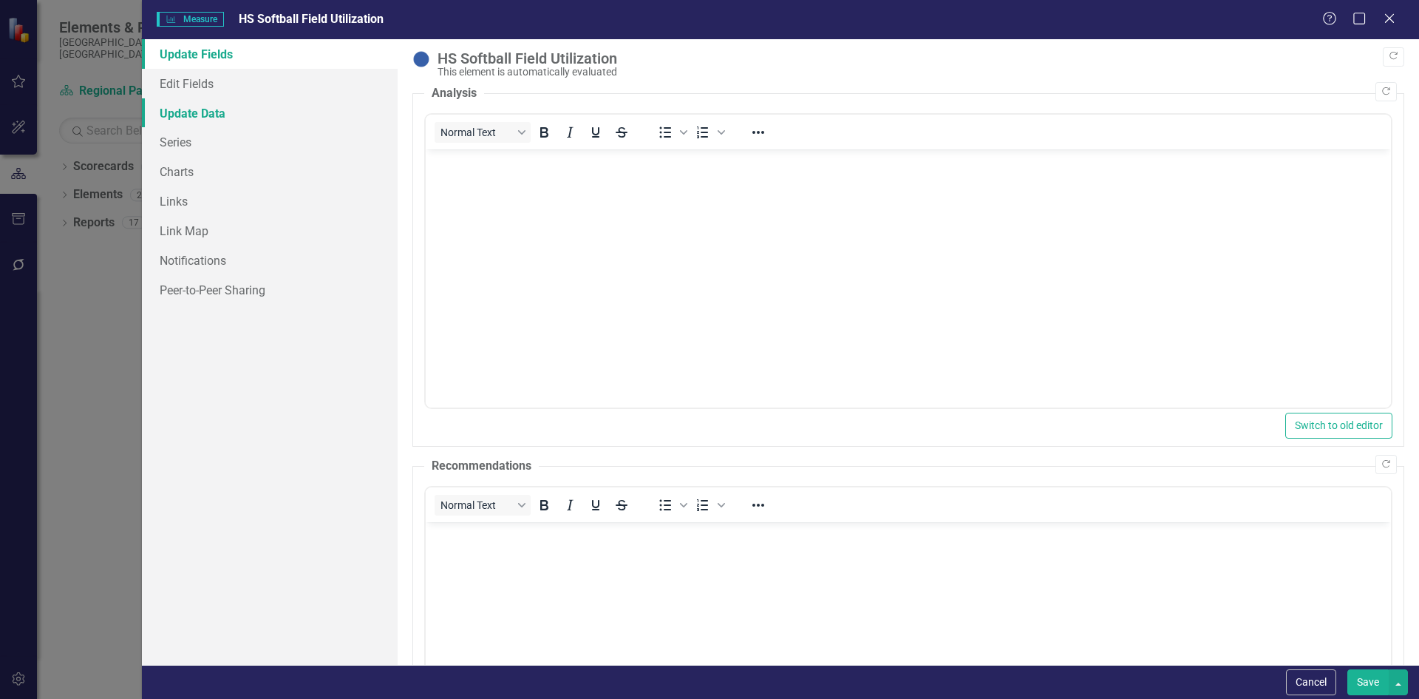
click at [177, 107] on link "Update Data" at bounding box center [270, 113] width 256 height 30
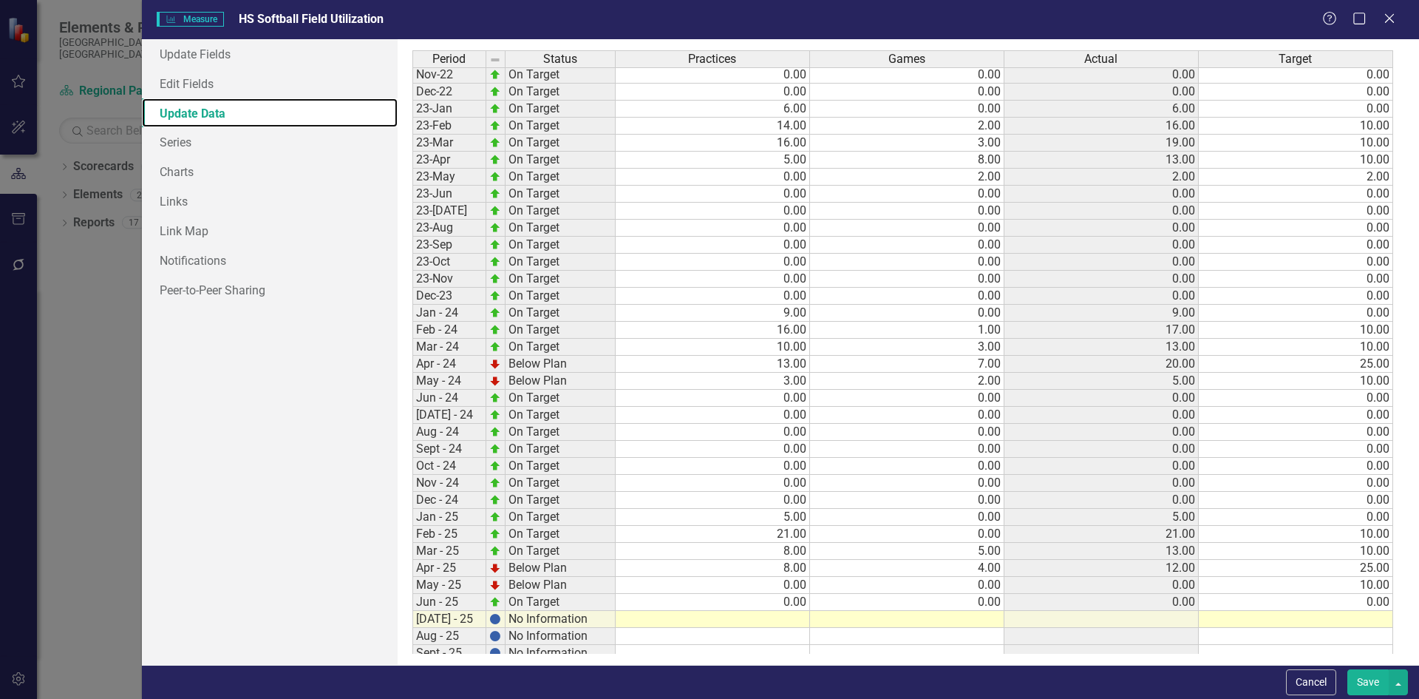
scroll to position [453, 0]
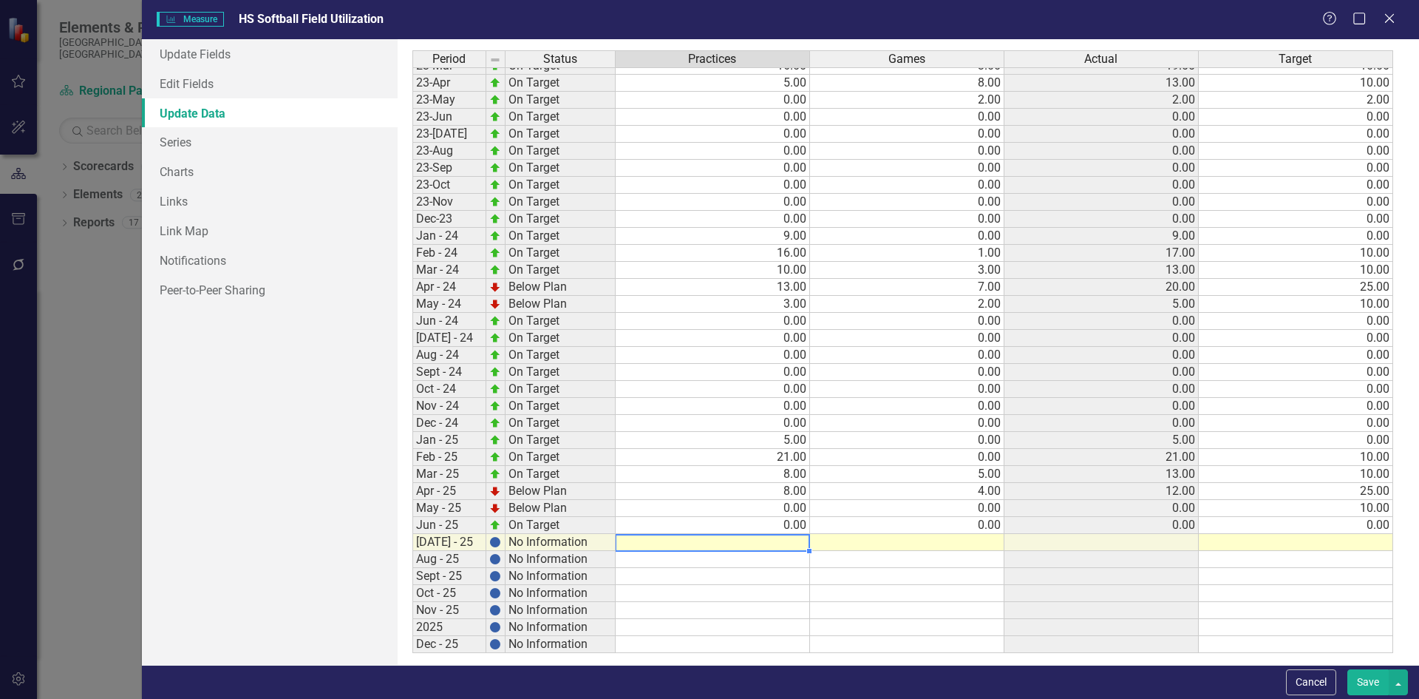
type textarea "0"
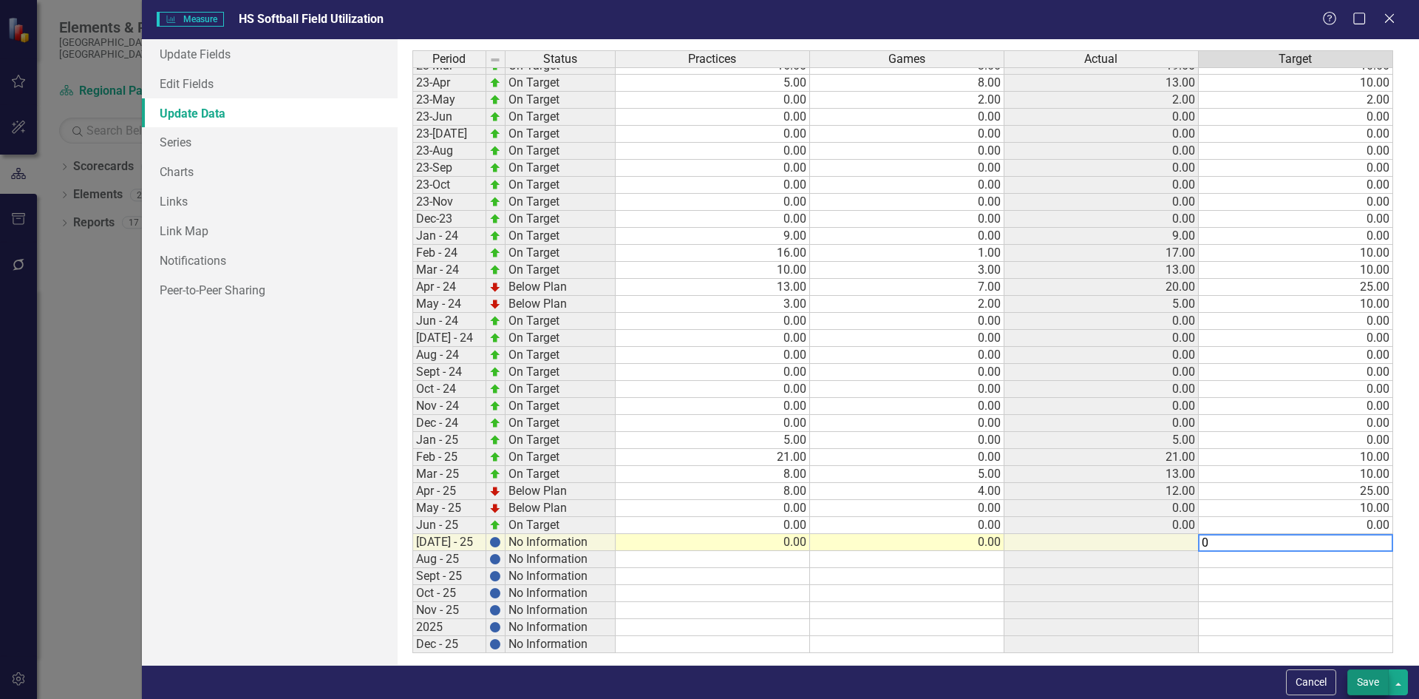
type textarea "0"
click at [1383, 683] on button "Save" at bounding box center [1368, 682] width 41 height 26
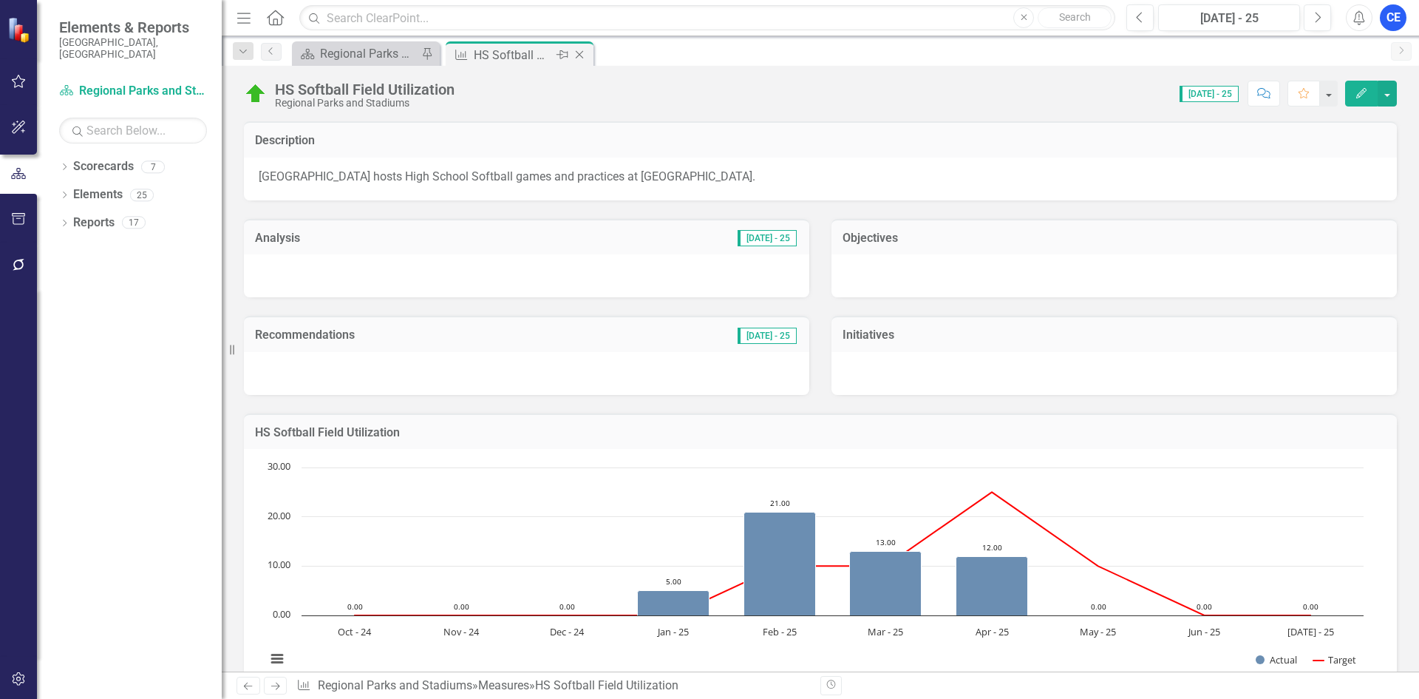
click at [578, 55] on icon "Close" at bounding box center [579, 55] width 15 height 12
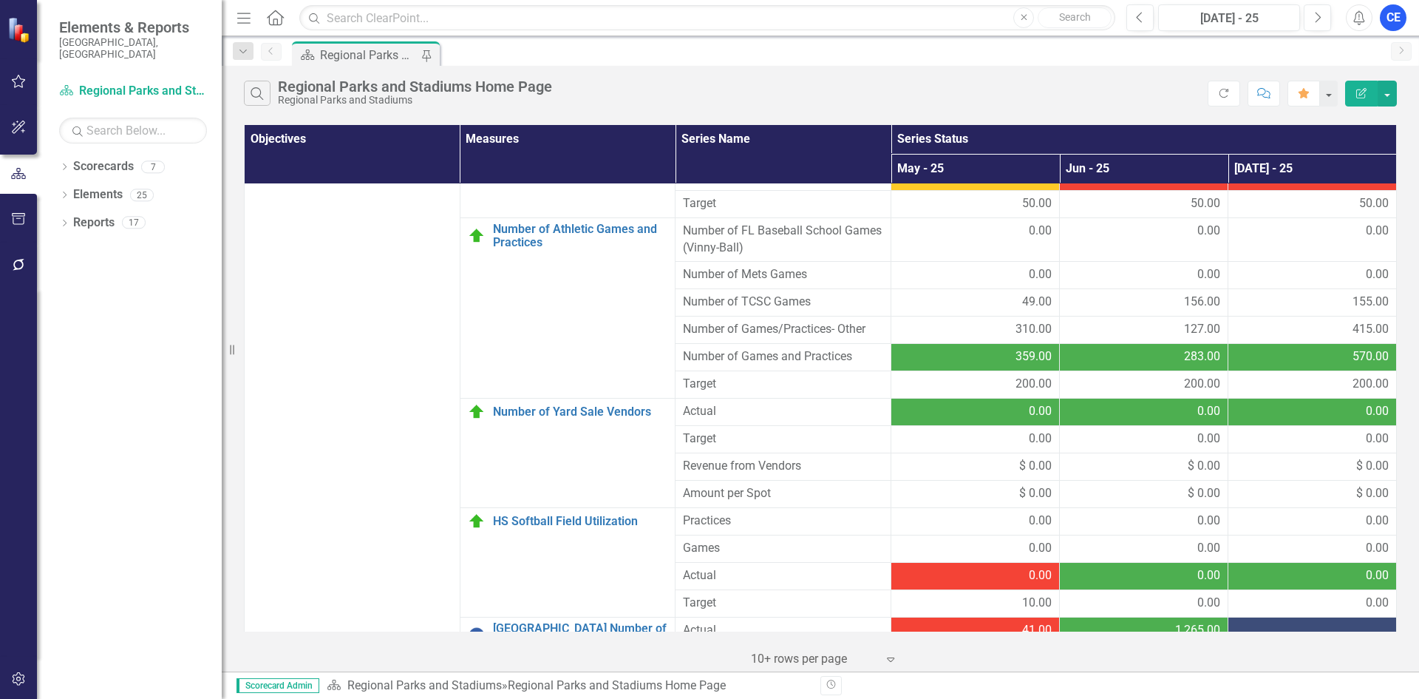
scroll to position [897, 0]
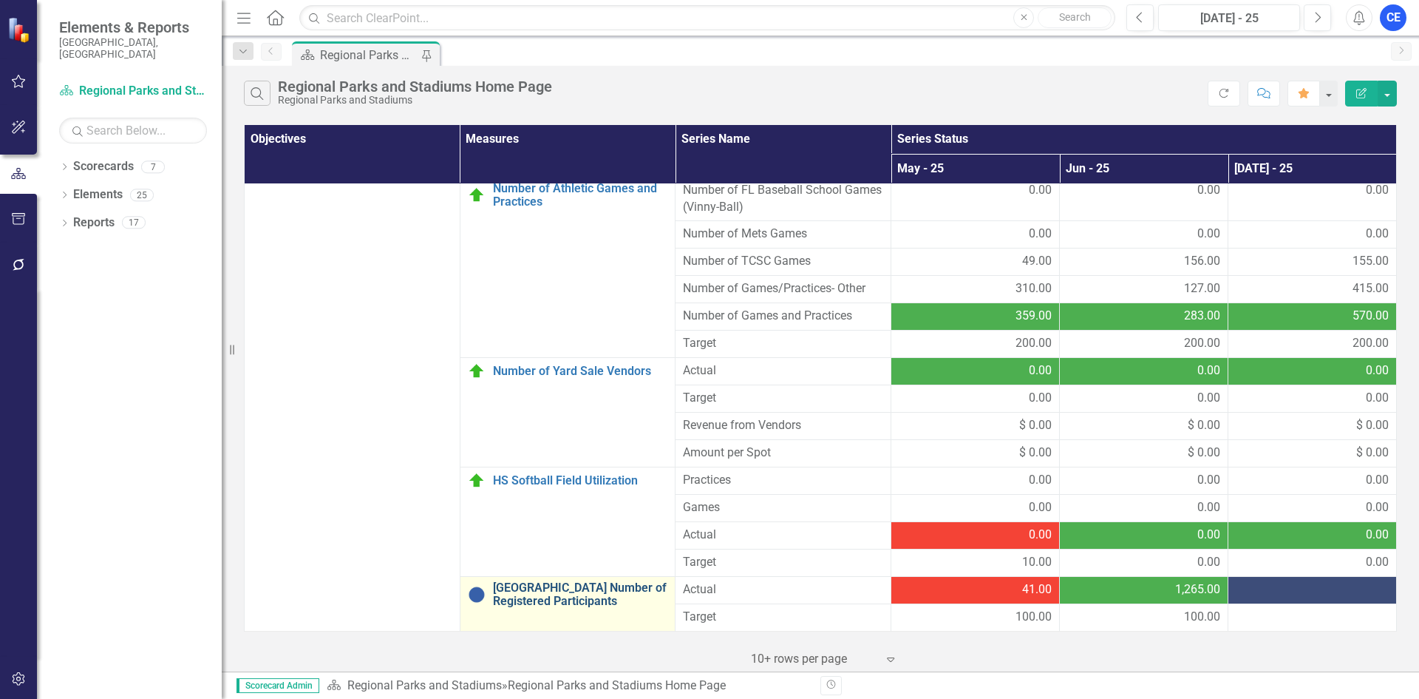
click at [589, 594] on link "[GEOGRAPHIC_DATA] Number of Registered Participants" at bounding box center [580, 594] width 175 height 26
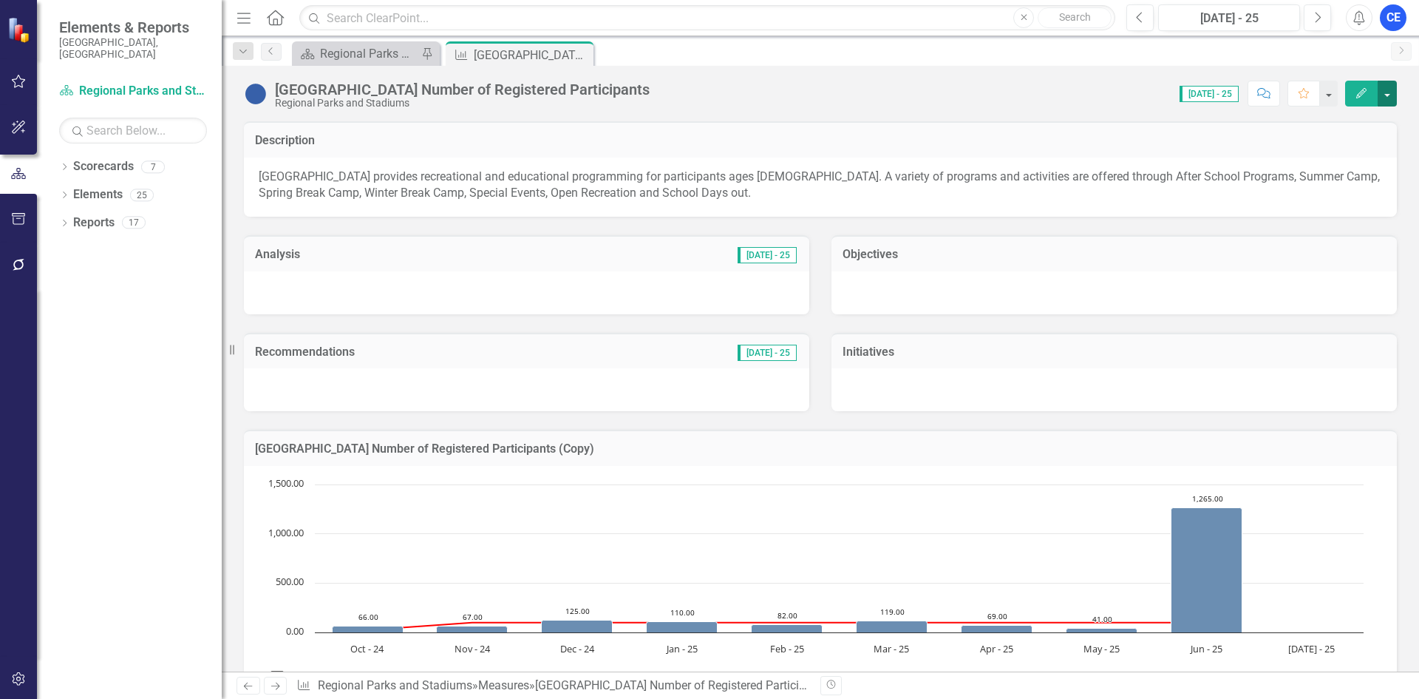
click at [1385, 91] on button "button" at bounding box center [1387, 94] width 19 height 26
click at [1336, 123] on link "Edit Edit Measure" at bounding box center [1324, 120] width 144 height 27
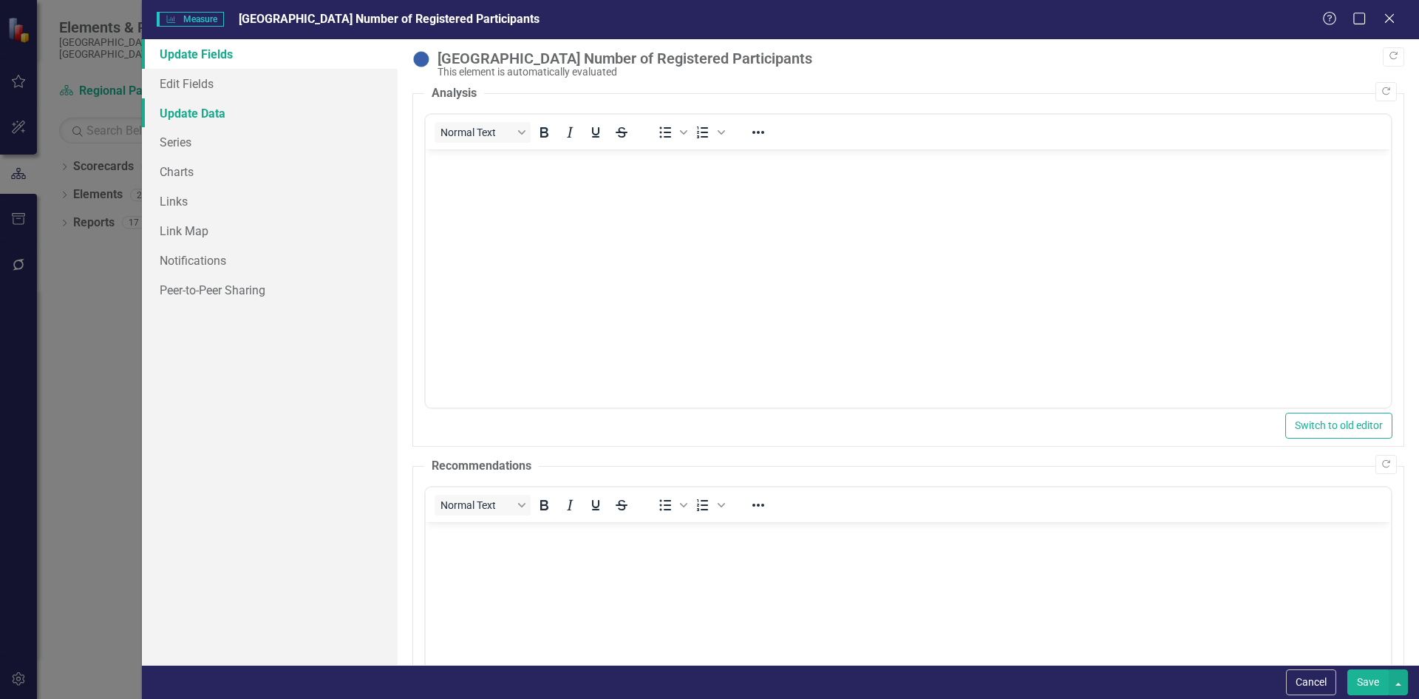
click at [188, 108] on link "Update Data" at bounding box center [270, 113] width 256 height 30
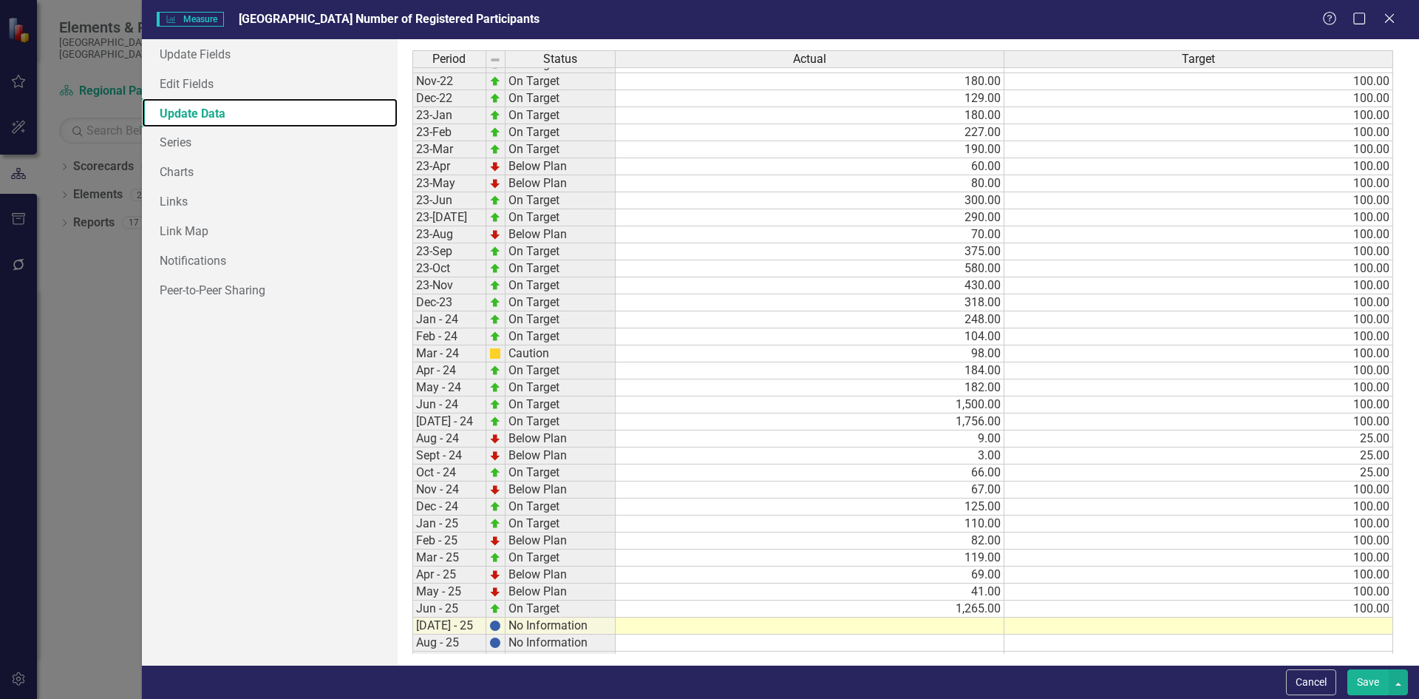
scroll to position [453, 0]
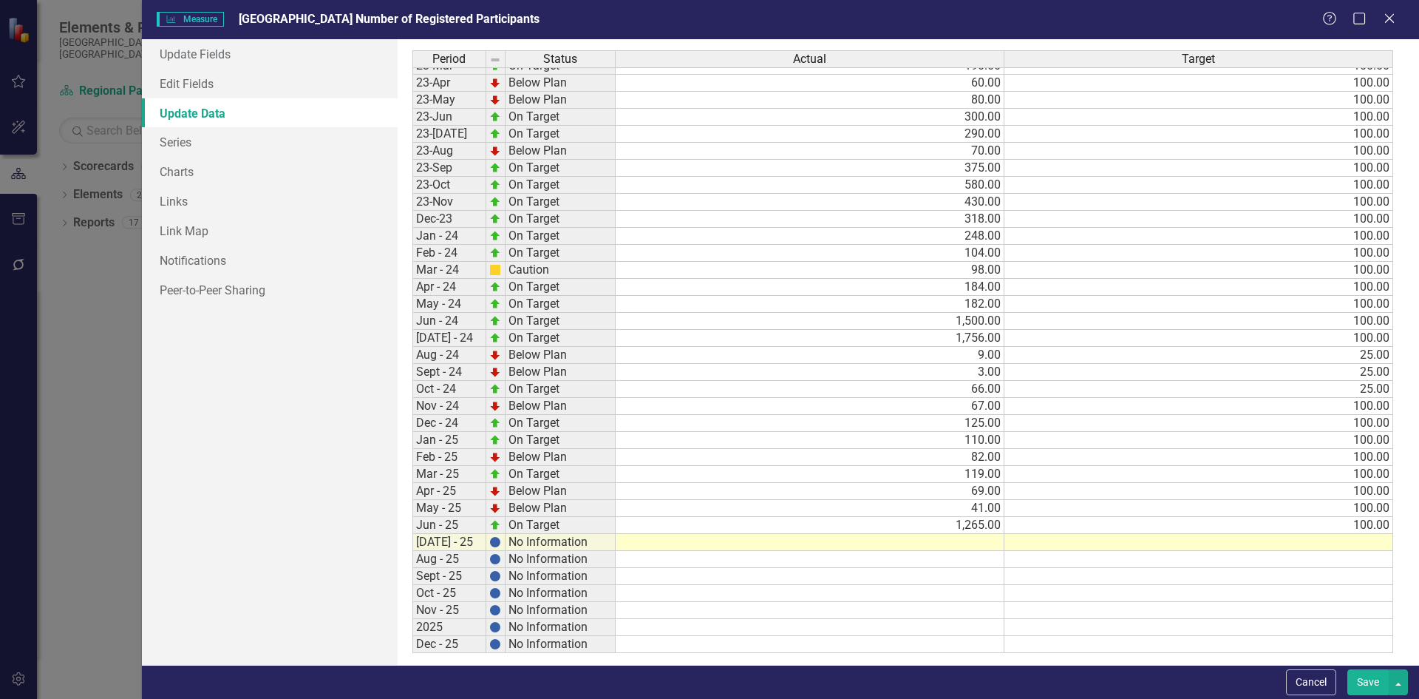
click at [928, 539] on td at bounding box center [810, 542] width 389 height 17
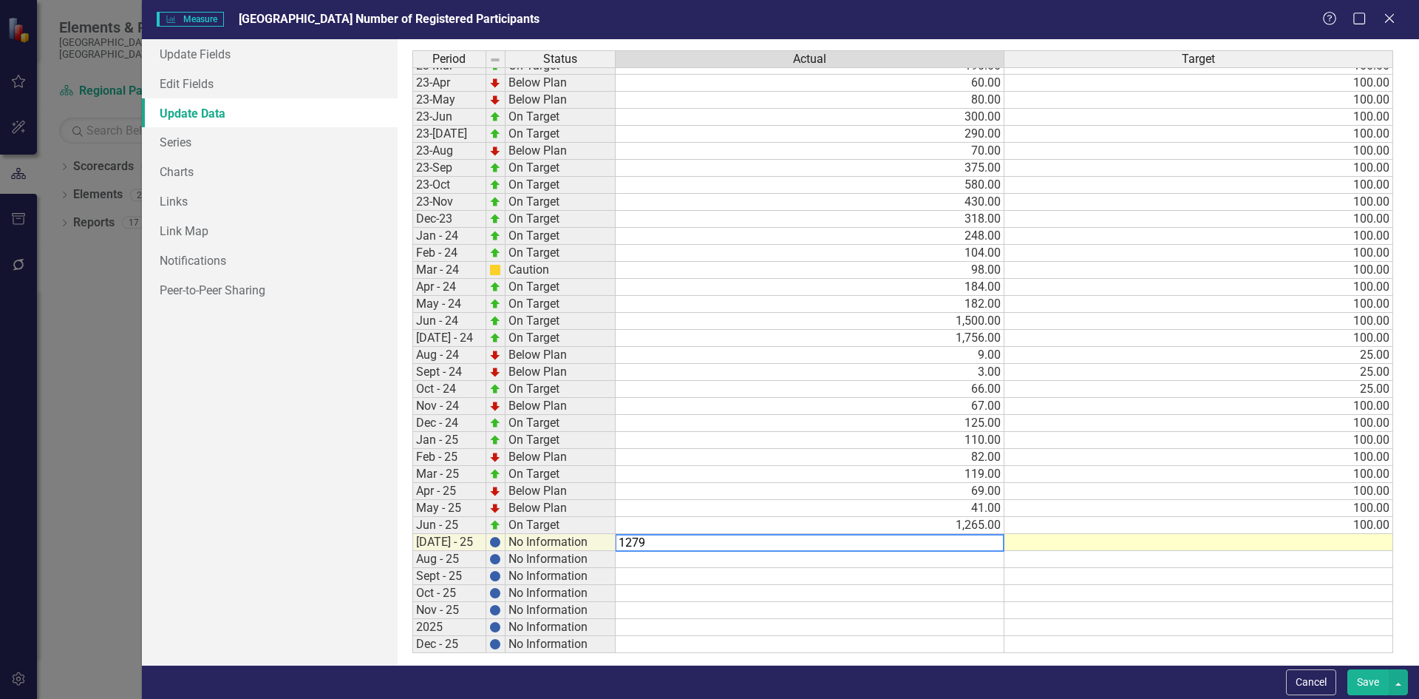
type textarea "1279"
click at [1313, 542] on td at bounding box center [1199, 542] width 389 height 17
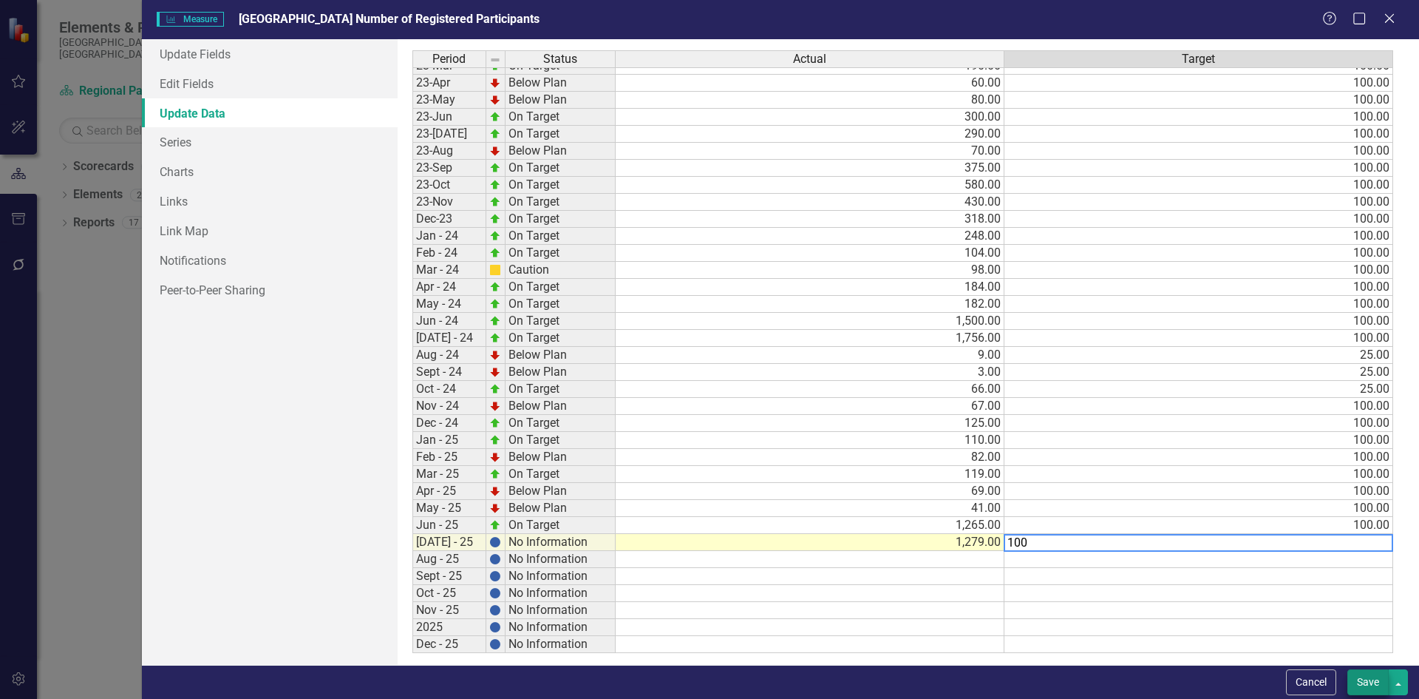
type textarea "100"
click at [1357, 681] on button "Save" at bounding box center [1368, 682] width 41 height 26
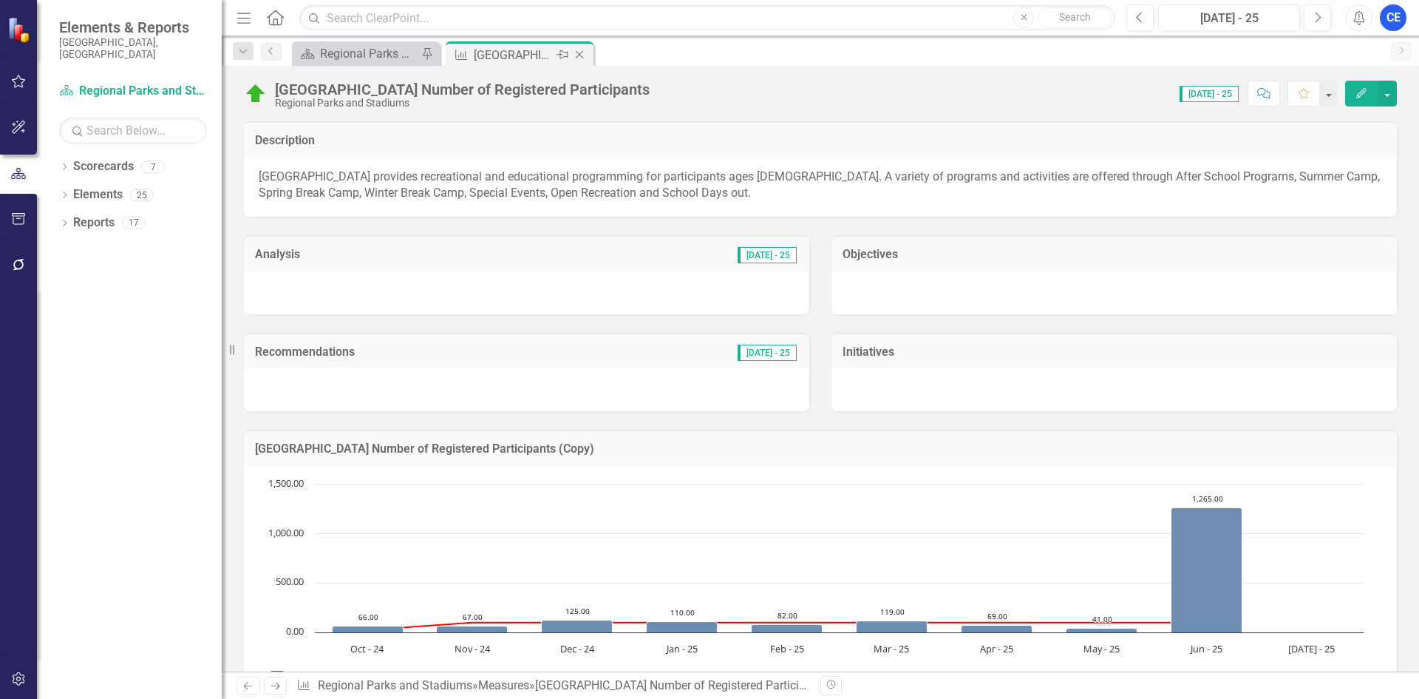
click at [577, 57] on icon at bounding box center [580, 55] width 8 height 8
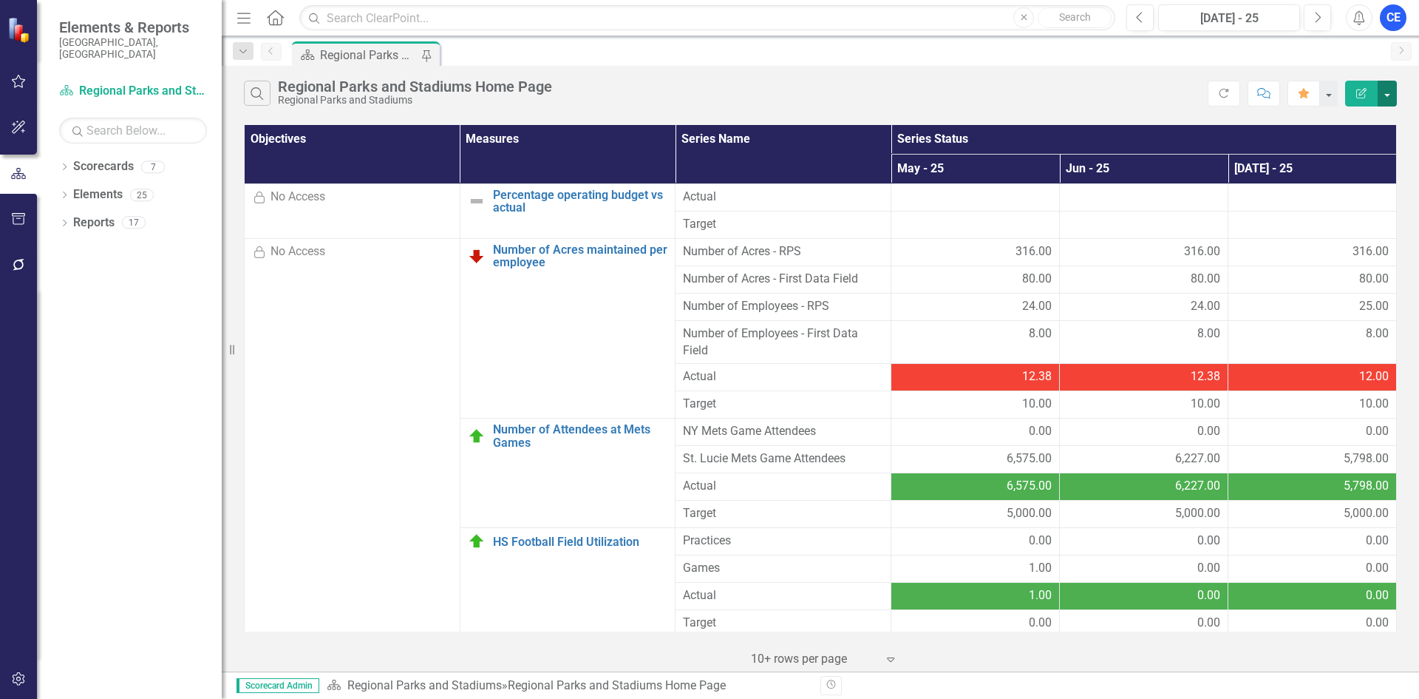
click at [1388, 87] on button "button" at bounding box center [1387, 94] width 19 height 26
click at [1358, 142] on link "PDF Export to PDF" at bounding box center [1338, 150] width 117 height 27
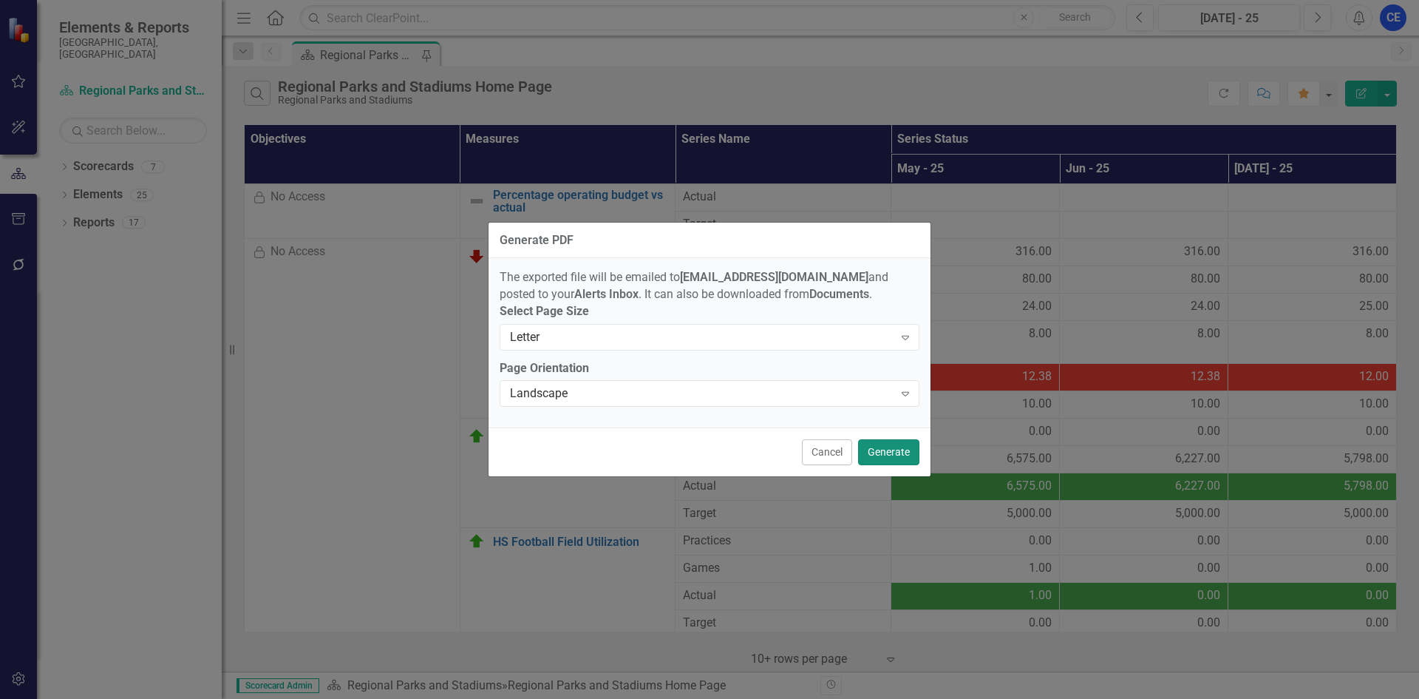
click at [900, 450] on button "Generate" at bounding box center [888, 452] width 61 height 26
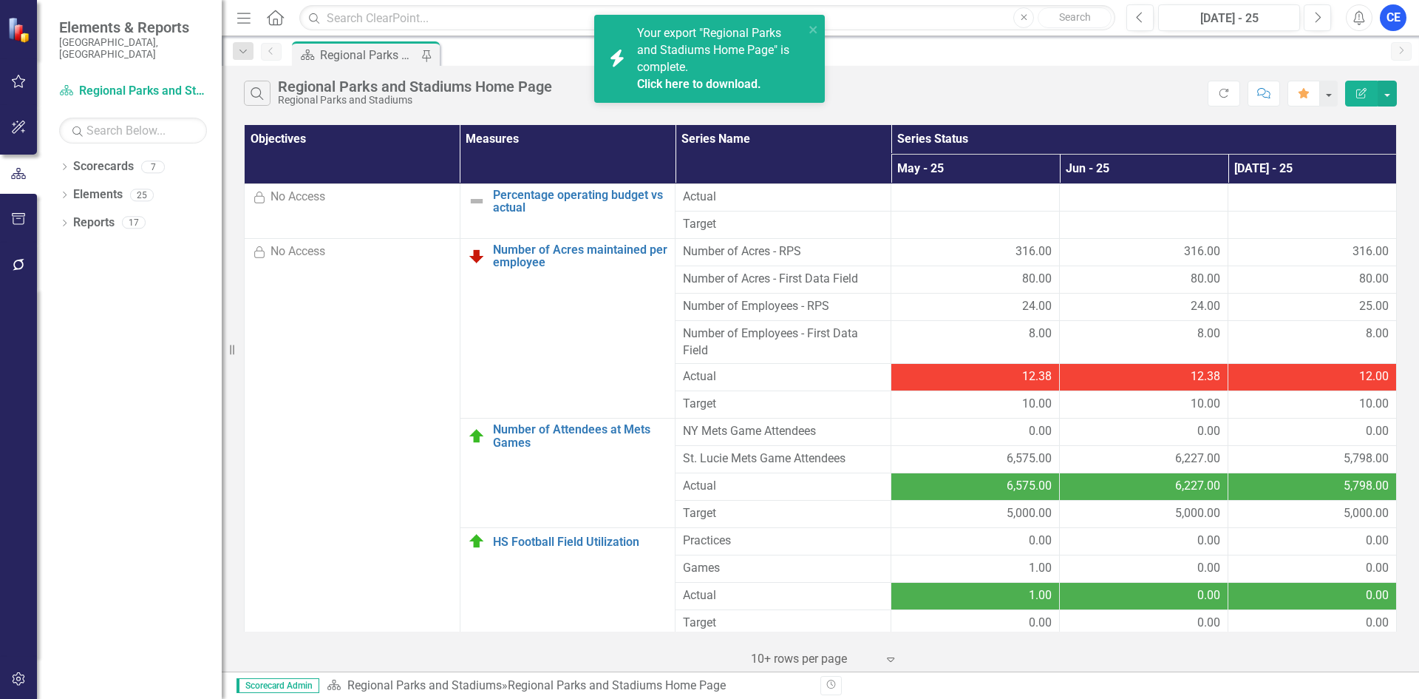
click at [681, 46] on span "Your export "Regional Parks and Stadiums Home Page" is complete. Click here to …" at bounding box center [718, 59] width 163 height 67
